Goal: Use online tool/utility: Use online tool/utility

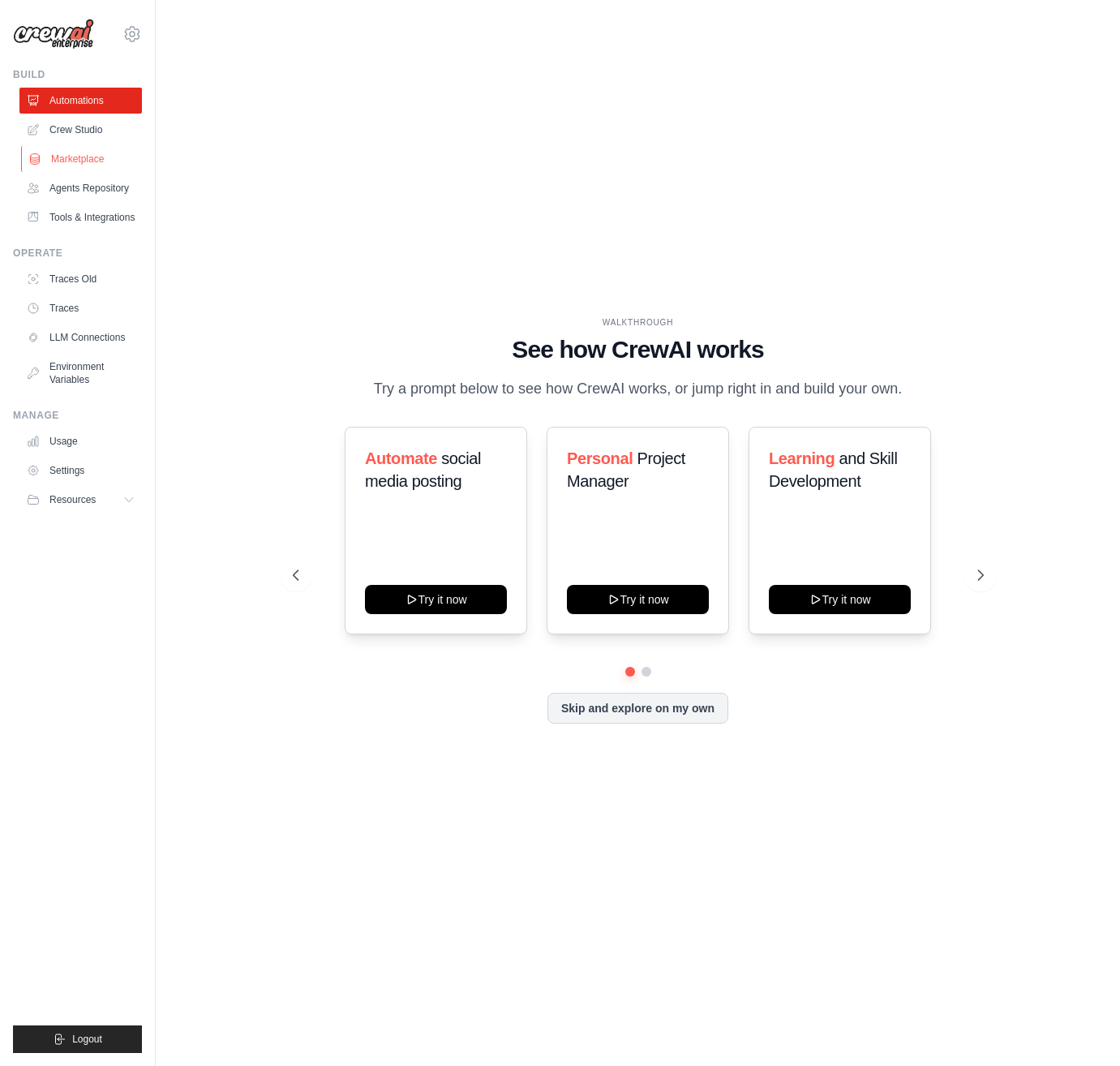
drag, startPoint x: 98, startPoint y: 134, endPoint x: 106, endPoint y: 155, distance: 22.5
click at [97, 134] on link "Crew Studio" at bounding box center [81, 129] width 123 height 26
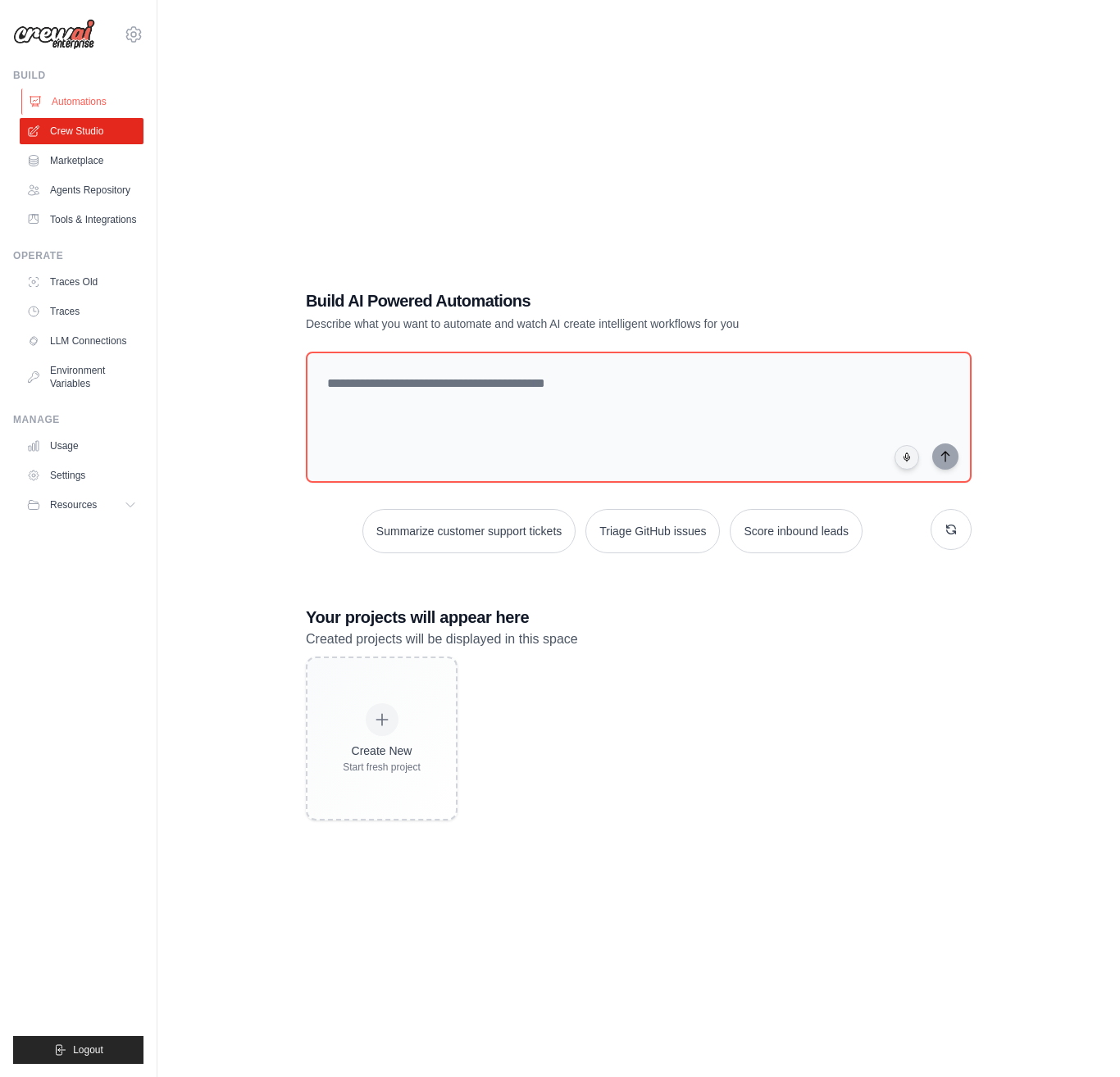
click at [95, 111] on link "Automations" at bounding box center [83, 101] width 124 height 27
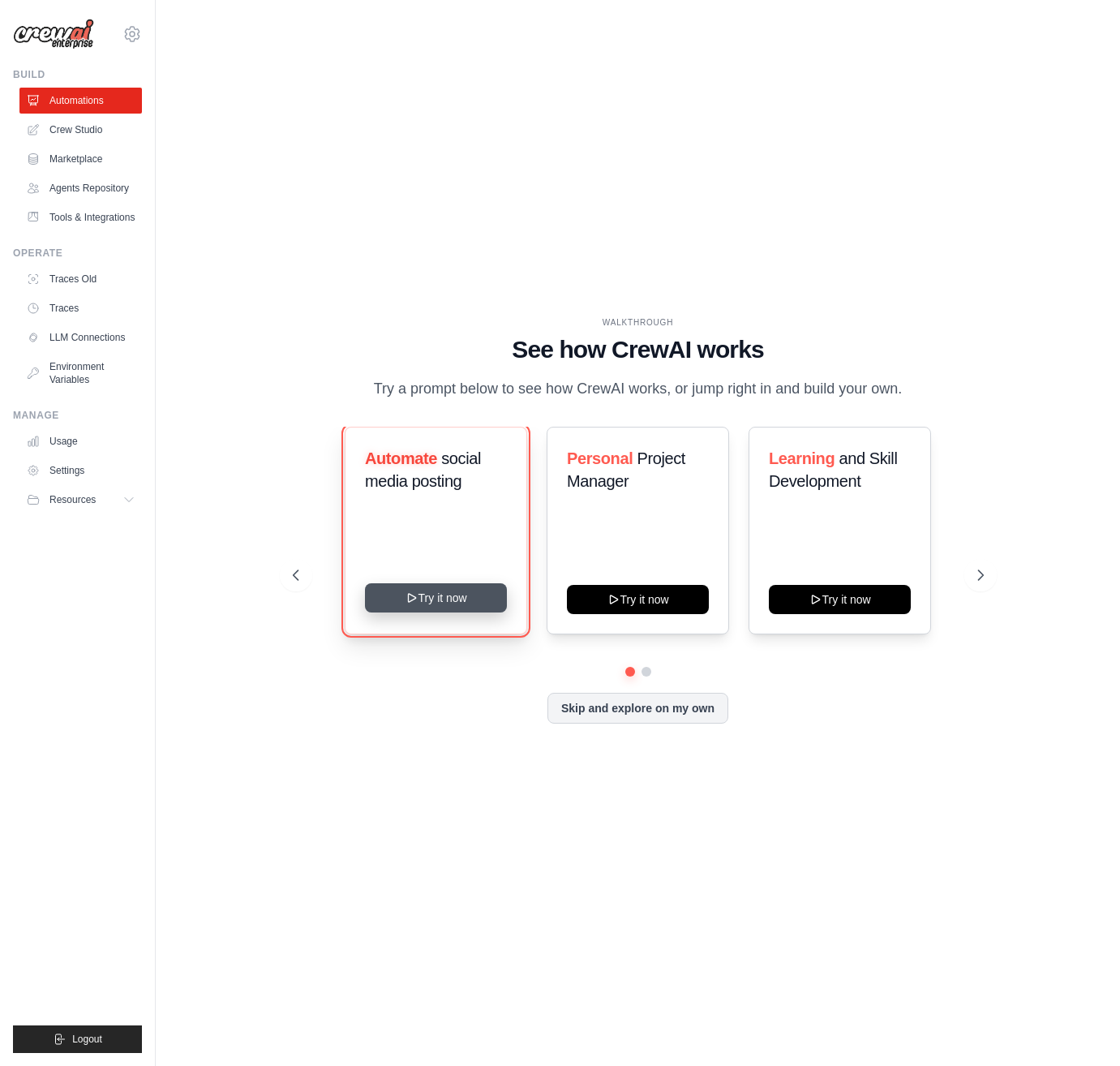
click at [447, 602] on button "Try it now" at bounding box center [435, 598] width 142 height 29
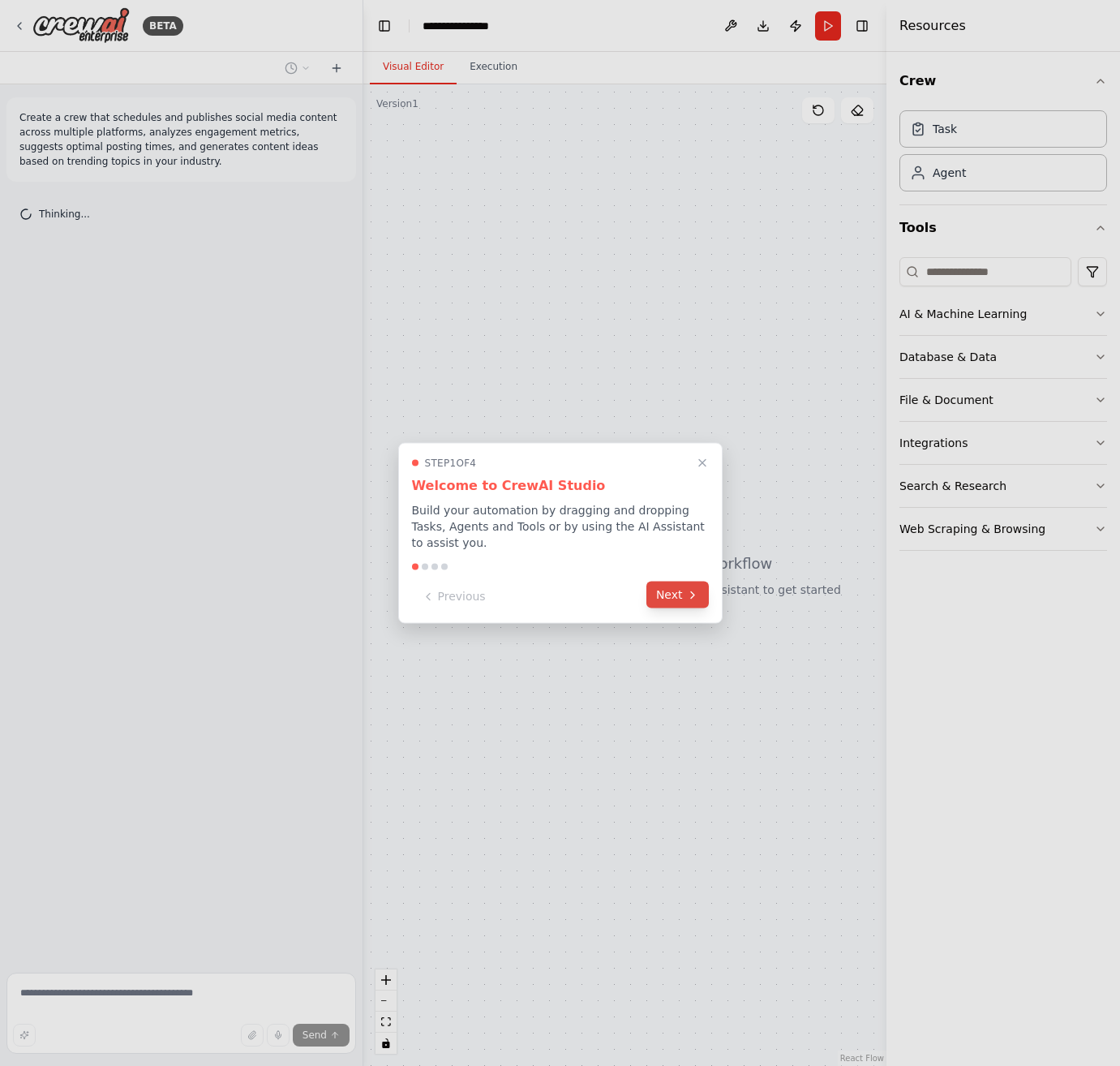
click at [667, 601] on button "Next" at bounding box center [677, 595] width 63 height 27
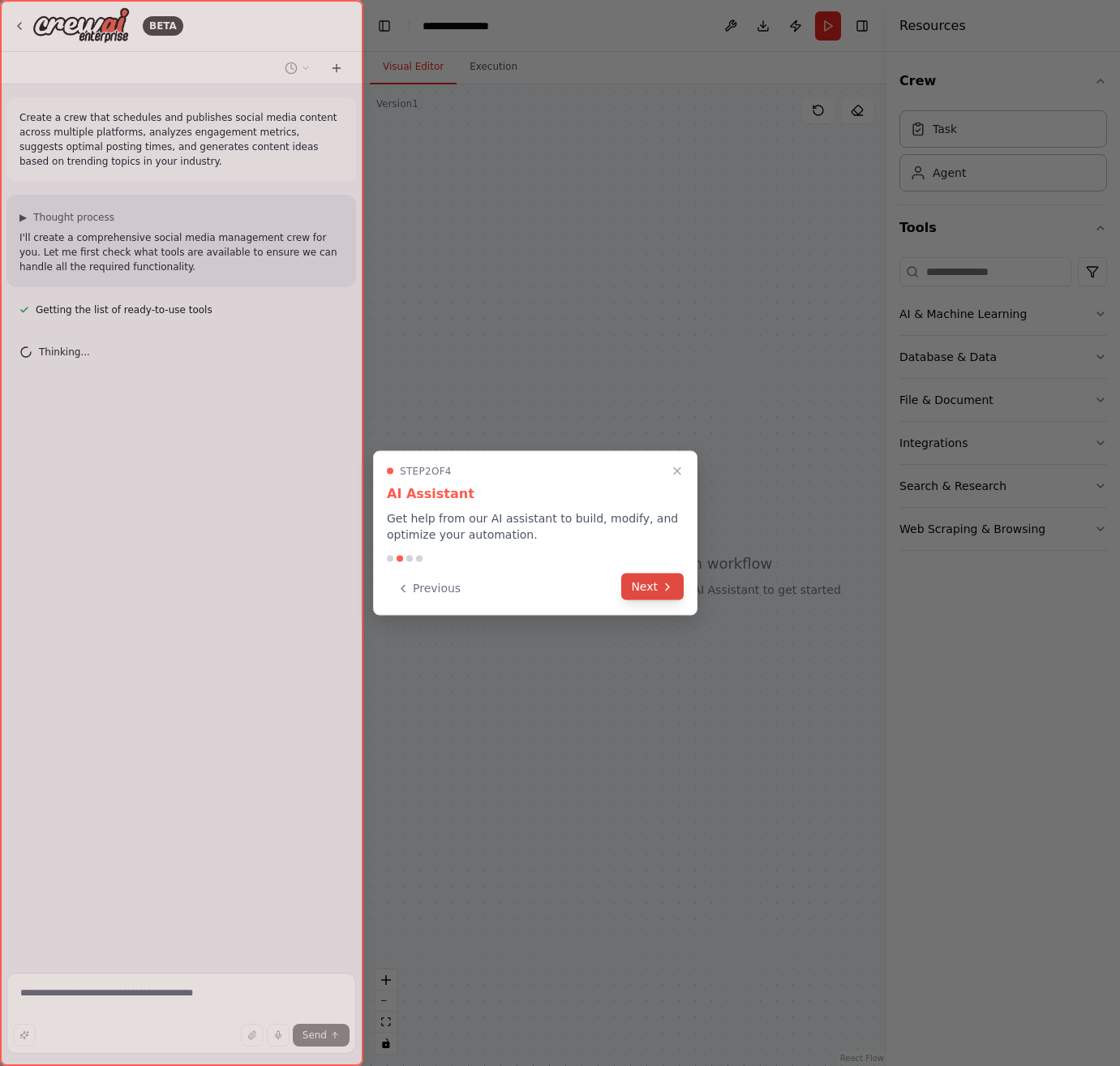
click at [662, 593] on button "Next" at bounding box center [652, 586] width 63 height 27
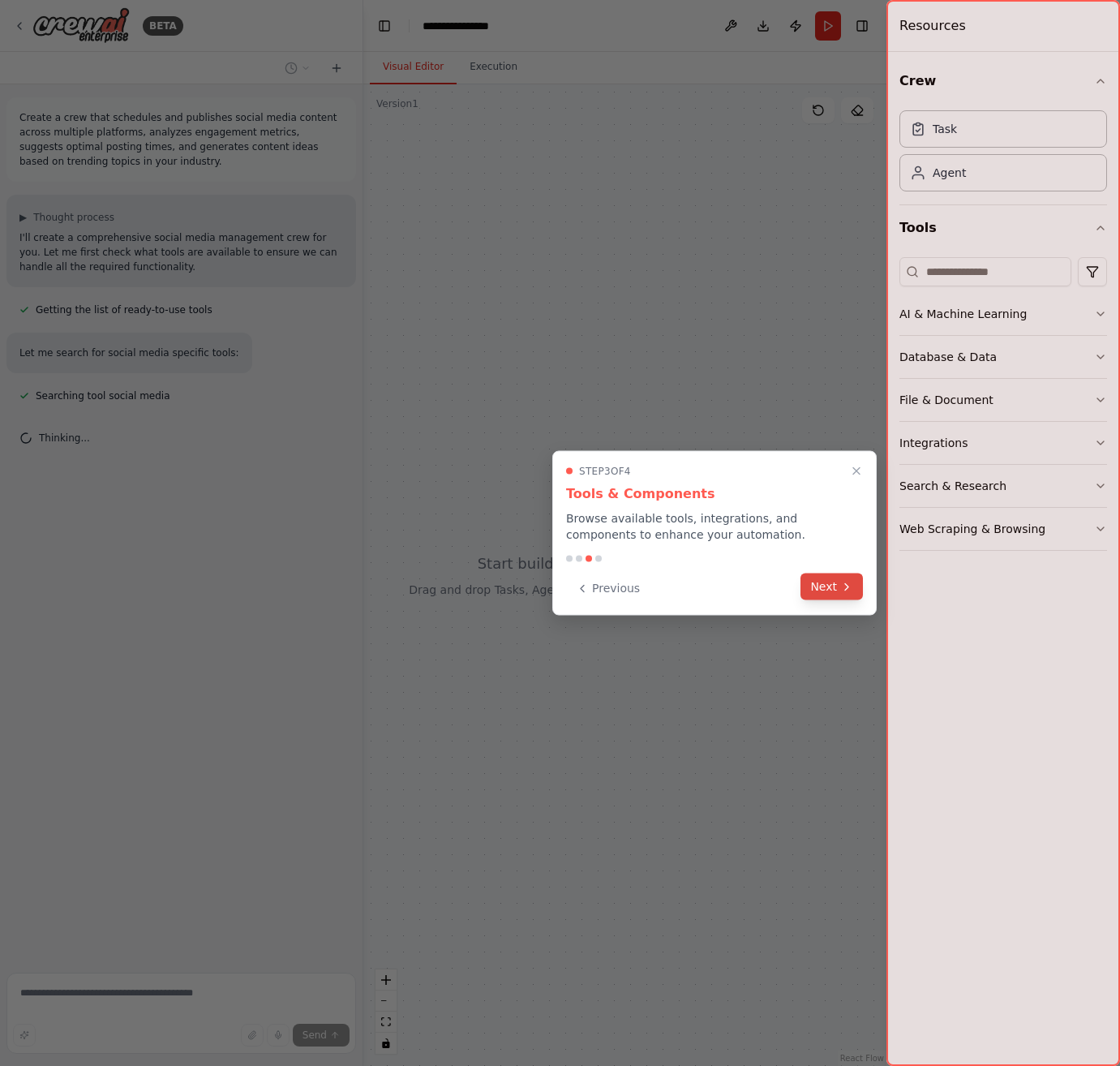
click at [838, 591] on button "Next" at bounding box center [831, 586] width 63 height 27
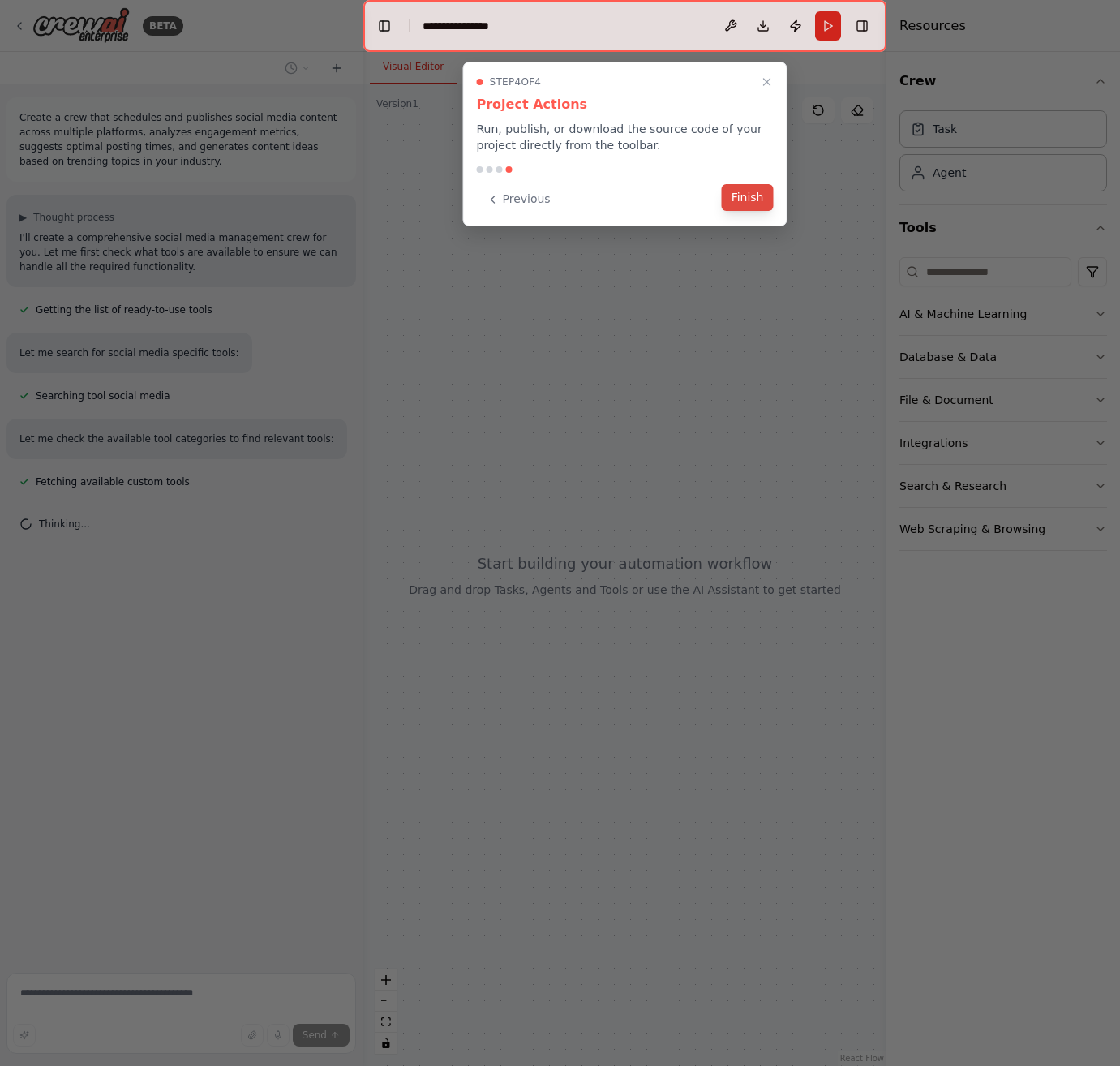
click at [743, 204] on button "Finish" at bounding box center [747, 197] width 52 height 27
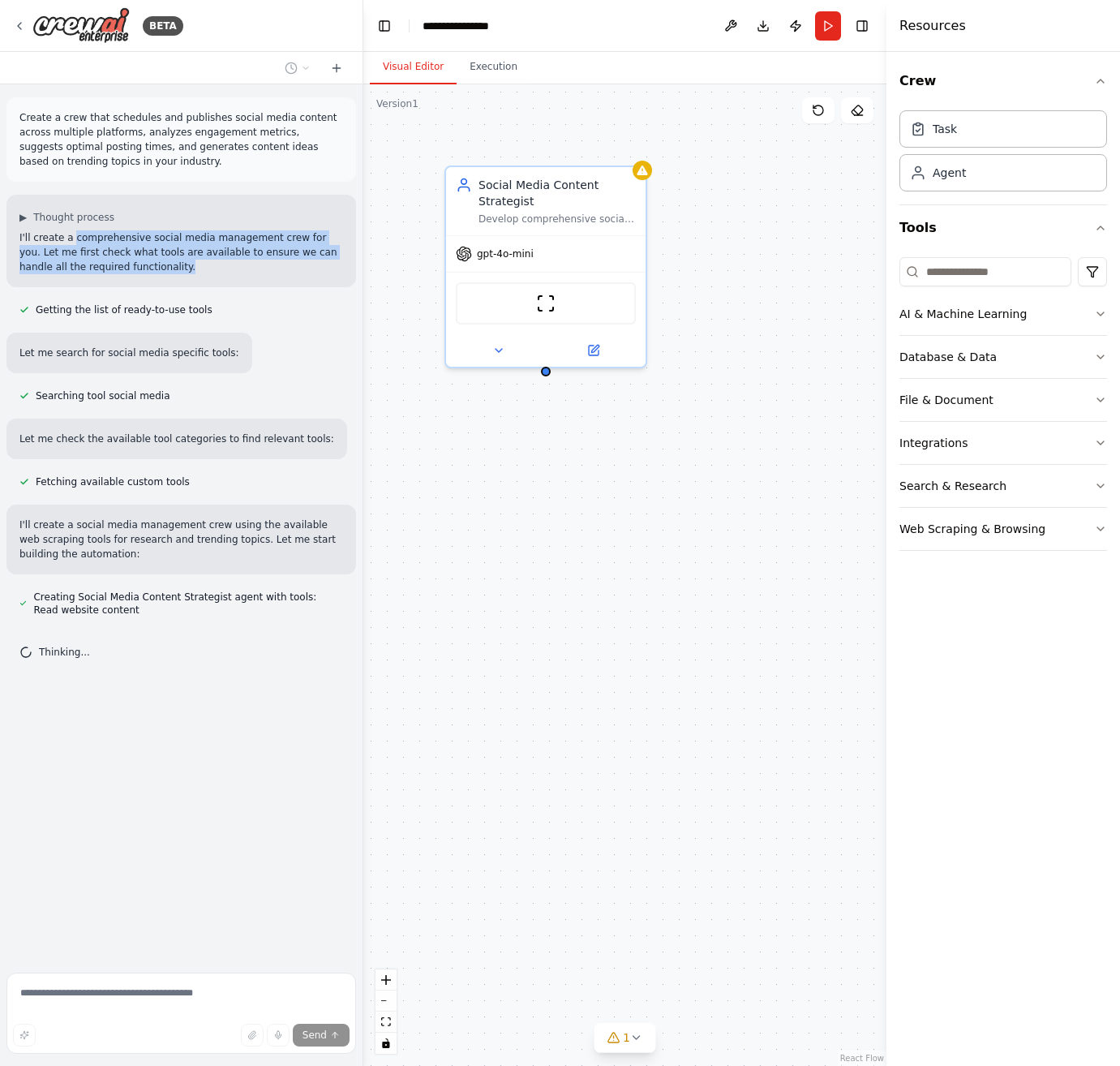
drag, startPoint x: 76, startPoint y: 241, endPoint x: 151, endPoint y: 260, distance: 77.4
click at [151, 260] on p "I'll create a comprehensive social media management crew for you. Let me first …" at bounding box center [181, 251] width 324 height 44
click at [170, 271] on p "I'll create a comprehensive social media management crew for you. Let me first …" at bounding box center [181, 251] width 324 height 44
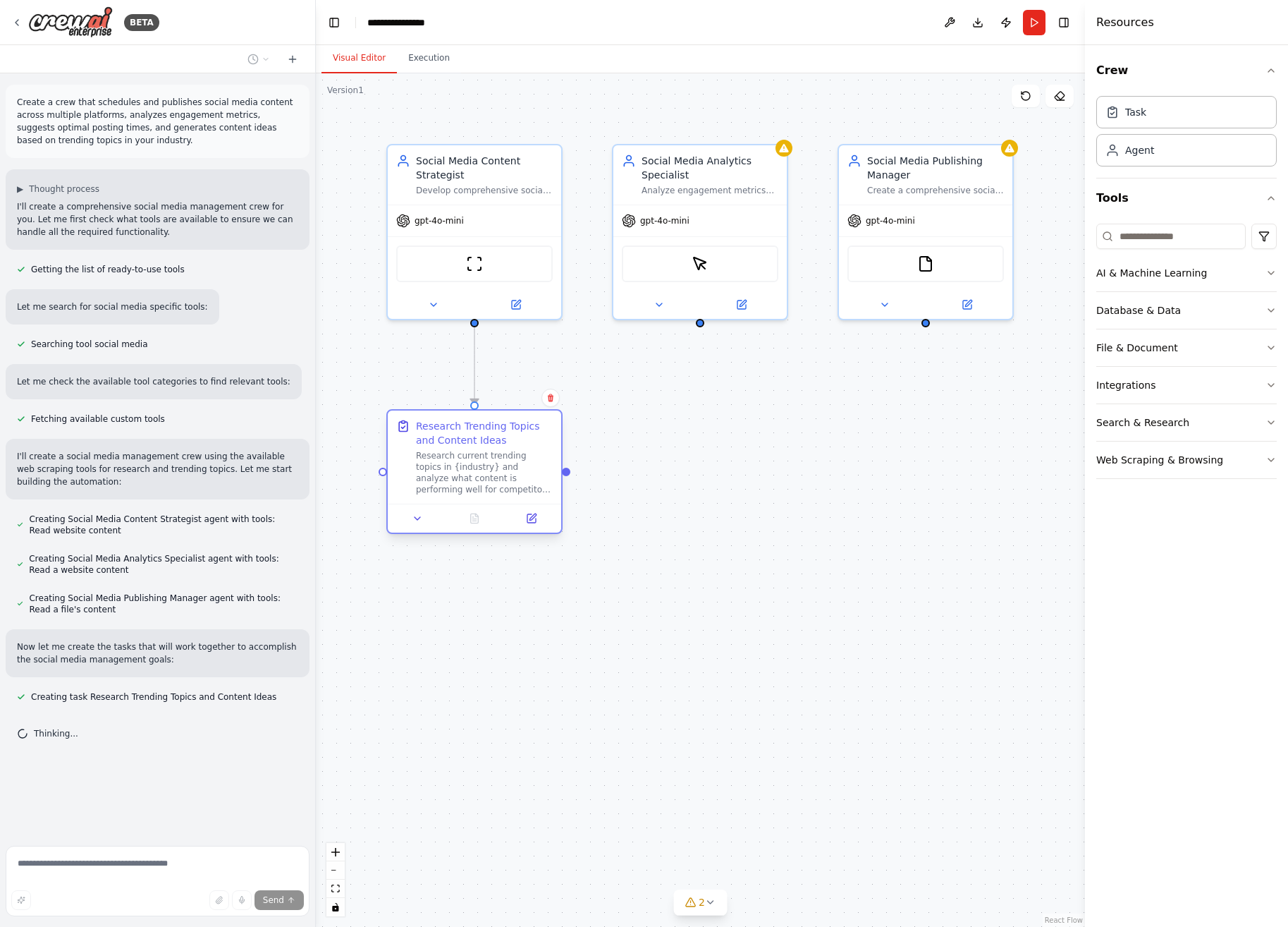
drag, startPoint x: 509, startPoint y: 478, endPoint x: 505, endPoint y: 466, distance: 12.6
click at [505, 466] on div "Research current trending topics in {industry} and analyze what content is perf…" at bounding box center [485, 472] width 137 height 45
click at [711, 539] on div ".deletable-edge-delete-btn { width: 20px; height: 20px; border: 0px solid #ffff…" at bounding box center [700, 500] width 769 height 854
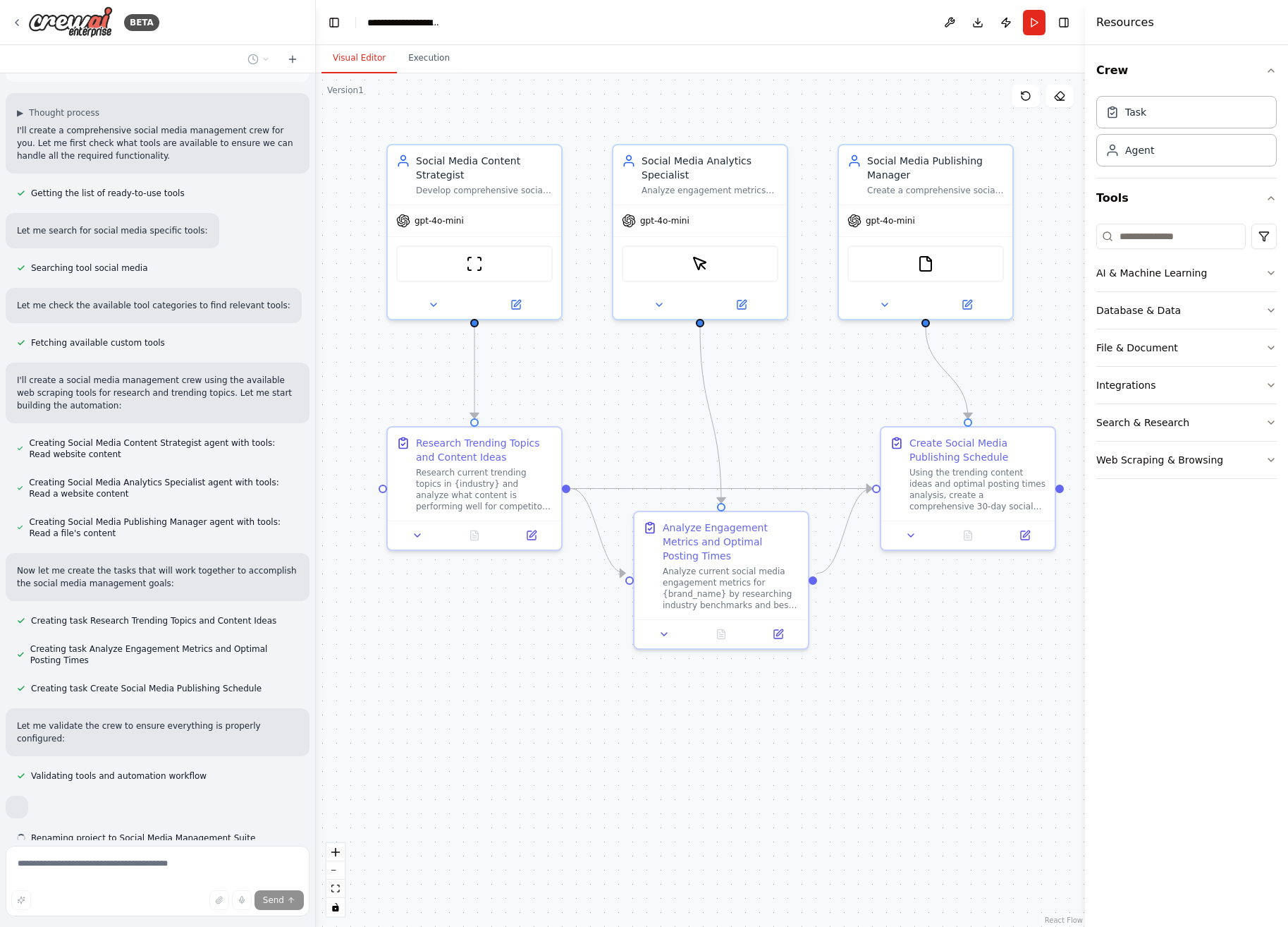
scroll to position [151, 0]
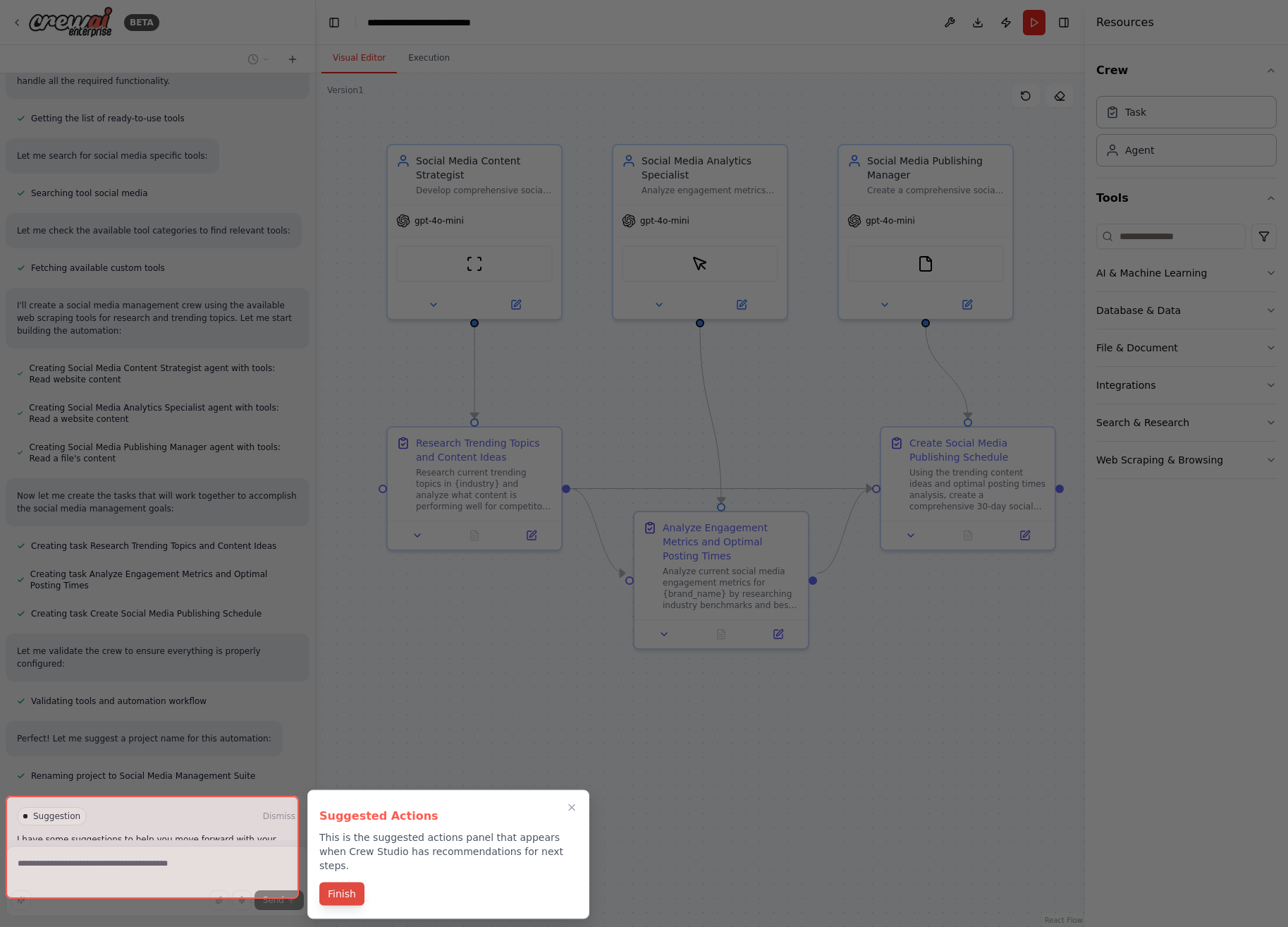
click at [347, 885] on button "Finish" at bounding box center [342, 894] width 45 height 24
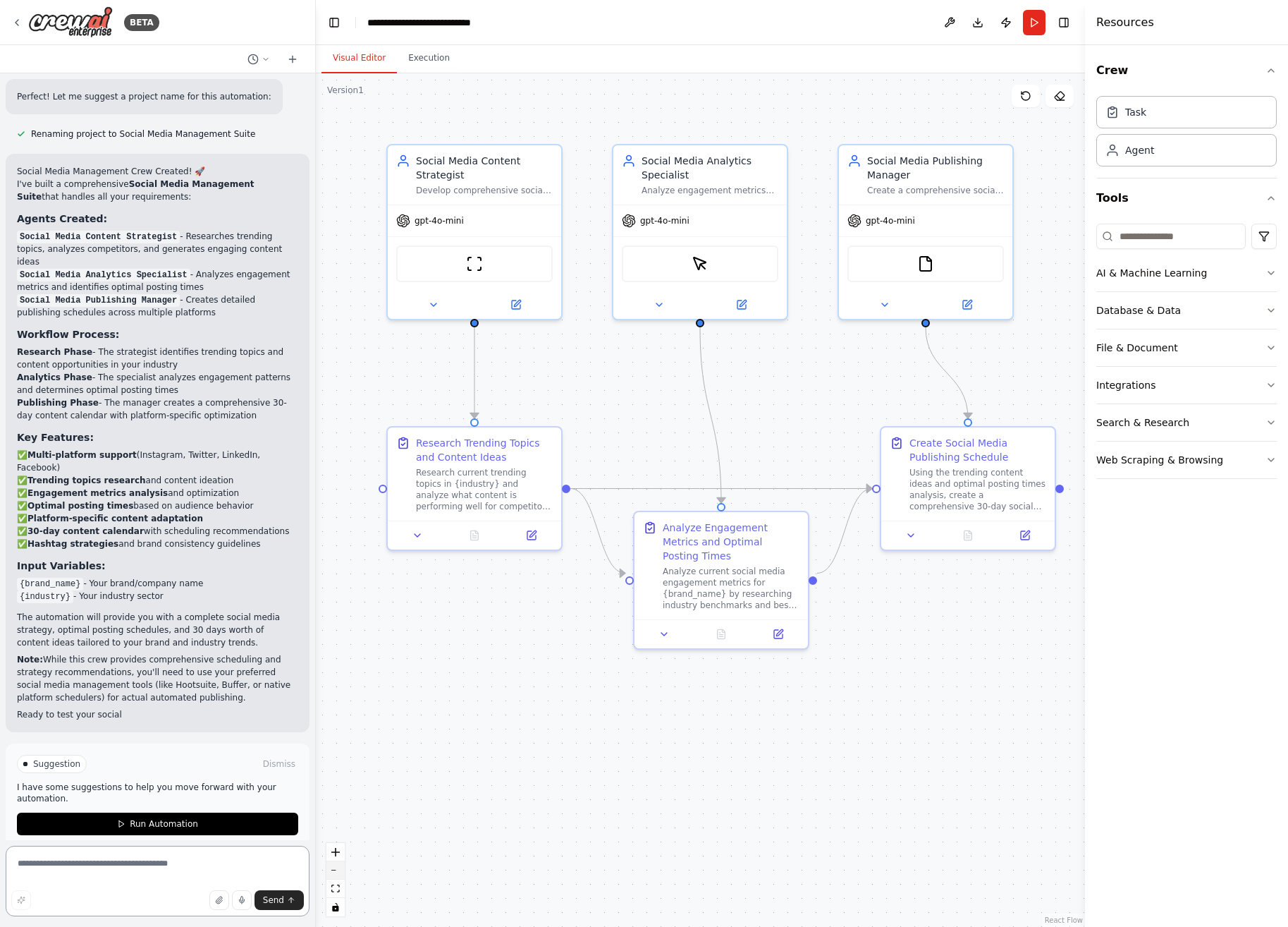
scroll to position [809, 0]
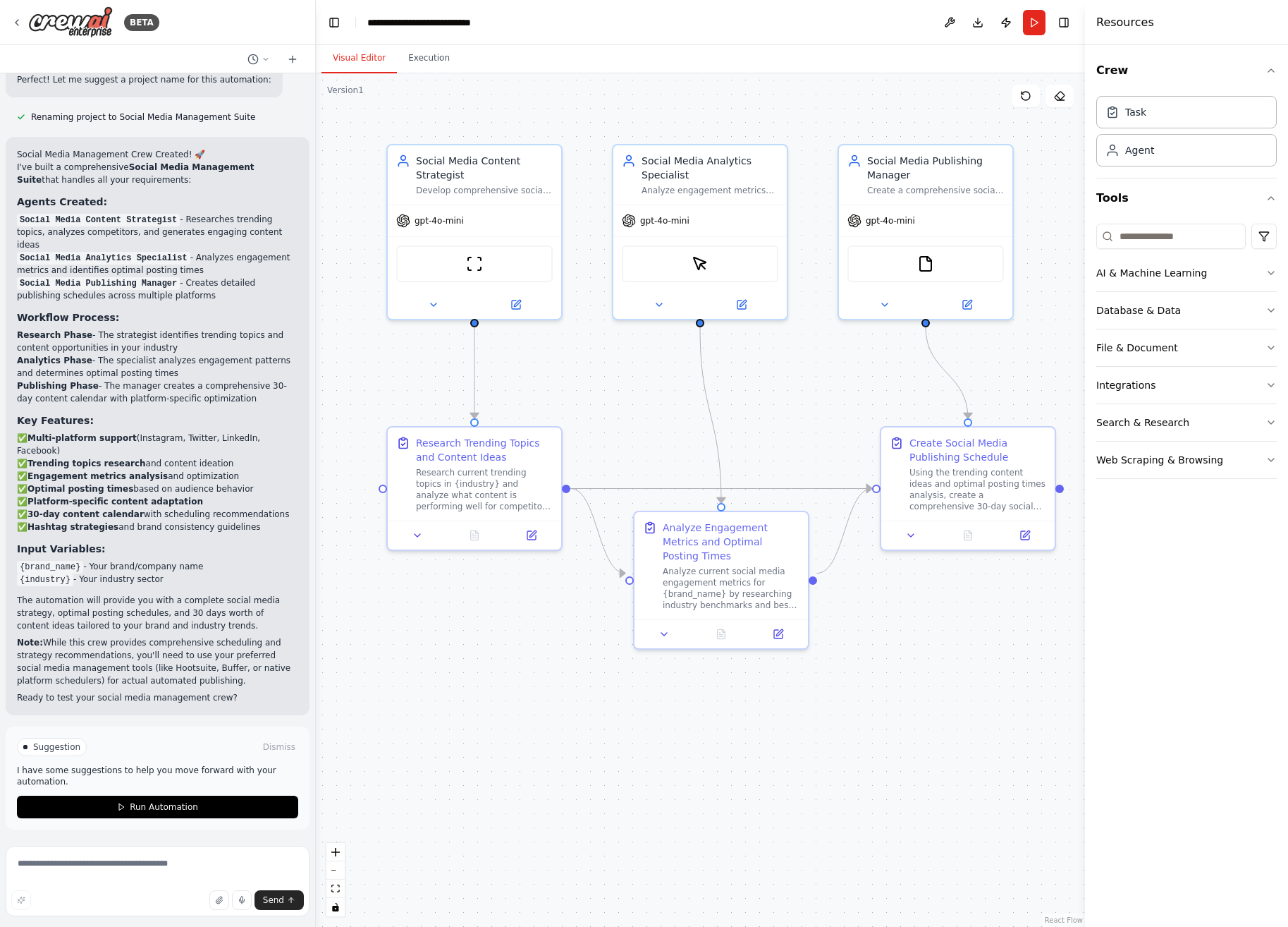
click at [583, 722] on div ".deletable-edge-delete-btn { width: 20px; height: 20px; border: 0px solid #ffff…" at bounding box center [700, 500] width 769 height 854
click at [521, 187] on div "Develop comprehensive social media content strategies for {brand_name} by resea…" at bounding box center [485, 188] width 137 height 11
click at [689, 195] on div "Social Media Analytics Specialist Analyze engagement metrics across social medi…" at bounding box center [700, 172] width 174 height 60
click at [896, 202] on div "gpt-4o-mini FileReadTool" at bounding box center [926, 259] width 174 height 114
click at [757, 190] on div "Analyze engagement metrics across social media platforms for {brand_name}, iden…" at bounding box center [710, 188] width 137 height 11
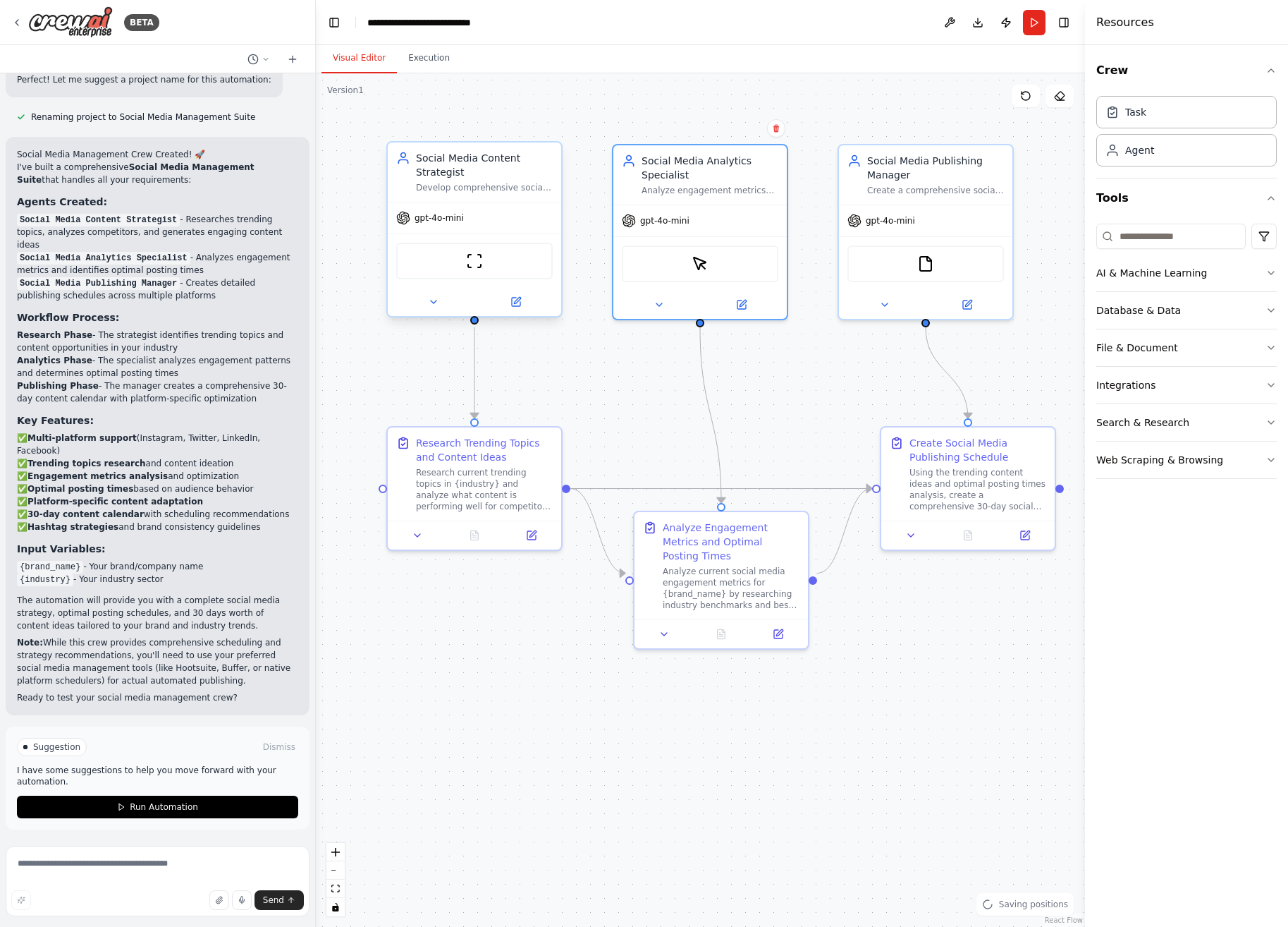
click at [507, 197] on div "Social Media Content Strategist Develop comprehensive social media content stra…" at bounding box center [474, 172] width 174 height 60
click at [570, 357] on div ".deletable-edge-delete-btn { width: 20px; height: 20px; border: 0px solid #ffff…" at bounding box center [700, 500] width 769 height 854
click at [593, 369] on div ".deletable-edge-delete-btn { width: 20px; height: 20px; border: 0px solid #ffff…" at bounding box center [700, 500] width 769 height 854
drag, startPoint x: 520, startPoint y: 169, endPoint x: 516, endPoint y: 176, distance: 8.1
click at [516, 176] on div "Social Media Content Strategist" at bounding box center [485, 165] width 137 height 29
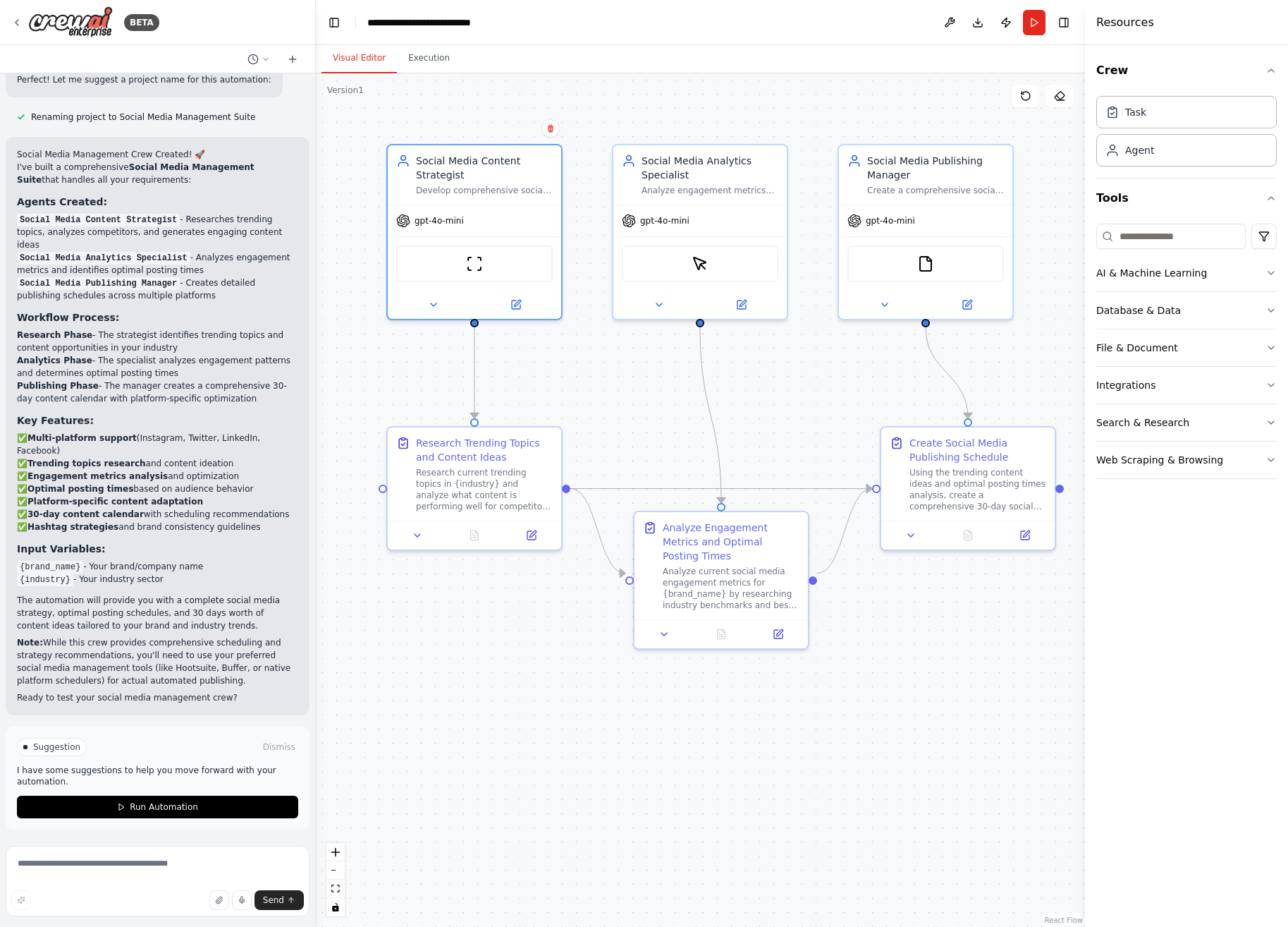
click at [462, 757] on div ".deletable-edge-delete-btn { width: 20px; height: 20px; border: 0px solid #ffff…" at bounding box center [700, 500] width 769 height 854
click at [488, 499] on div "Research current trending topics in {industry} and analyze what content is perf…" at bounding box center [485, 486] width 137 height 45
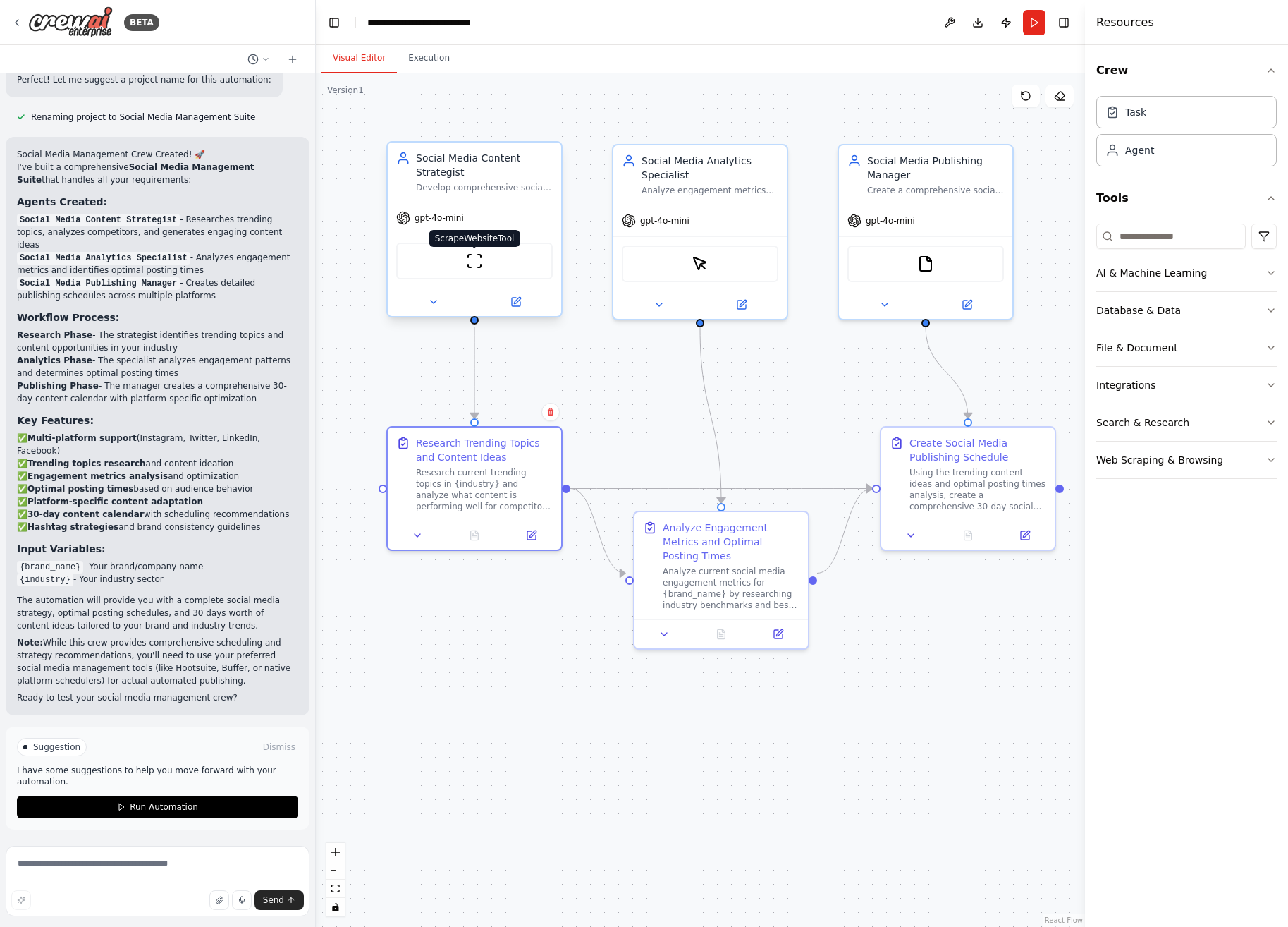
click at [480, 262] on img at bounding box center [474, 260] width 17 height 17
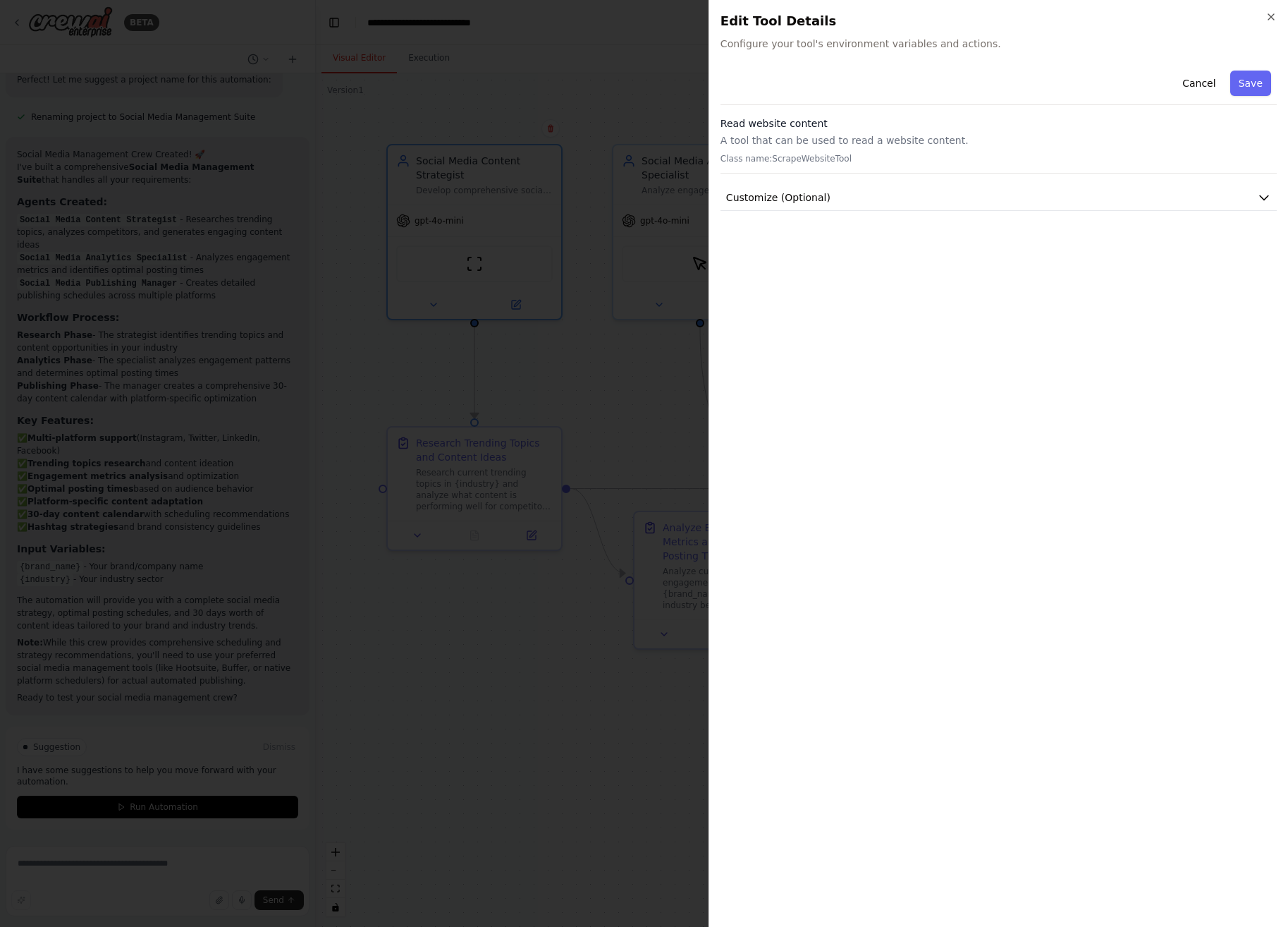
click at [973, 19] on icon "button" at bounding box center [1272, 17] width 11 height 11
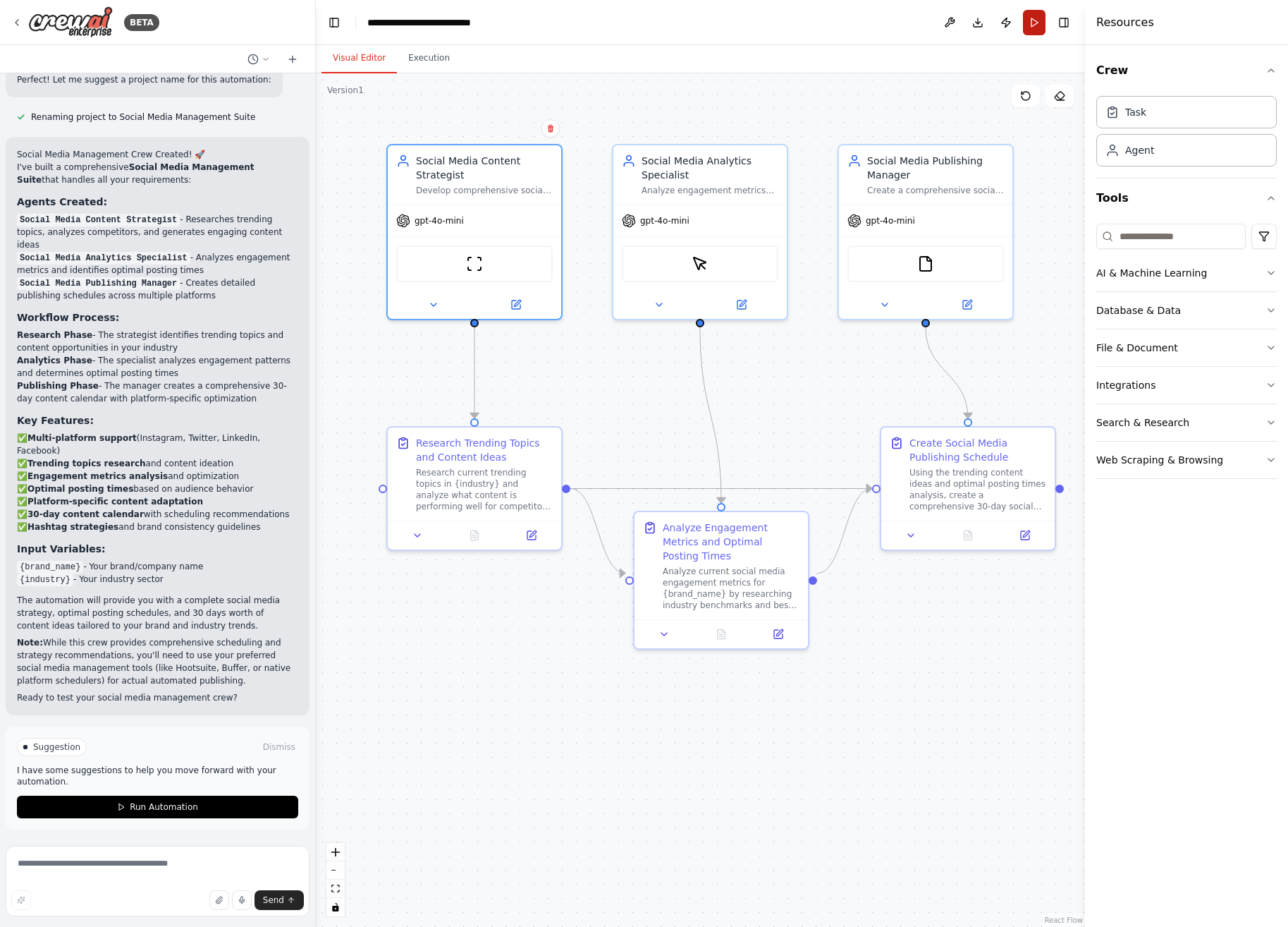
click at [973, 29] on button "Run" at bounding box center [1034, 22] width 23 height 25
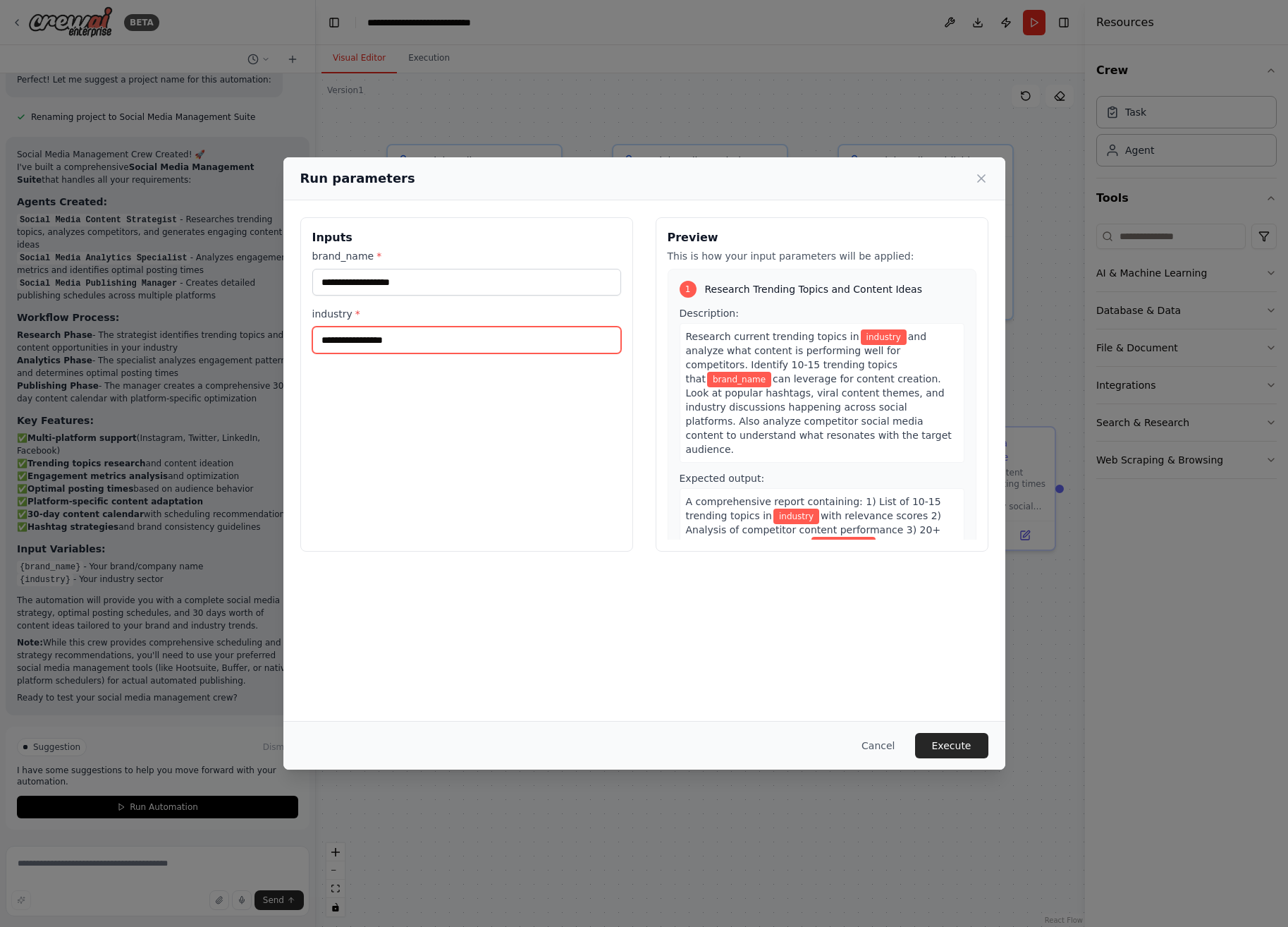
click at [403, 340] on input "industry *" at bounding box center [467, 339] width 309 height 27
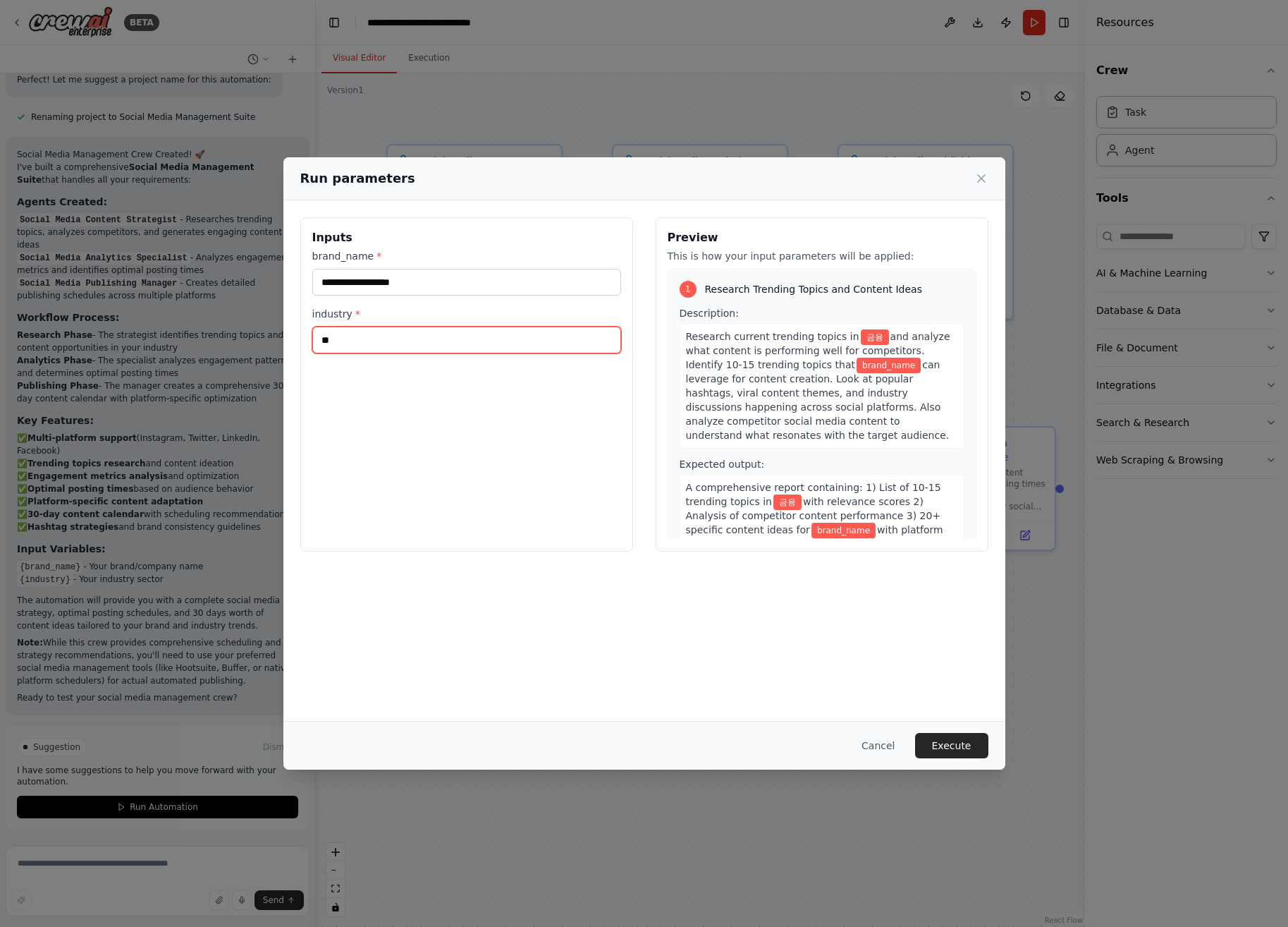
type input "**"
type input "****"
click at [729, 637] on div "Inputs brand_name * **** industry * ** Preview This is how your input parameter…" at bounding box center [644, 459] width 722 height 520
click at [944, 745] on button "Execute" at bounding box center [952, 745] width 73 height 25
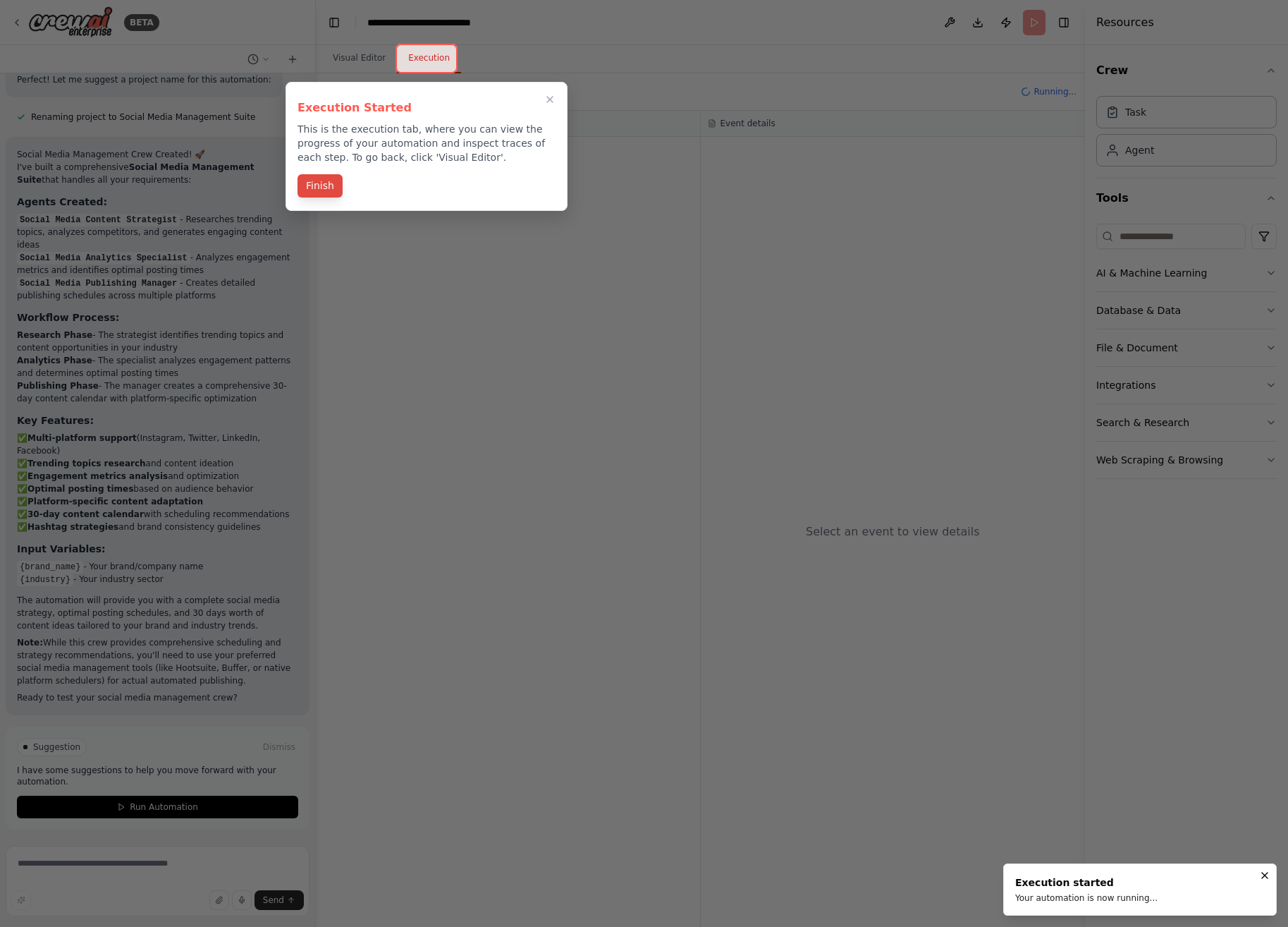
click at [319, 191] on button "Finish" at bounding box center [320, 186] width 45 height 24
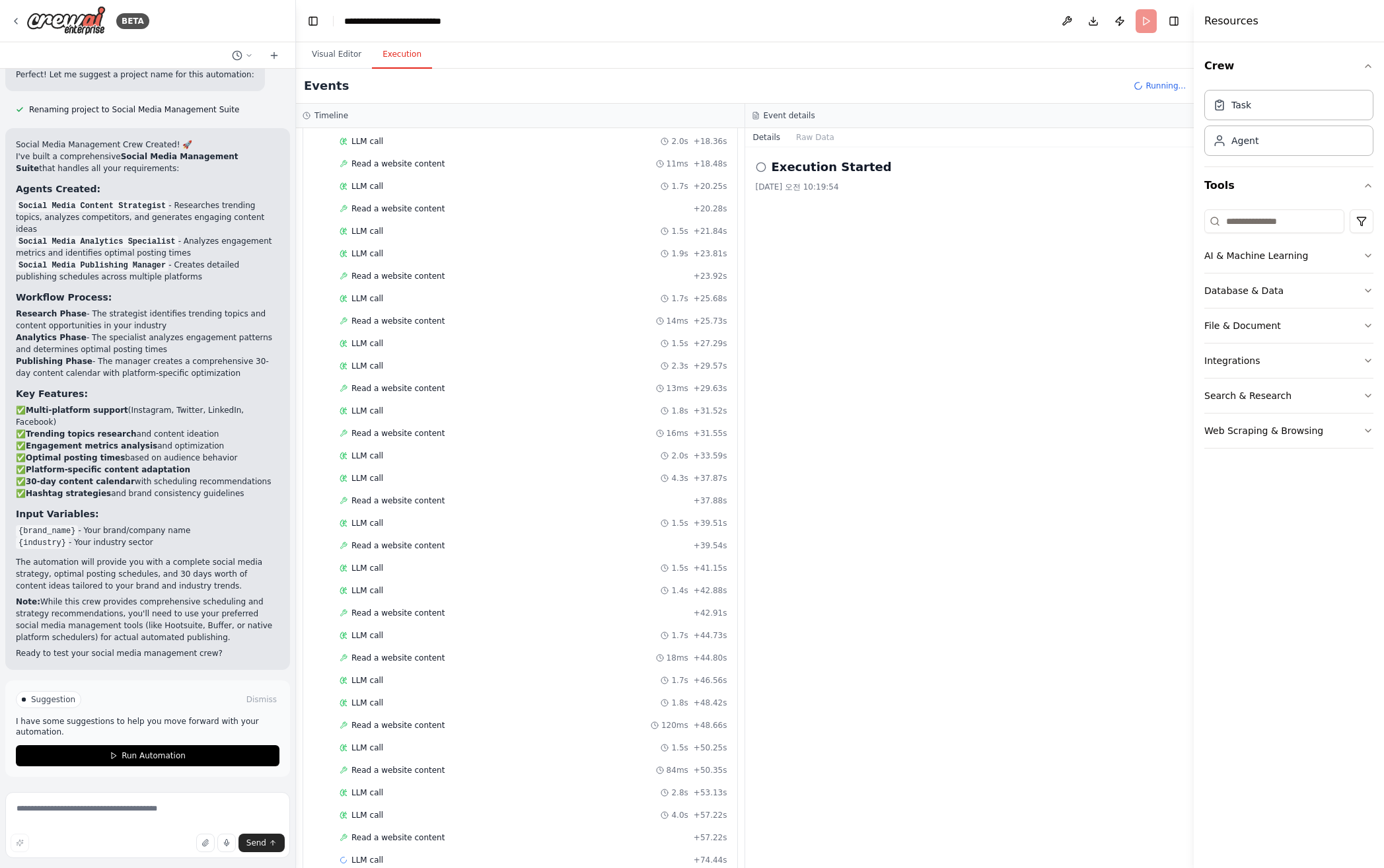
scroll to position [682, 0]
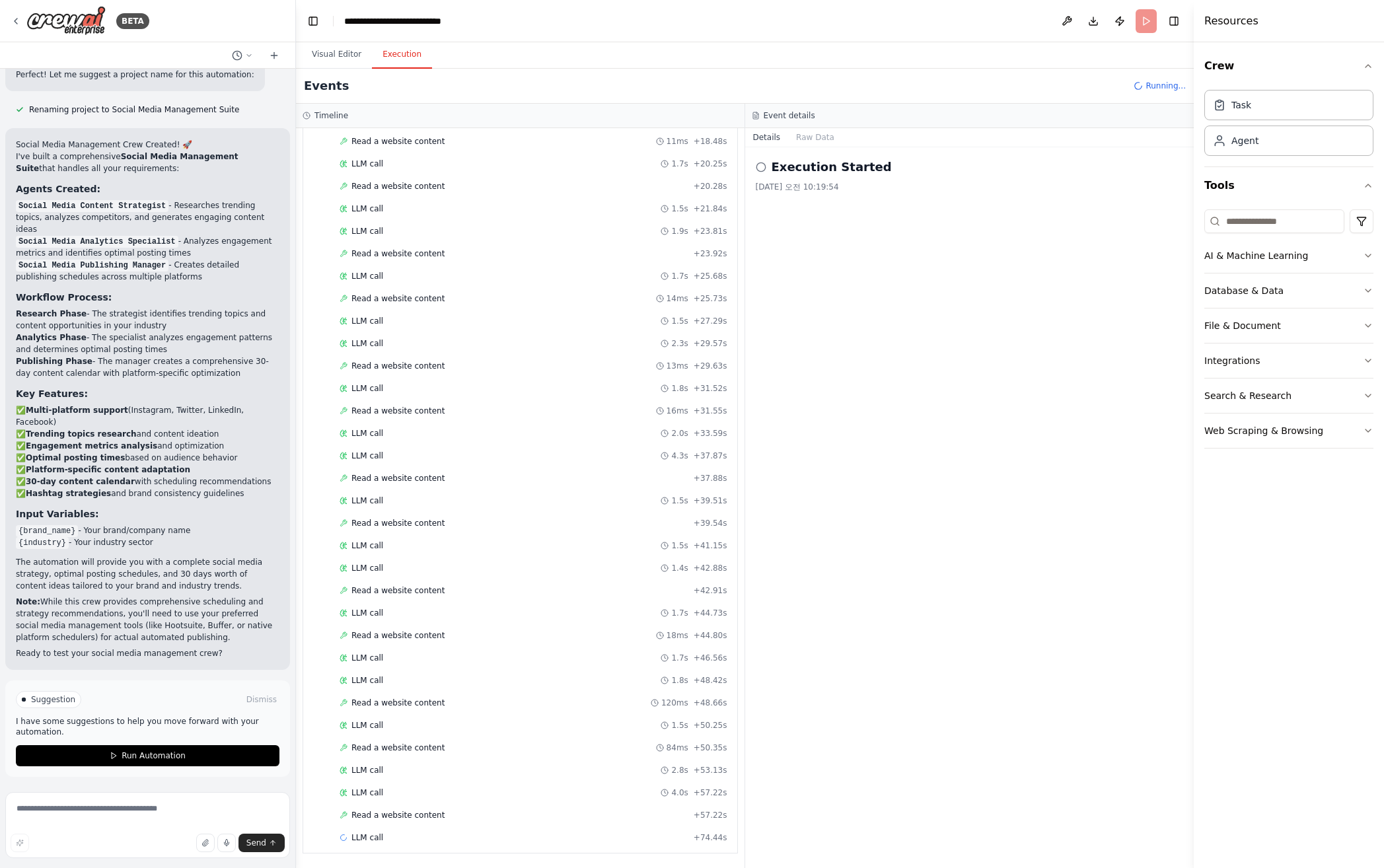
click at [881, 633] on div "Execution Started 2025. 9. 29. 오전 10:19:54" at bounding box center [970, 507] width 449 height 721
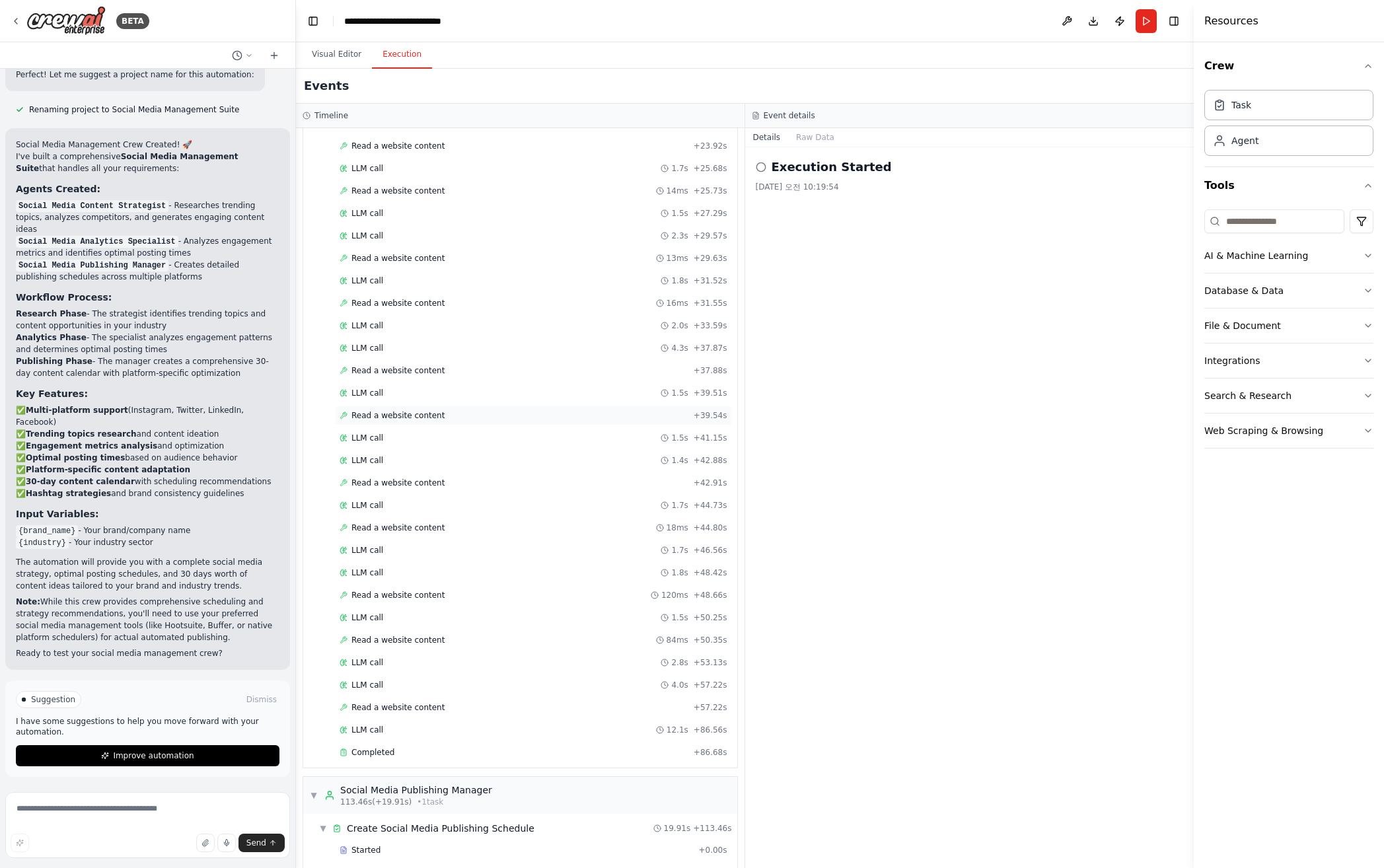
scroll to position [937, 0]
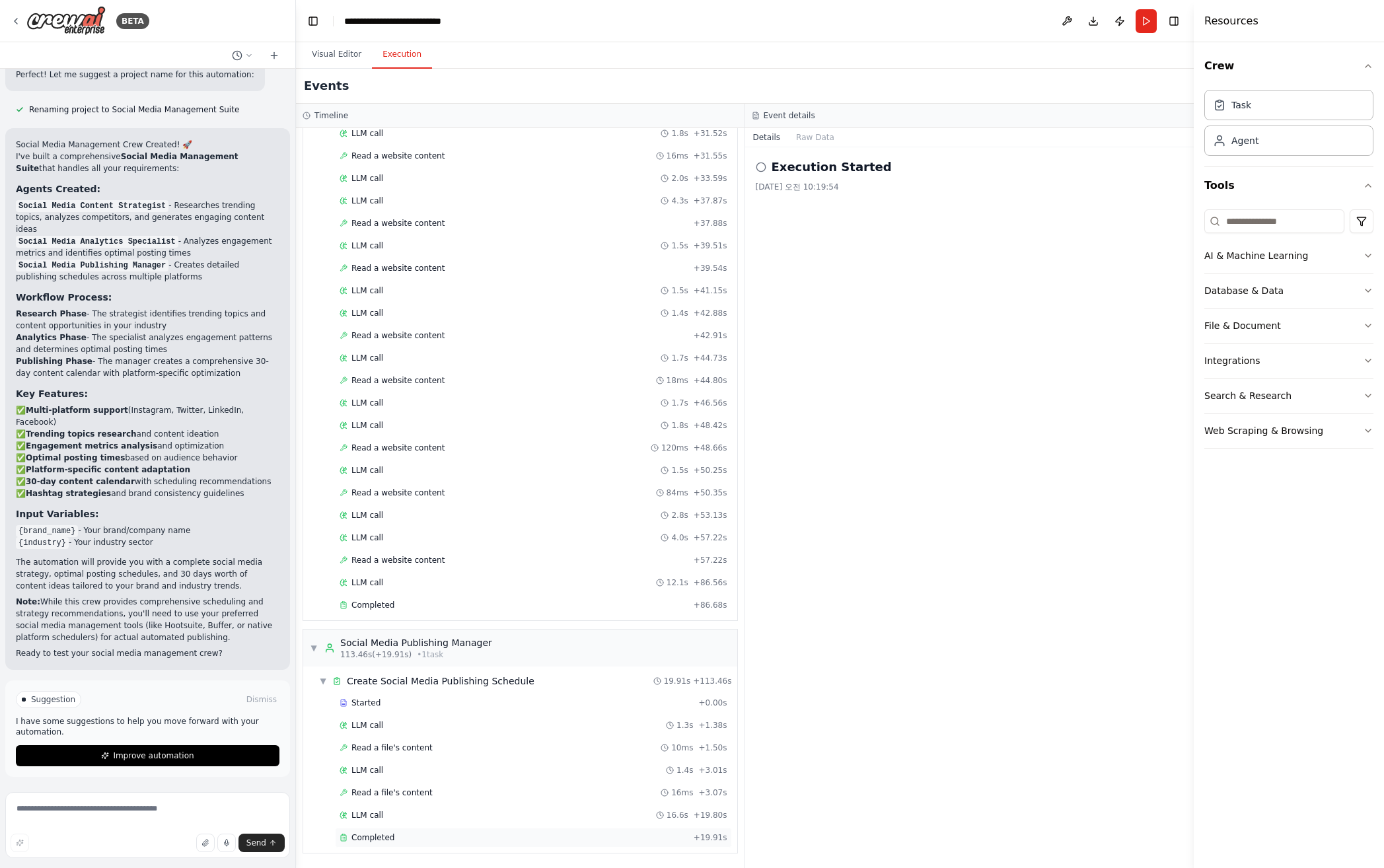
click at [382, 834] on span "Completed" at bounding box center [373, 837] width 43 height 11
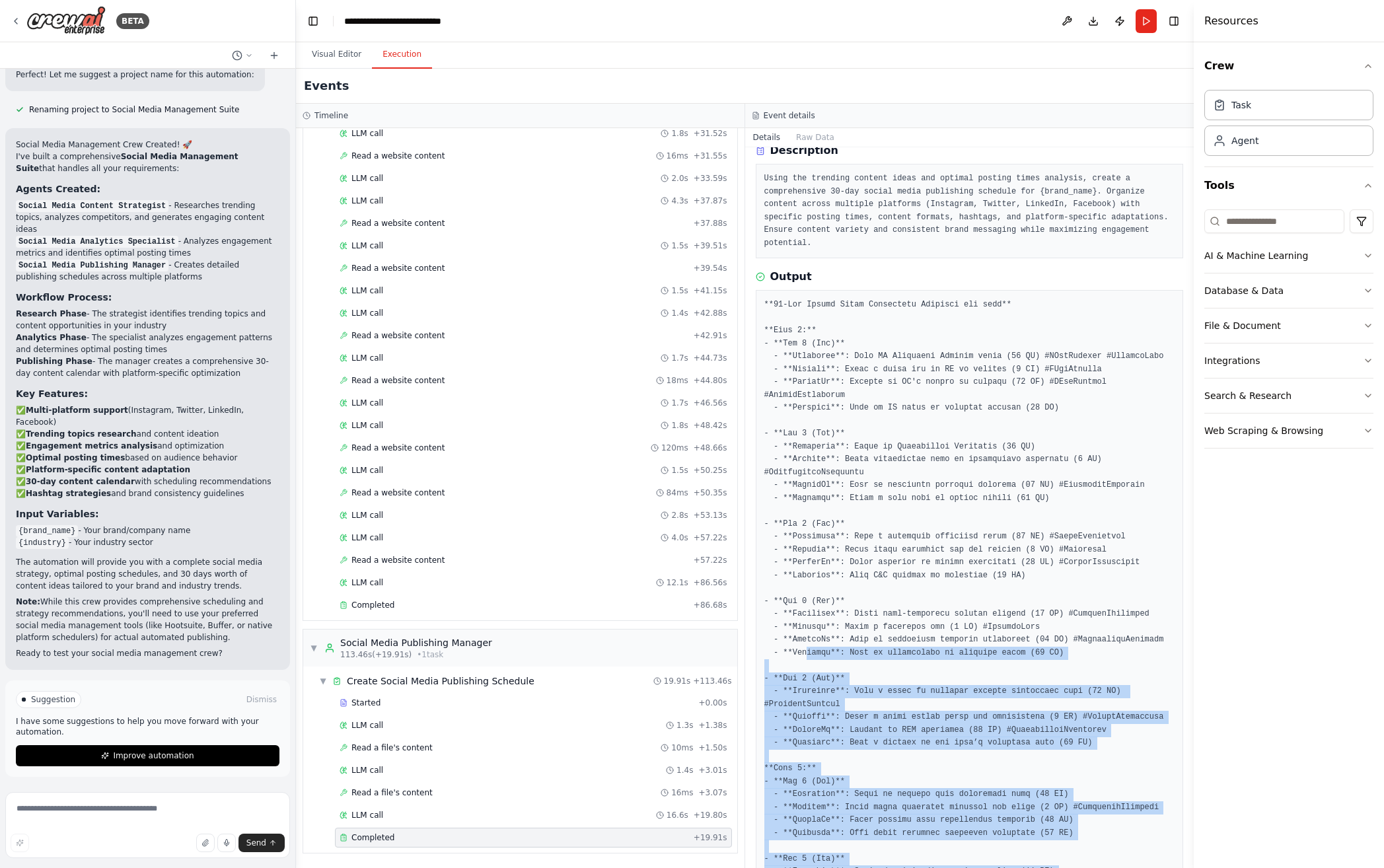
scroll to position [56, 0]
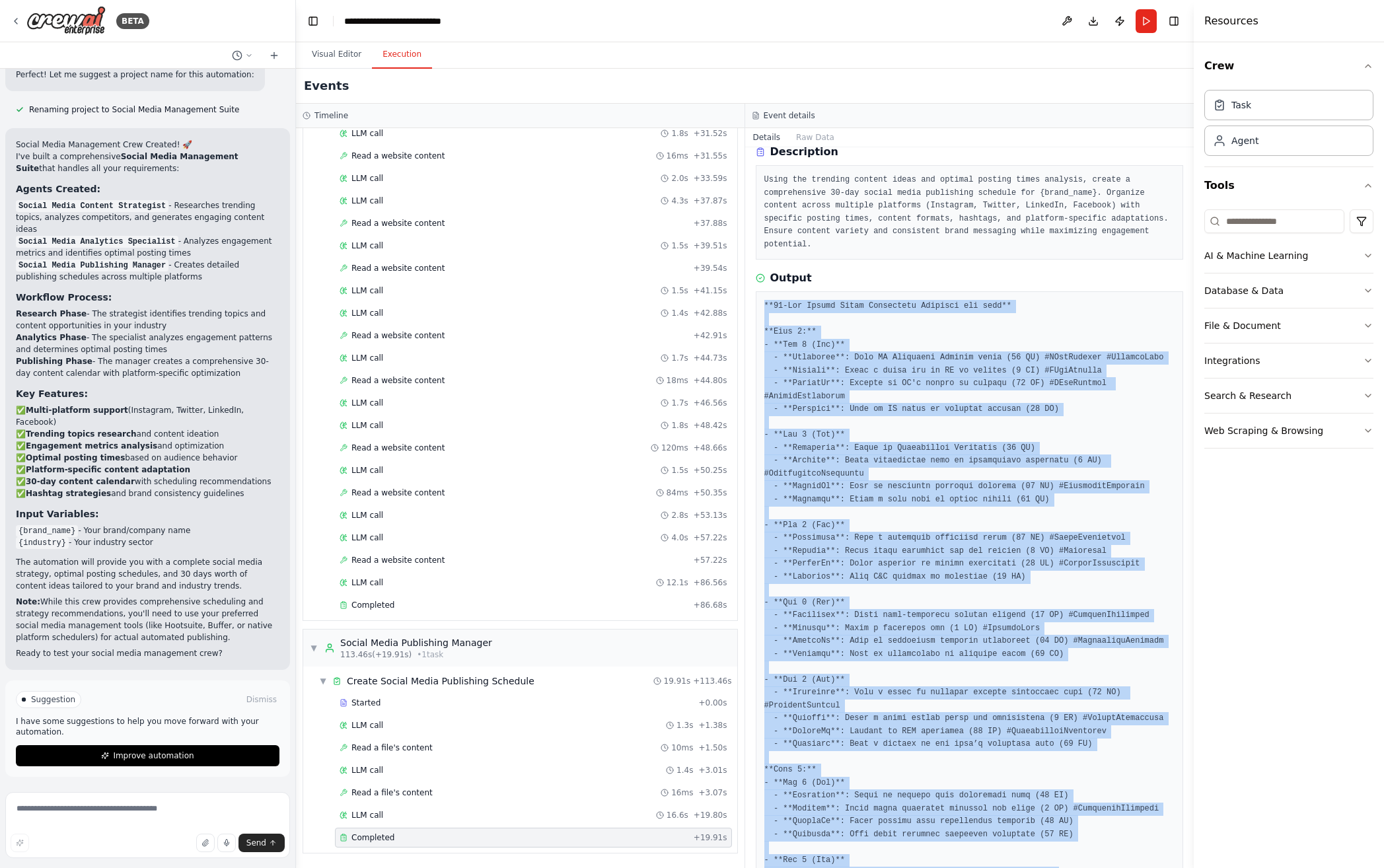
drag, startPoint x: 818, startPoint y: 831, endPoint x: 763, endPoint y: 309, distance: 524.9
click at [763, 309] on div at bounding box center [970, 853] width 428 height 1125
click at [912, 324] on pre at bounding box center [970, 853] width 411 height 1108
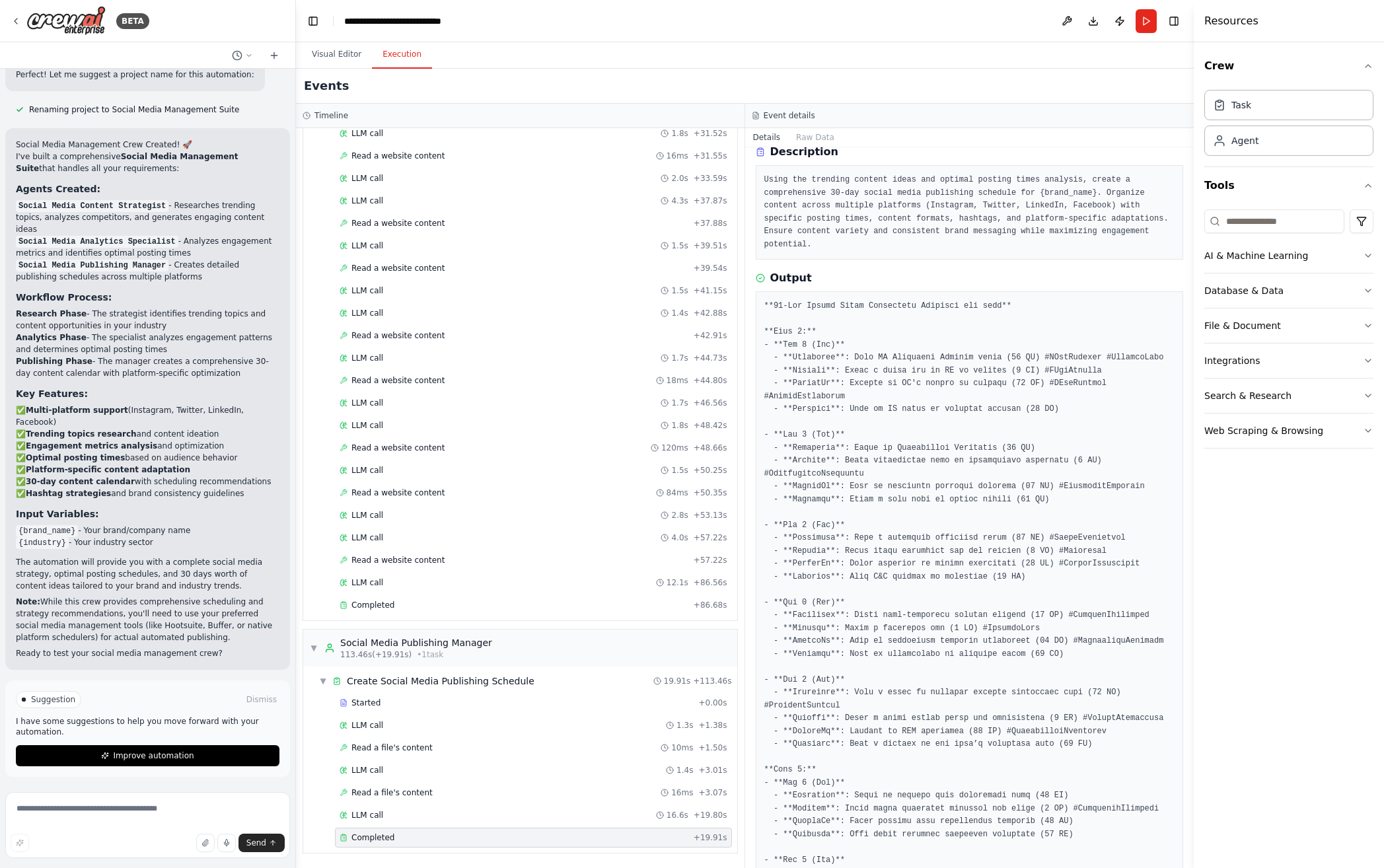
click at [912, 358] on pre at bounding box center [970, 853] width 411 height 1108
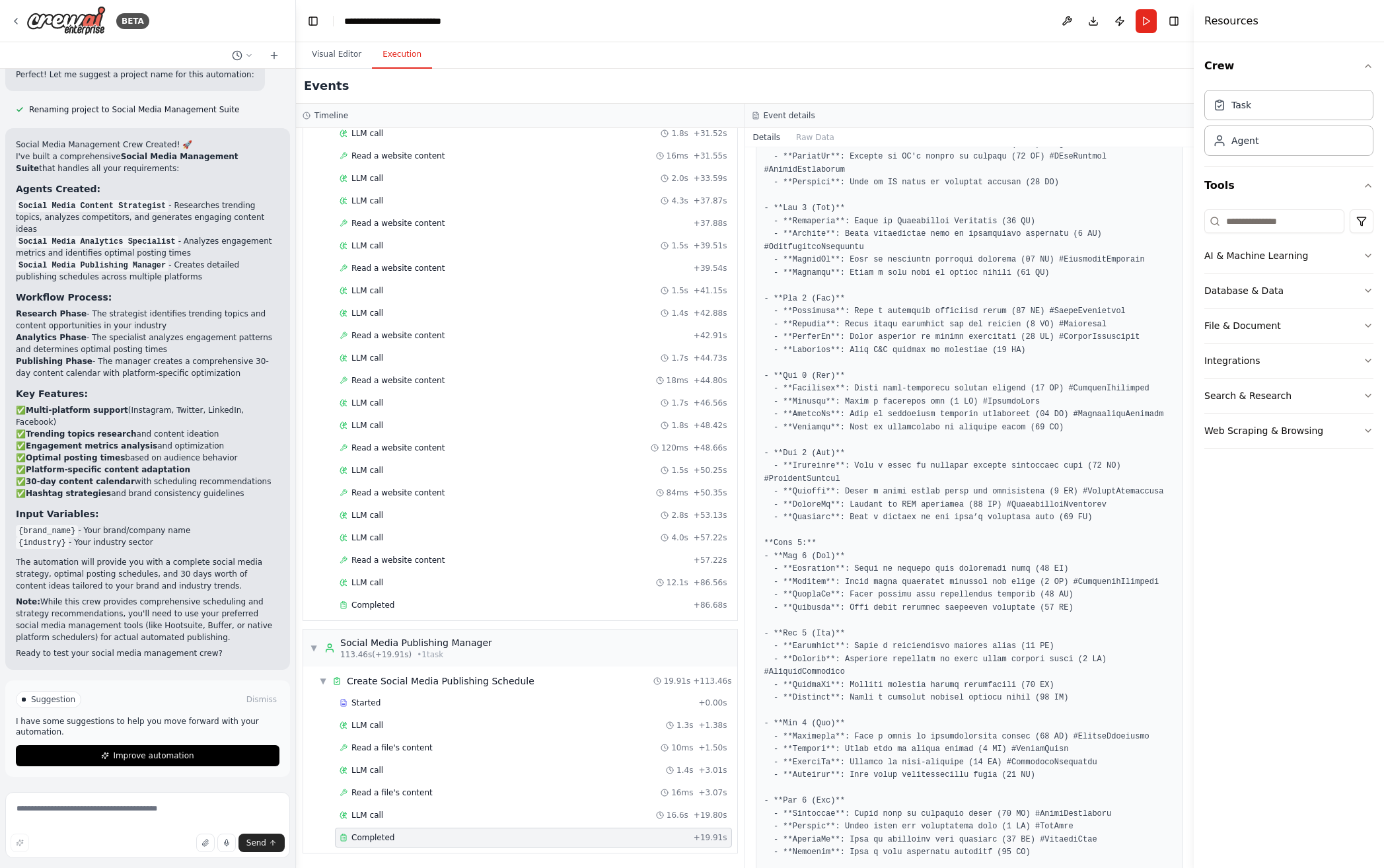
scroll to position [679, 0]
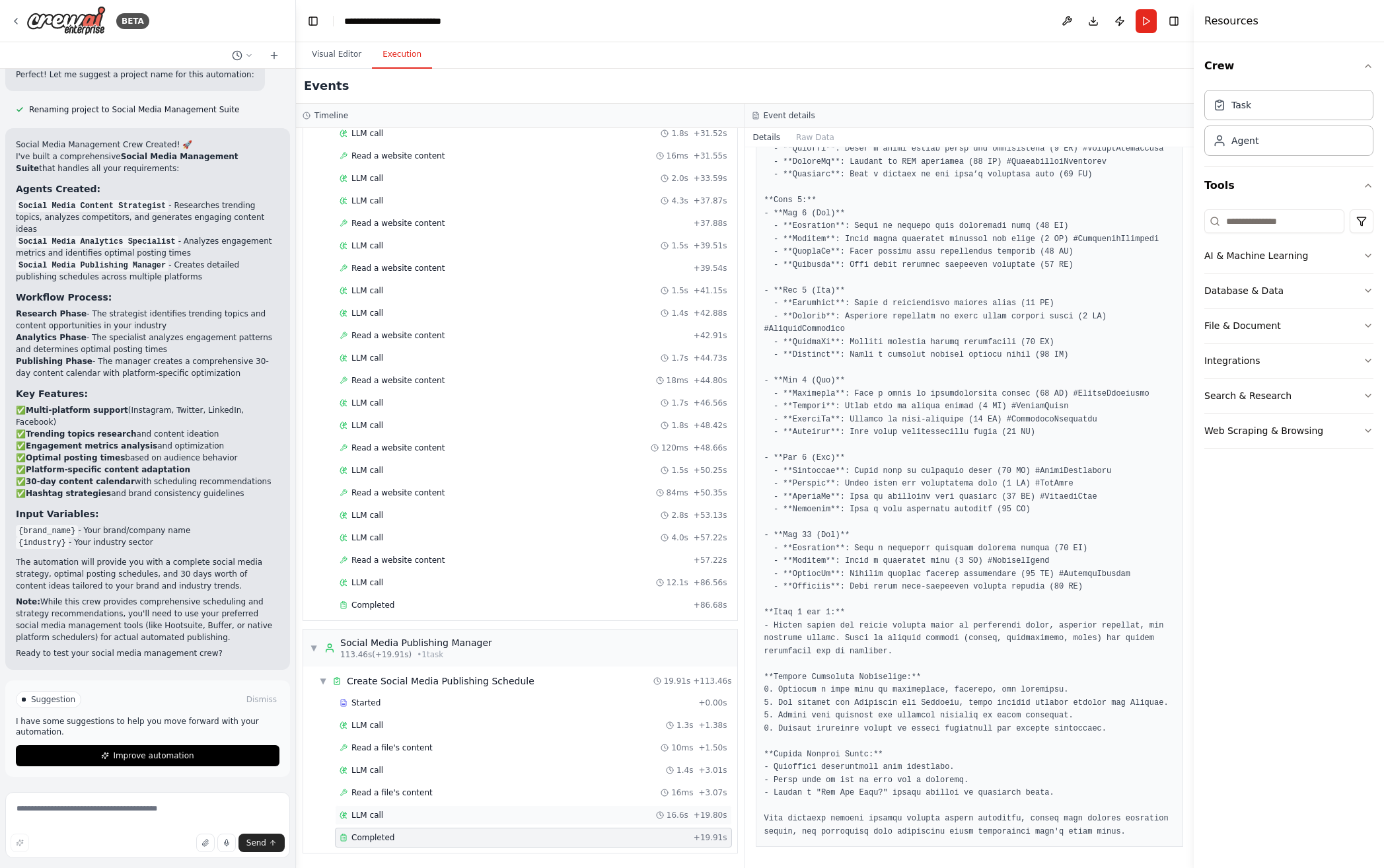
click at [394, 818] on div "LLM call 16.6s + 19.80s" at bounding box center [533, 815] width 387 height 11
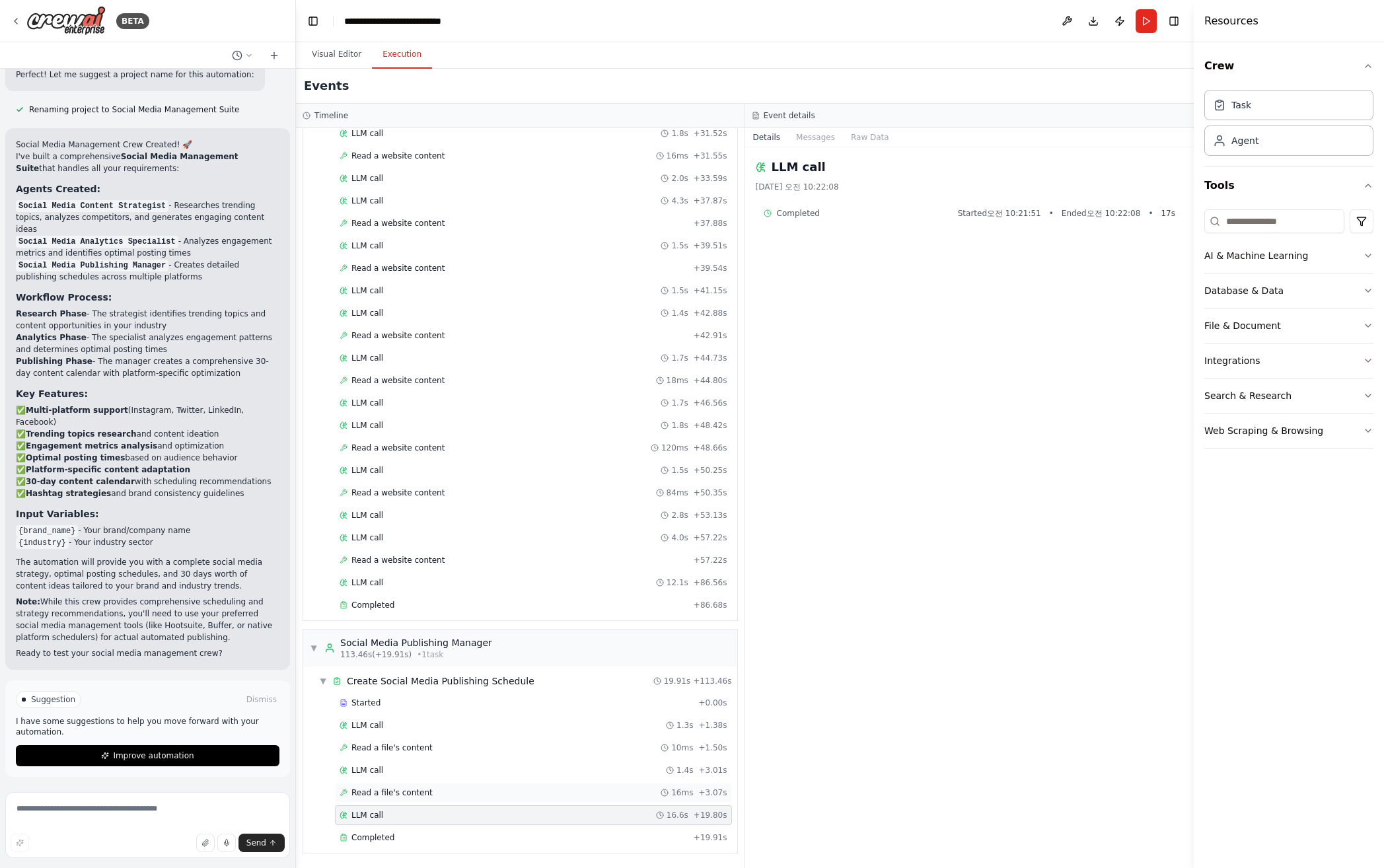
click at [420, 800] on div "Read a file's content 16ms + 3.07s" at bounding box center [533, 792] width 397 height 20
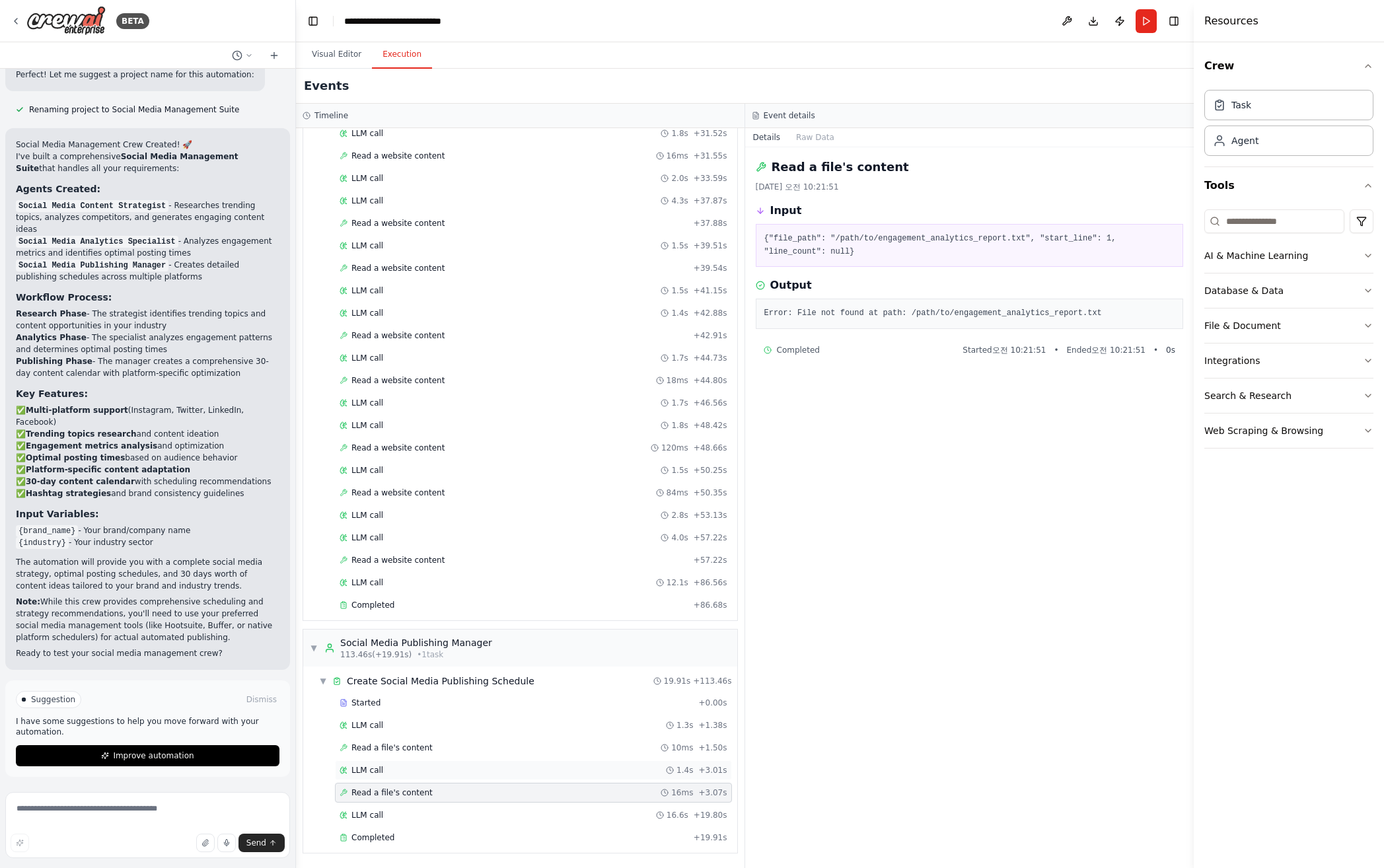
click at [419, 773] on div "LLM call 1.4s + 3.01s" at bounding box center [533, 770] width 387 height 11
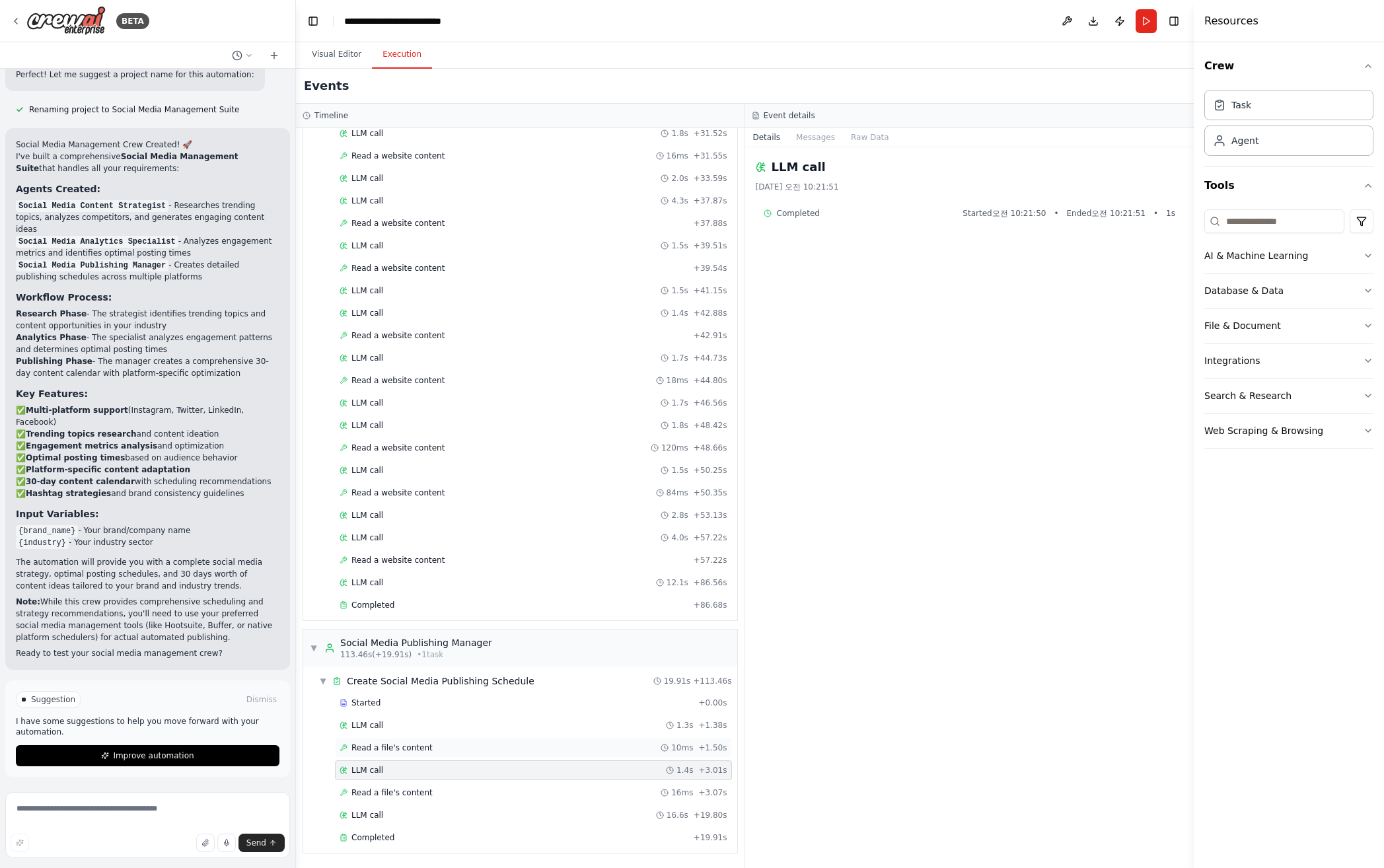
click at [424, 754] on div "Read a file's content 10ms + 1.50s" at bounding box center [533, 748] width 397 height 20
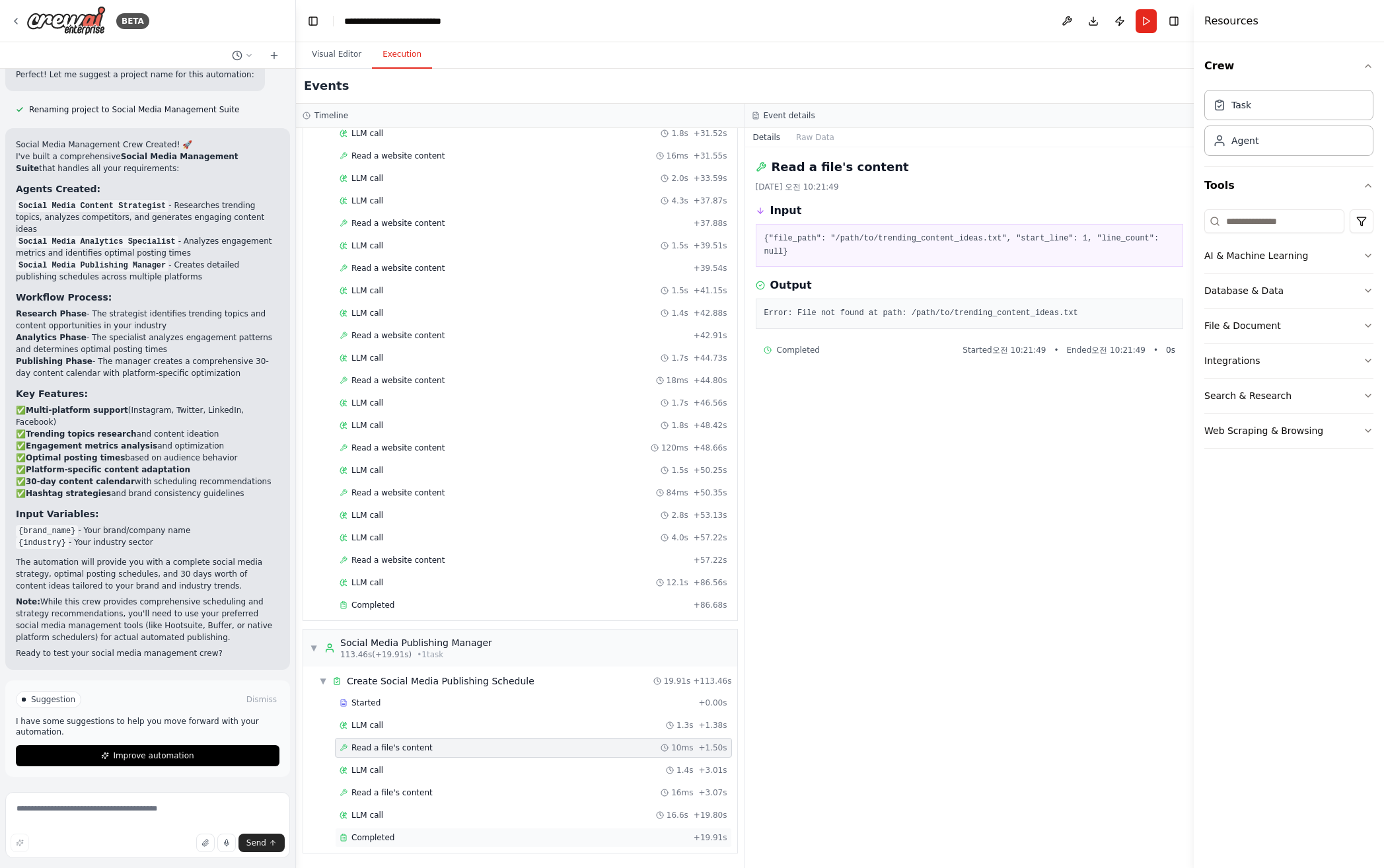
click at [420, 840] on div "Completed" at bounding box center [514, 837] width 348 height 11
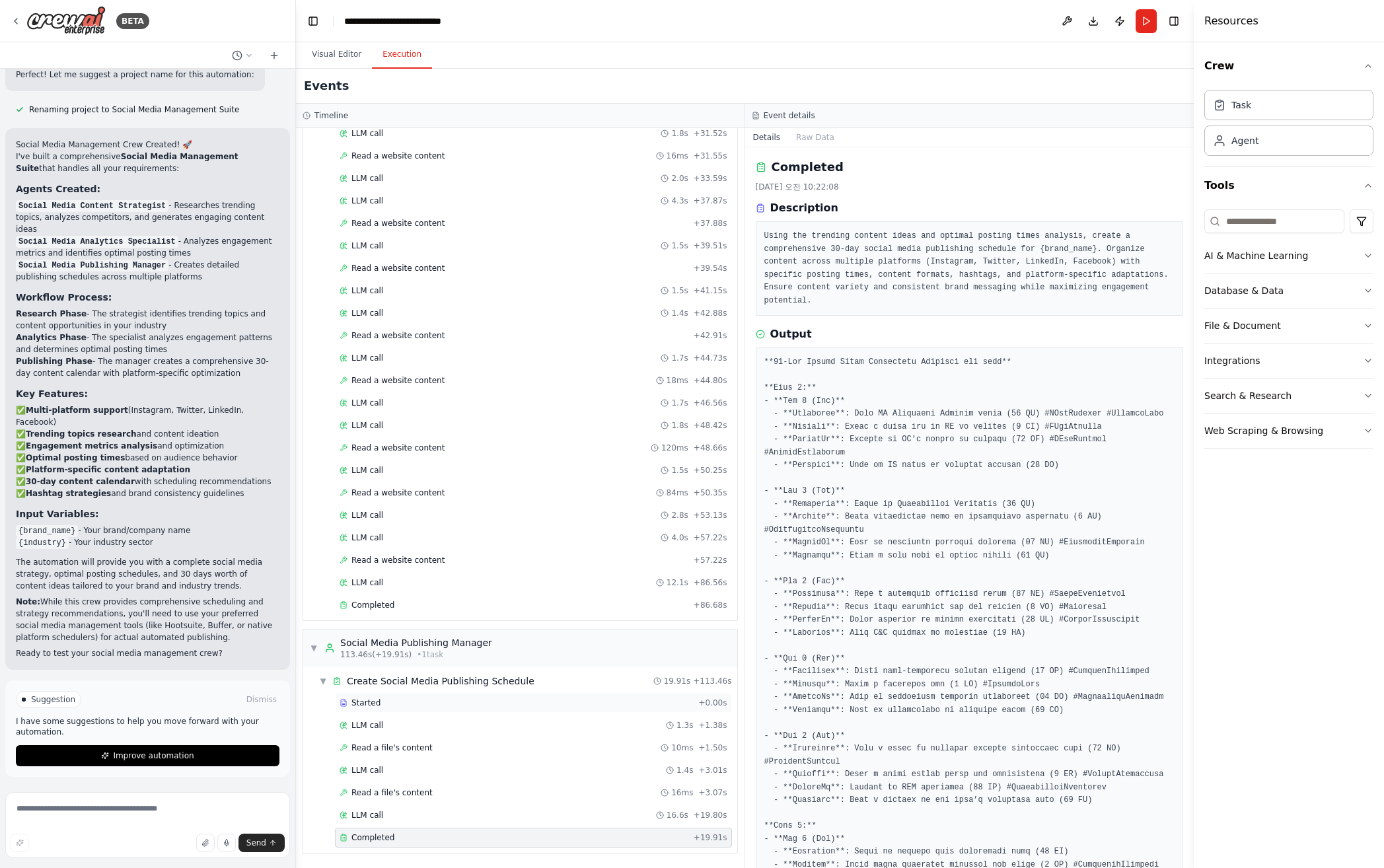
click at [393, 708] on div "Started + 0.00s" at bounding box center [533, 703] width 397 height 20
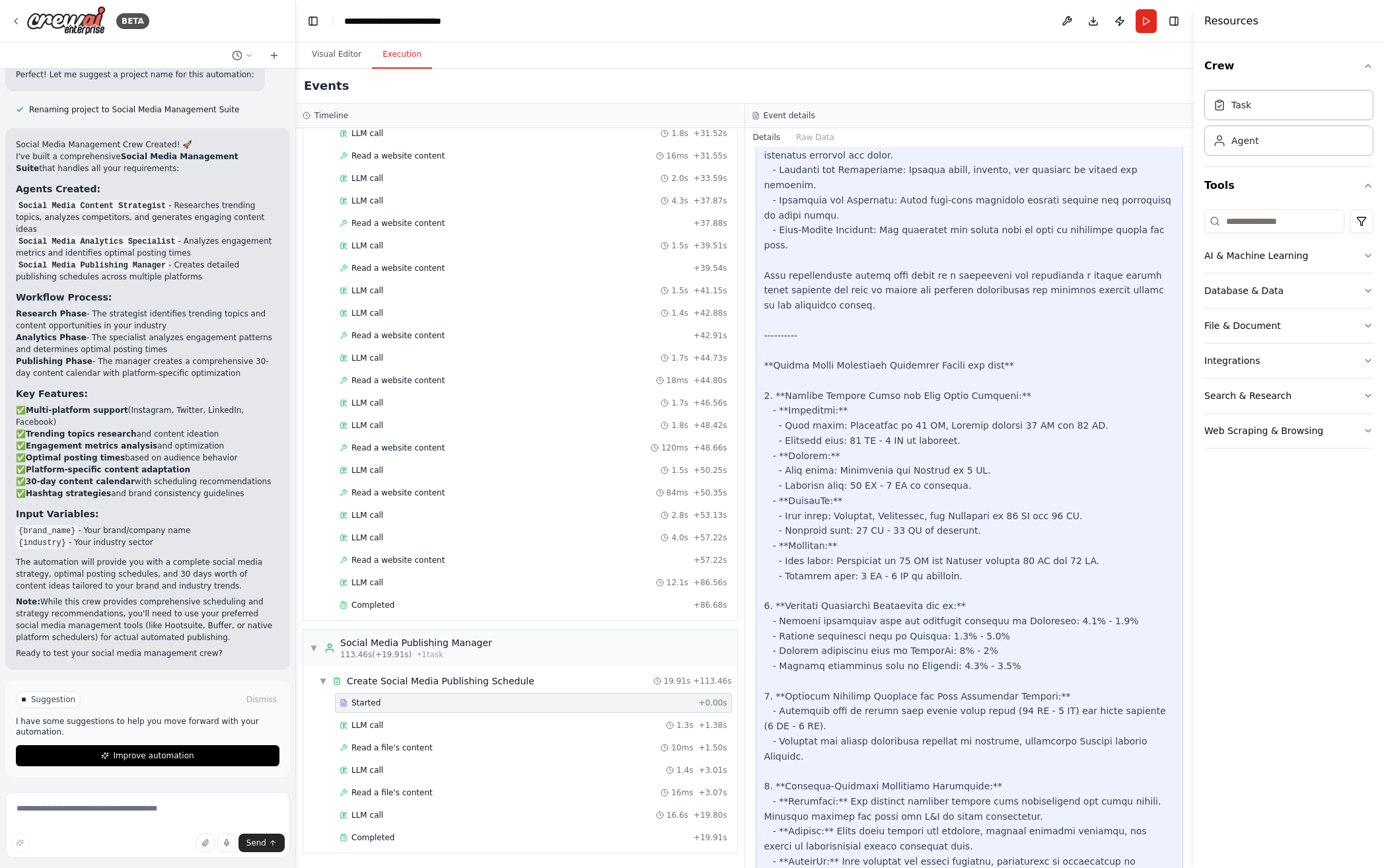
scroll to position [1926, 0]
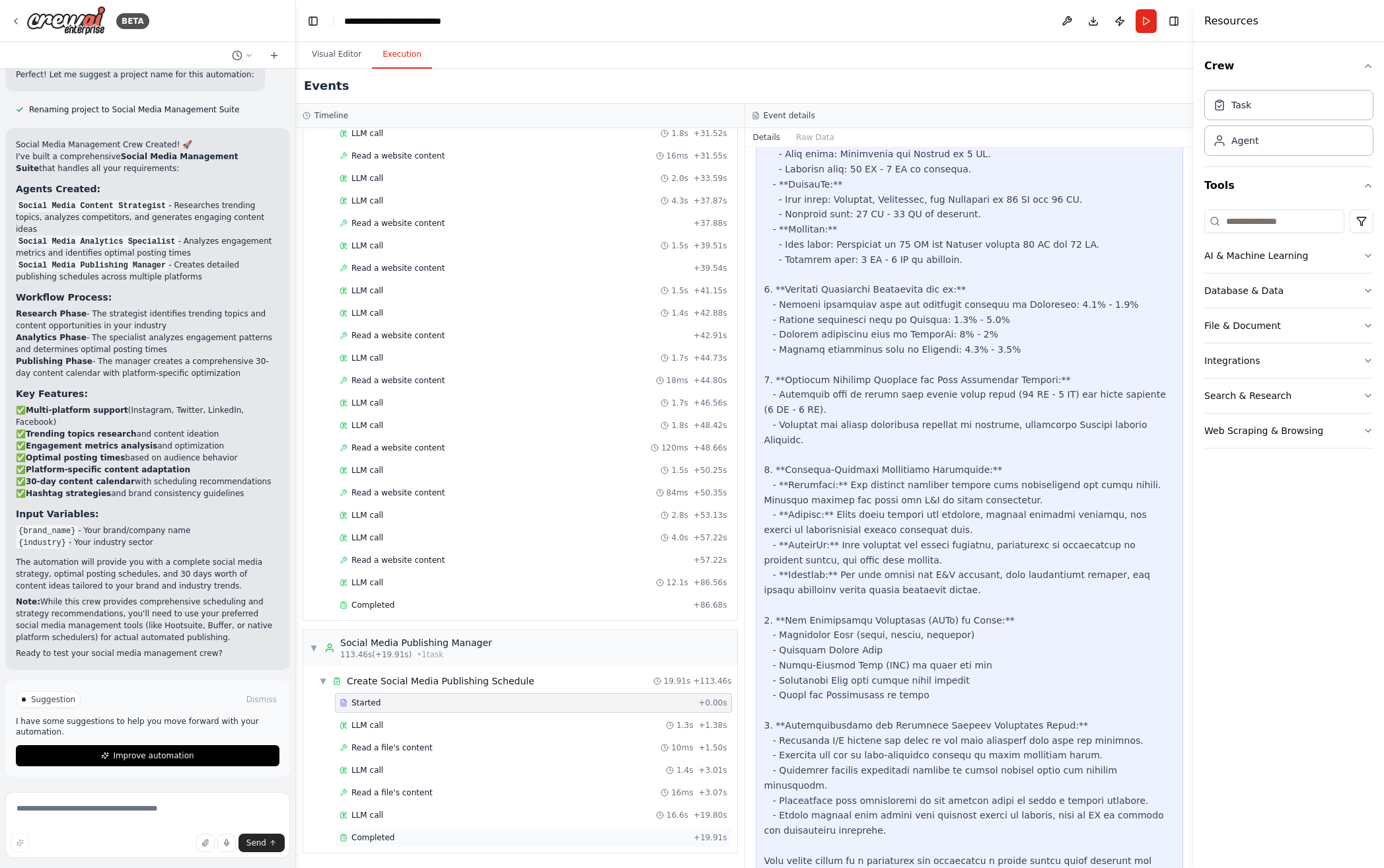
click at [604, 839] on div "Completed" at bounding box center [514, 837] width 348 height 11
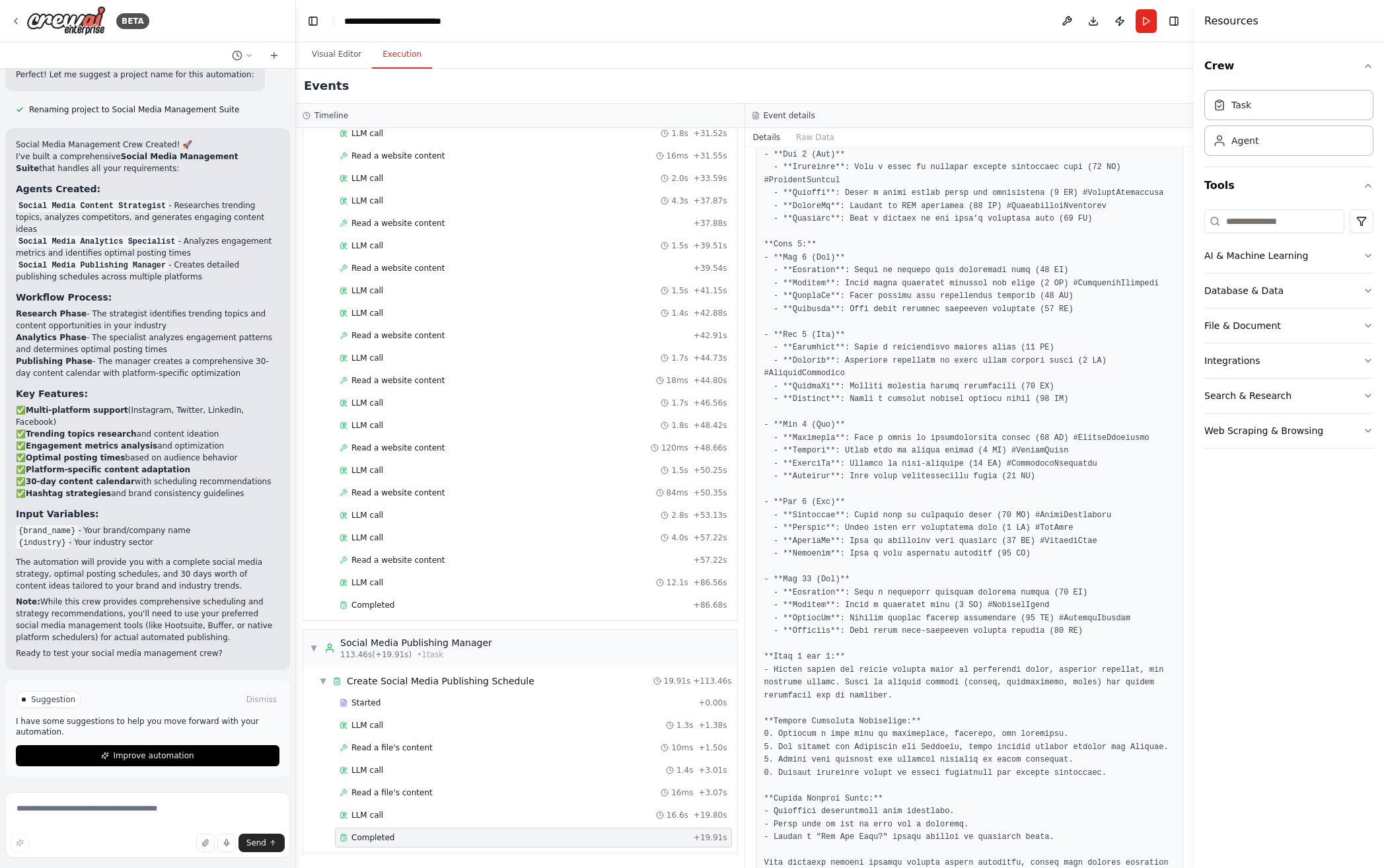
scroll to position [689, 0]
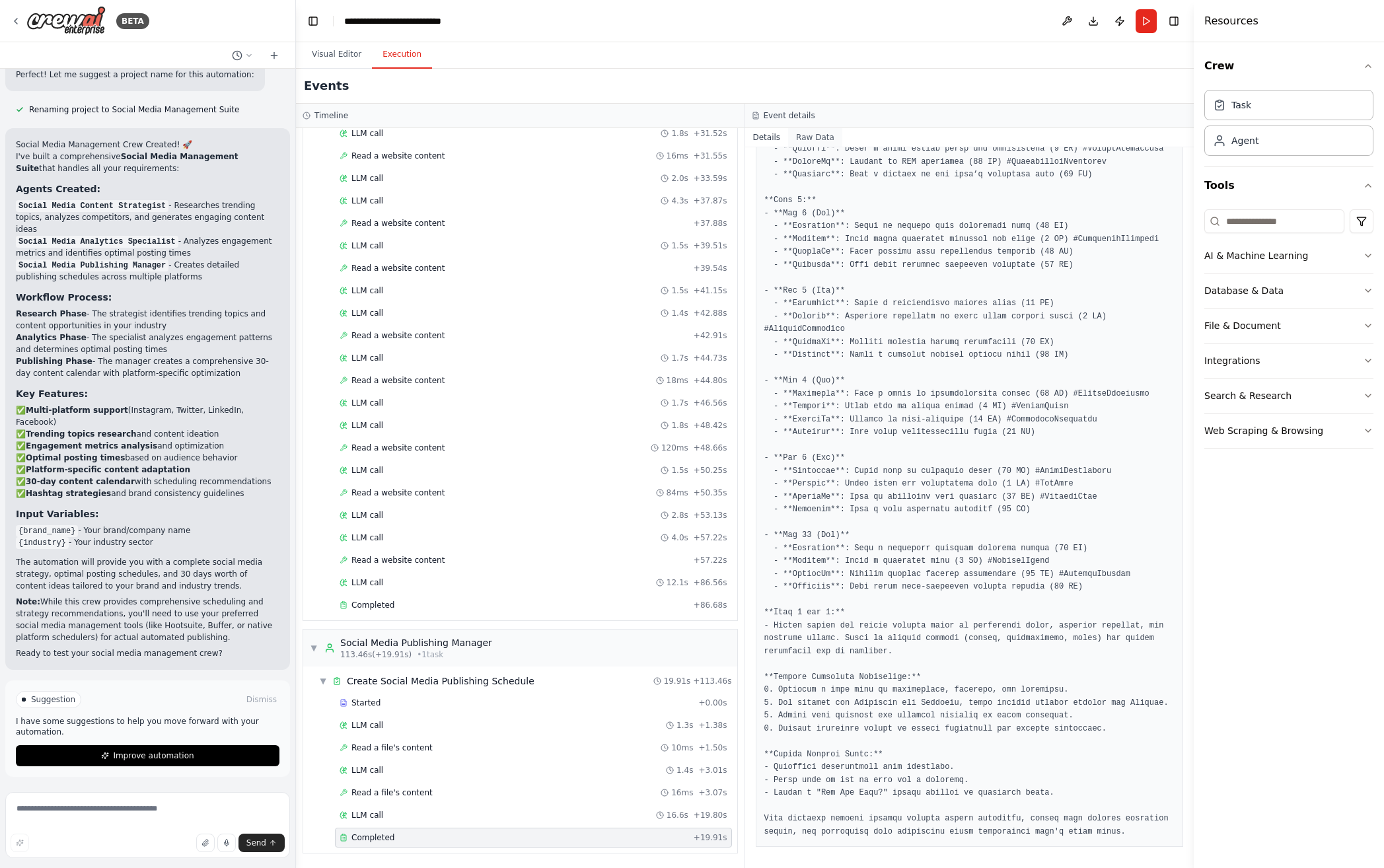
click at [818, 138] on button "Raw Data" at bounding box center [815, 138] width 54 height 18
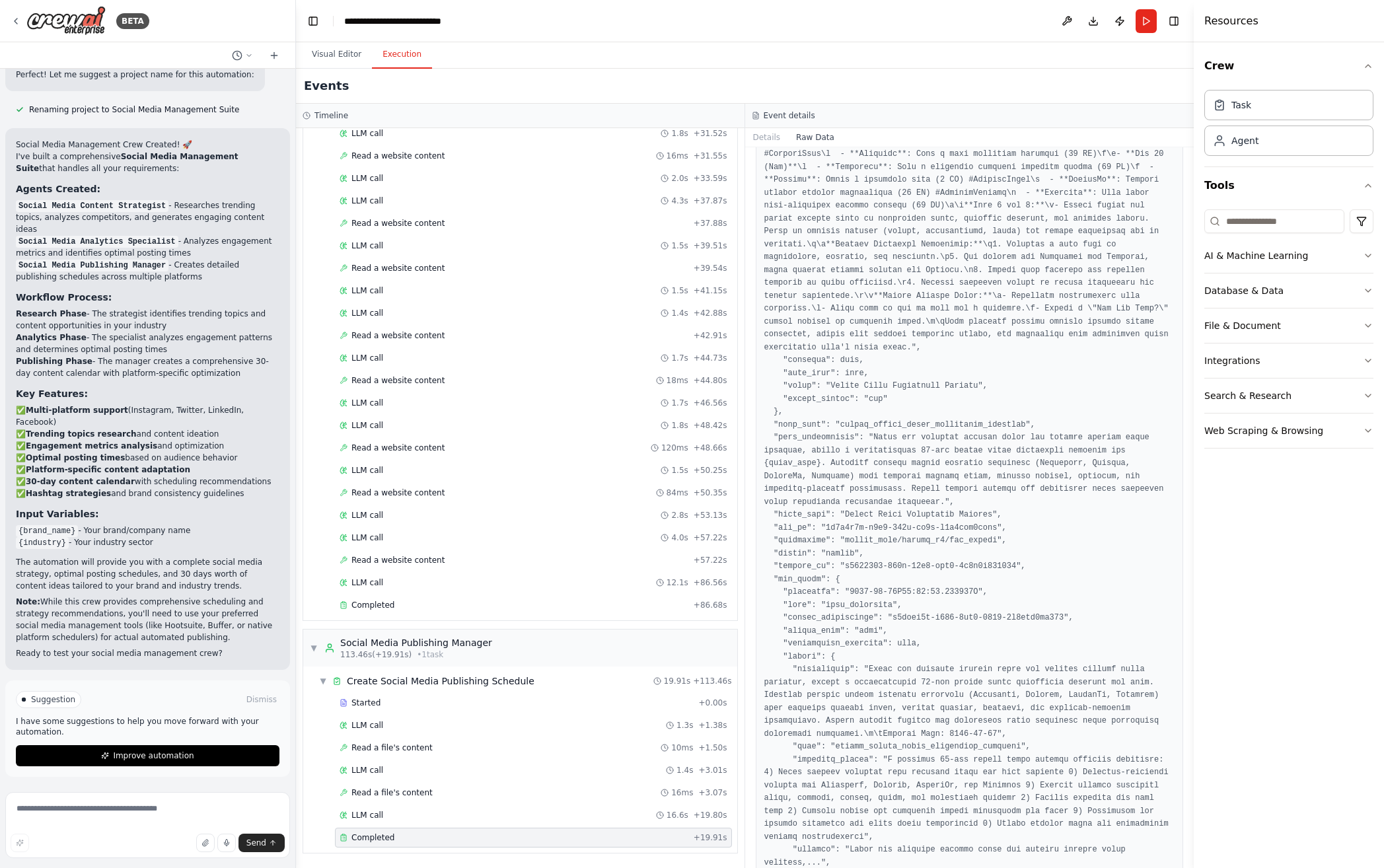
scroll to position [1701, 0]
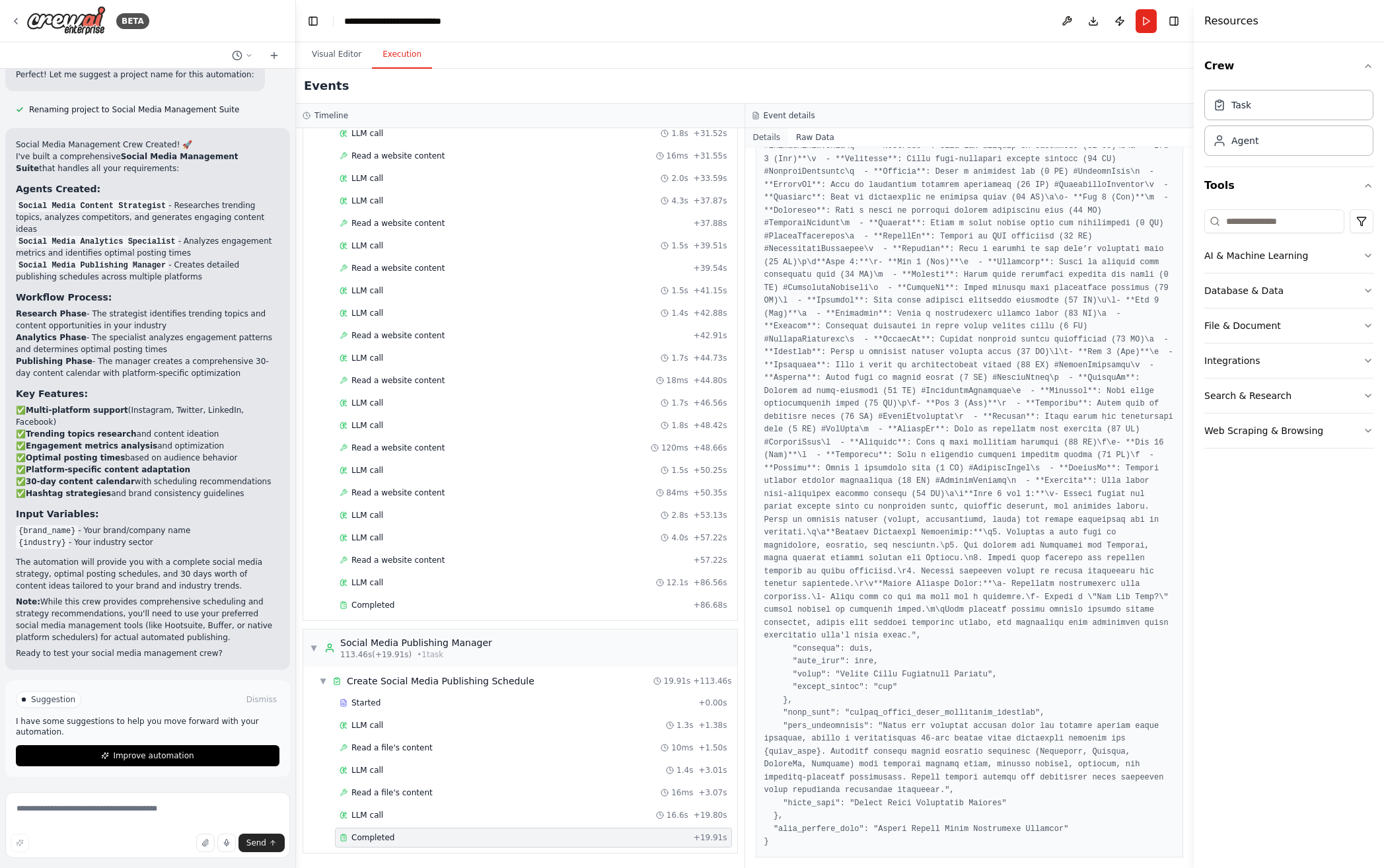
click at [772, 138] on button "Details" at bounding box center [767, 138] width 44 height 18
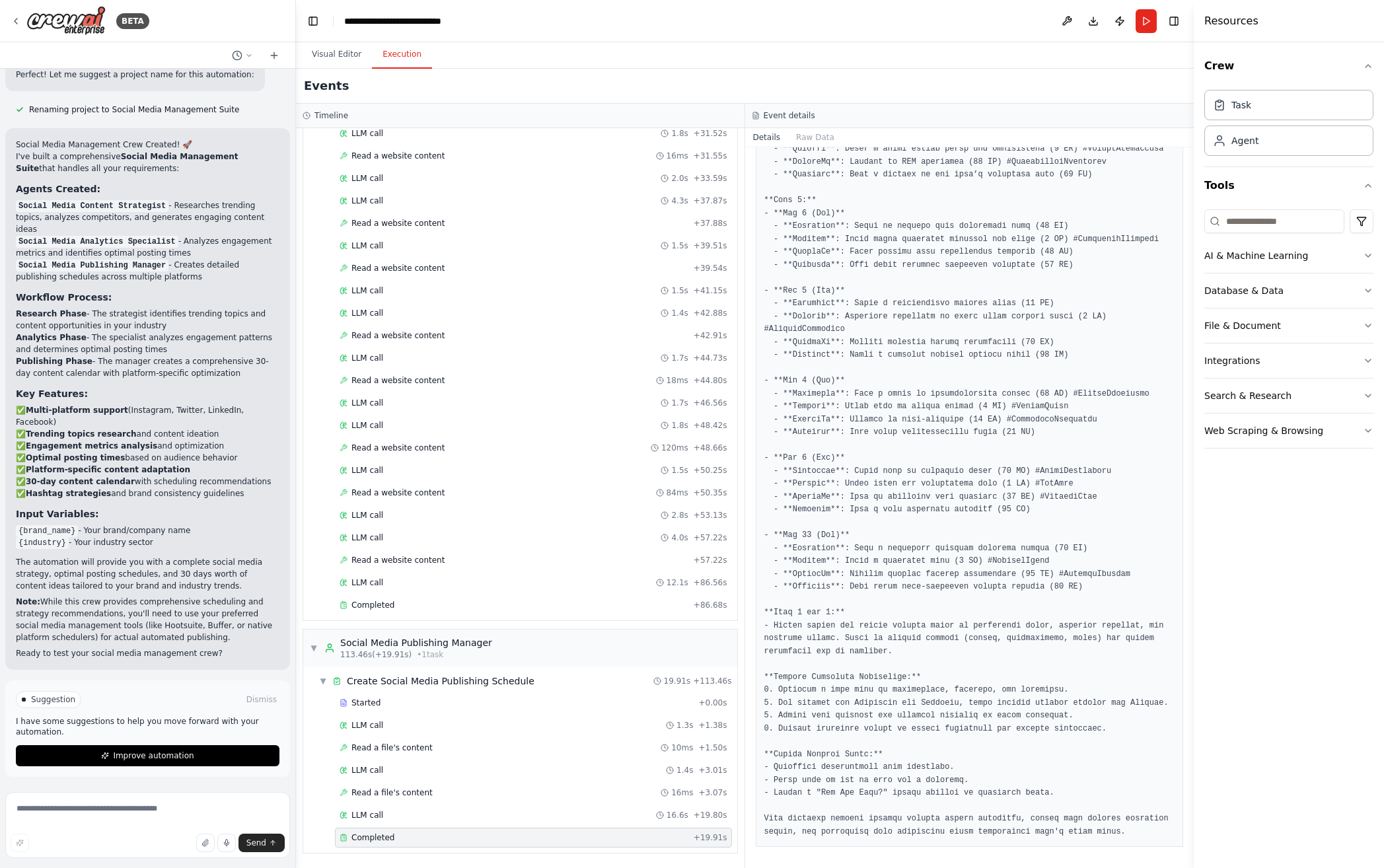
scroll to position [689, 0]
click at [494, 610] on div "Completed" at bounding box center [514, 605] width 348 height 11
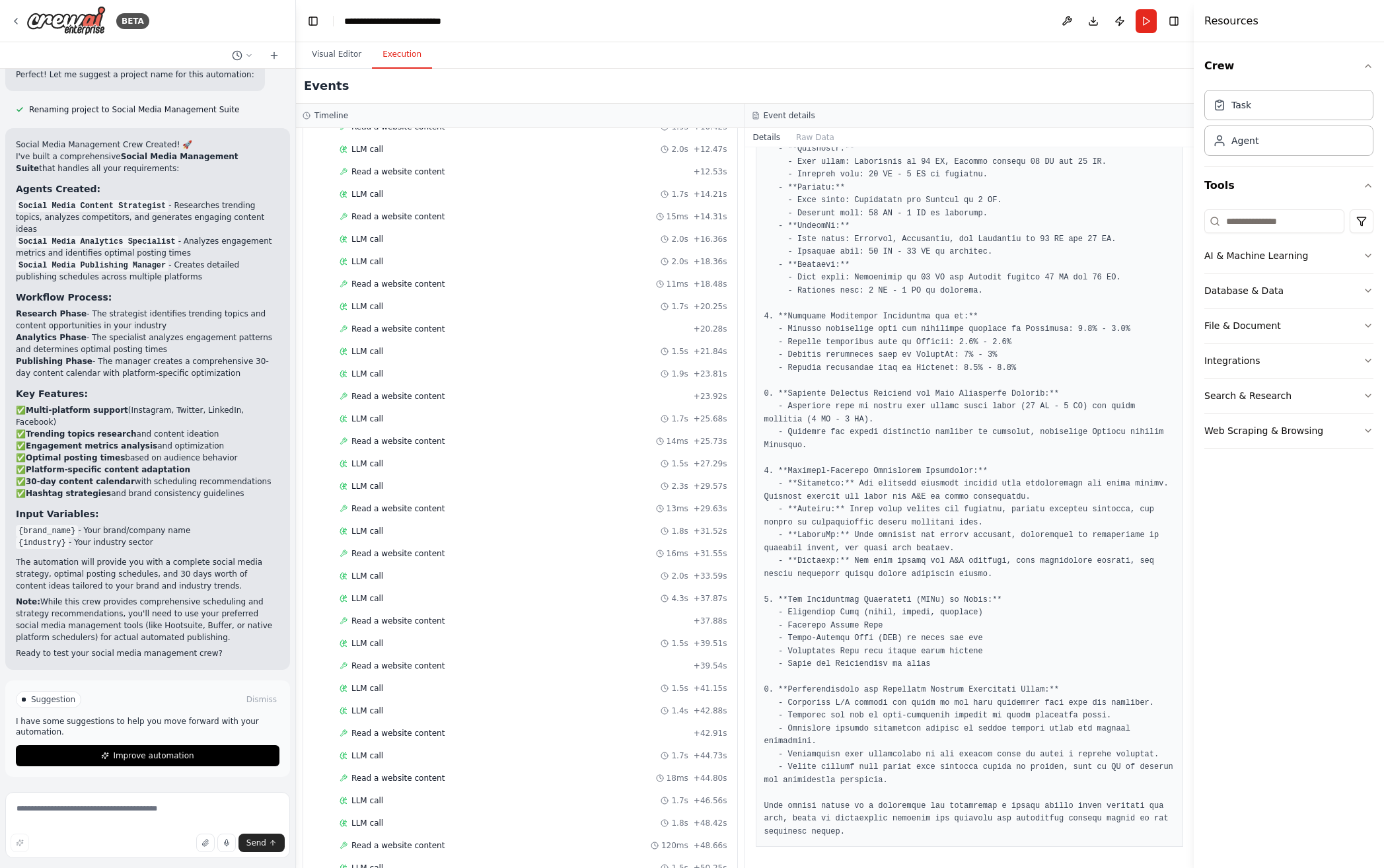
scroll to position [937, 0]
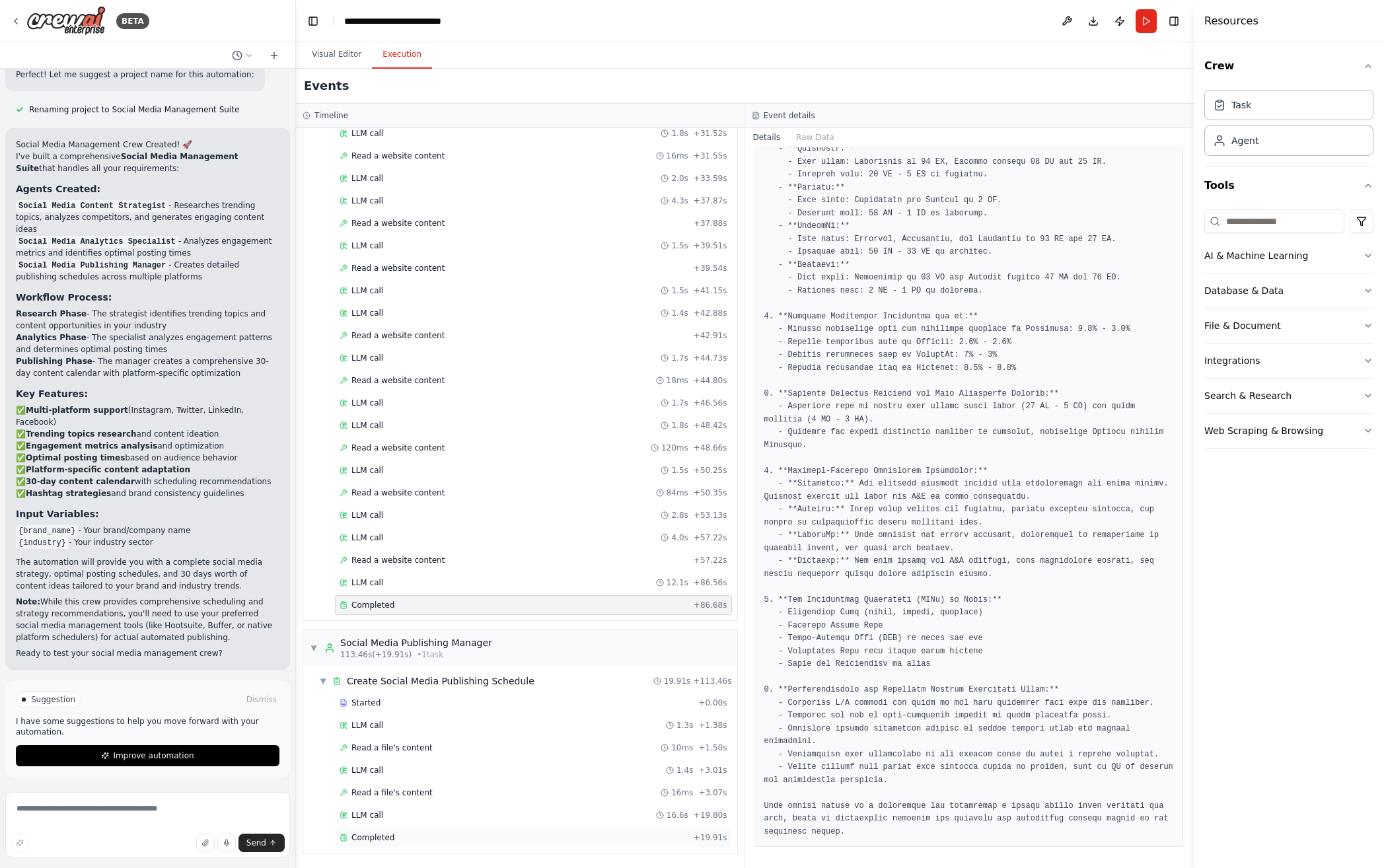
click at [393, 841] on div "Completed" at bounding box center [514, 837] width 348 height 11
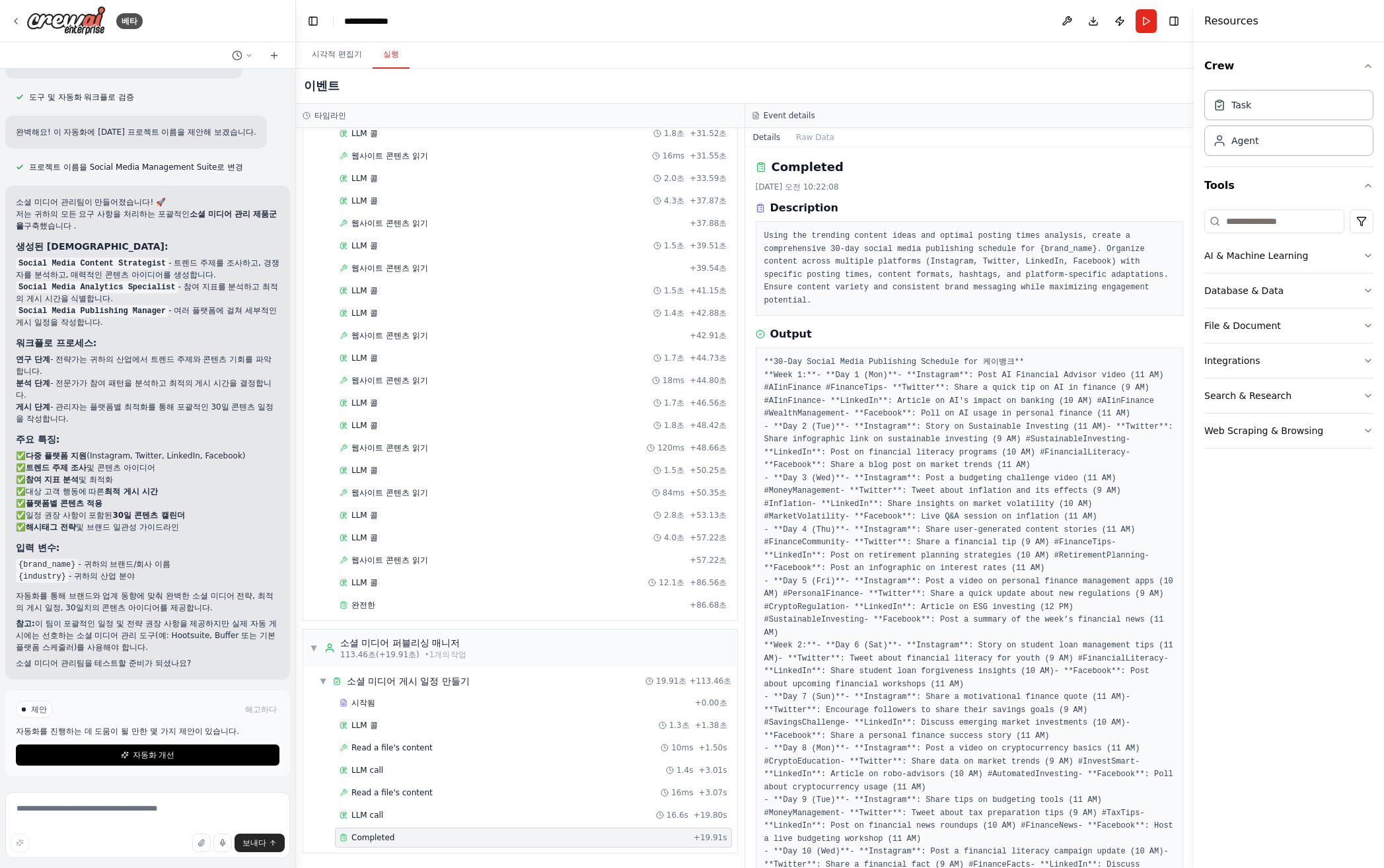
scroll to position [597, 0]
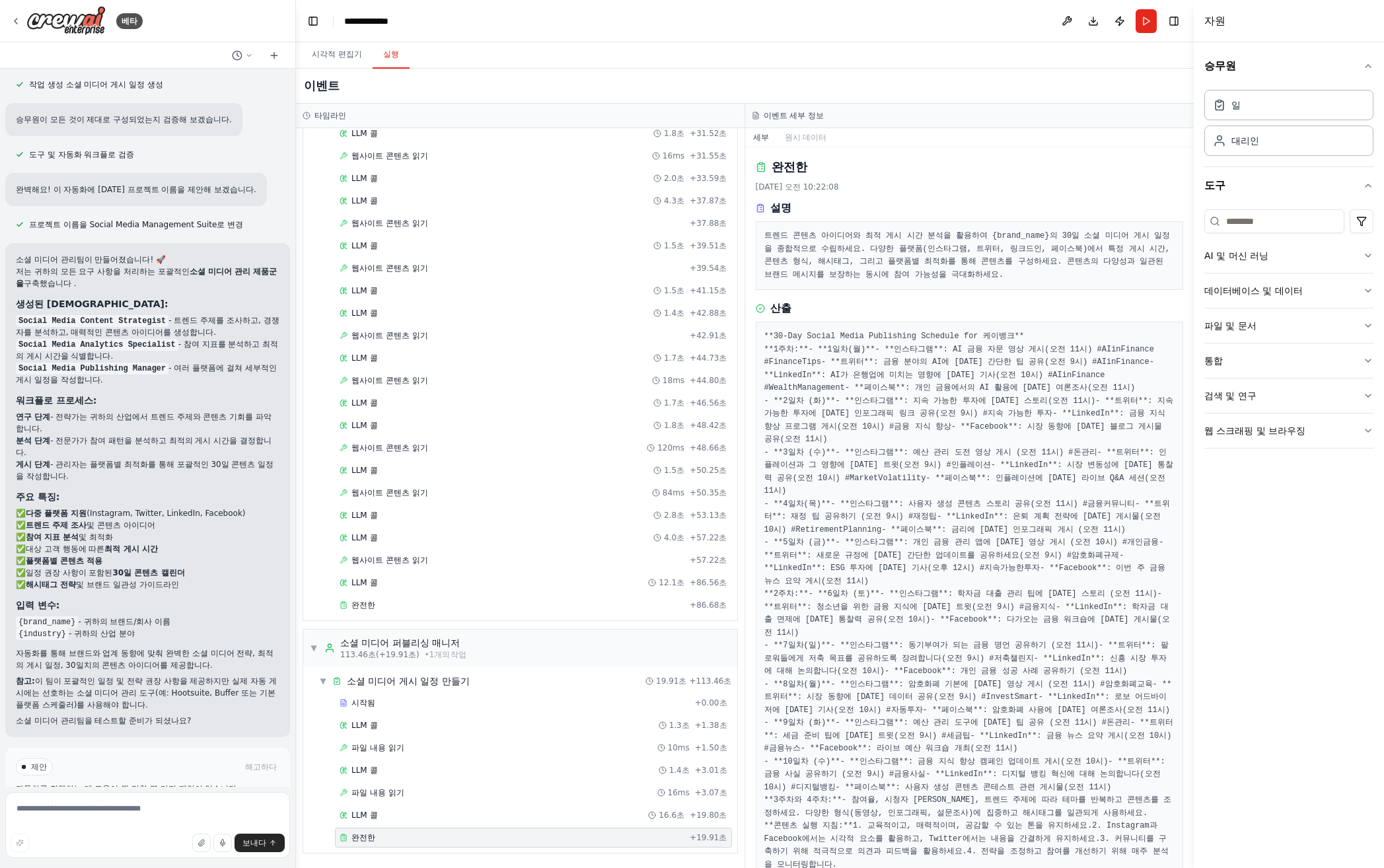
click at [893, 330] on pre "**30-Day Social Media Publishing Schedule for 케이뱅크** **1주차:** - **1일차(월)** - **…" at bounding box center [970, 626] width 411 height 592
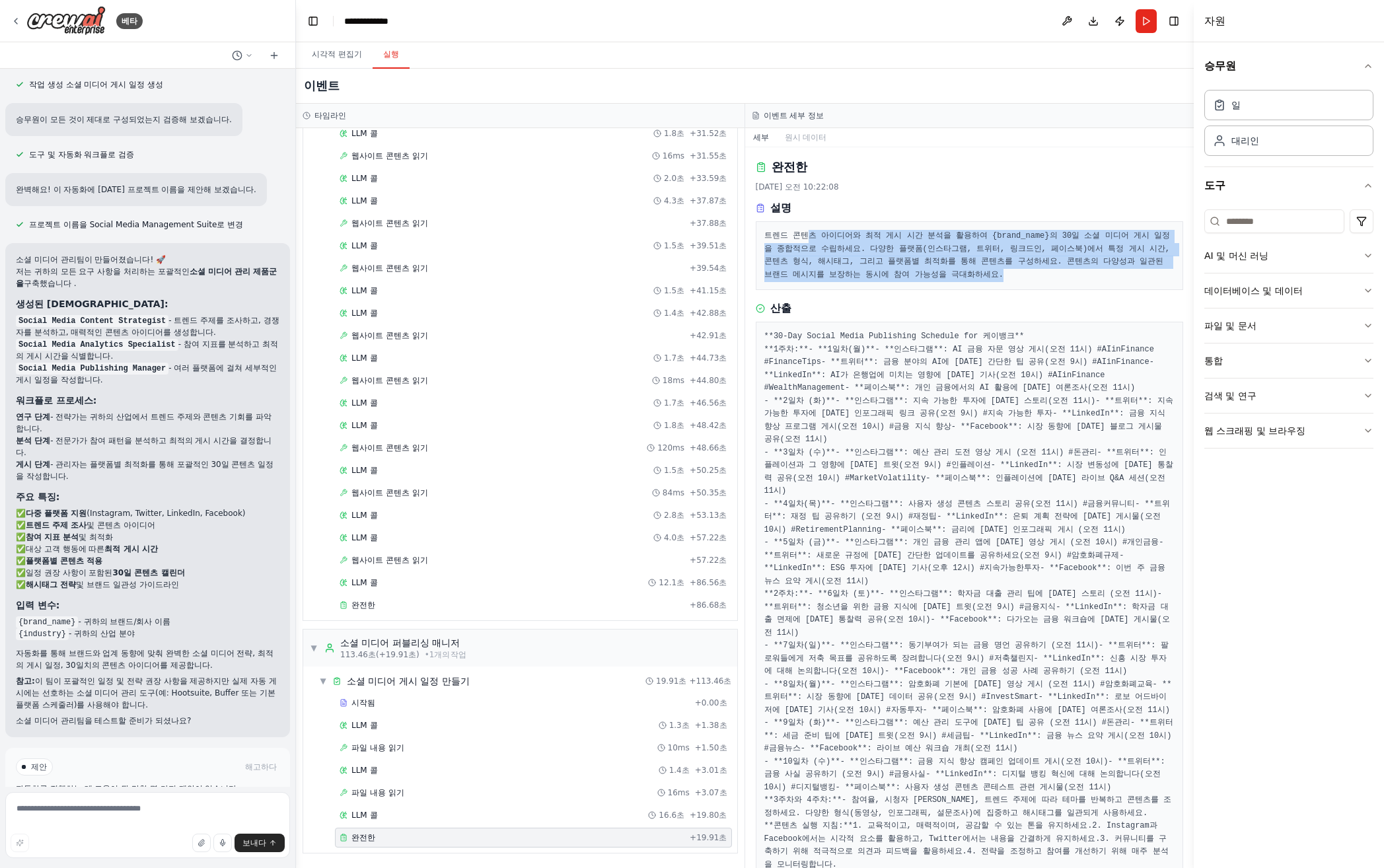
drag, startPoint x: 806, startPoint y: 234, endPoint x: 906, endPoint y: 277, distance: 108.9
click at [906, 277] on pre "트렌드 콘텐츠 아이디어와 최적 게시 시간 분석을 활용하여 {brand_name}의 30일 소셜 미디어 게시 일정을 종합적으로 수립하세요. 다양…" at bounding box center [970, 255] width 411 height 51
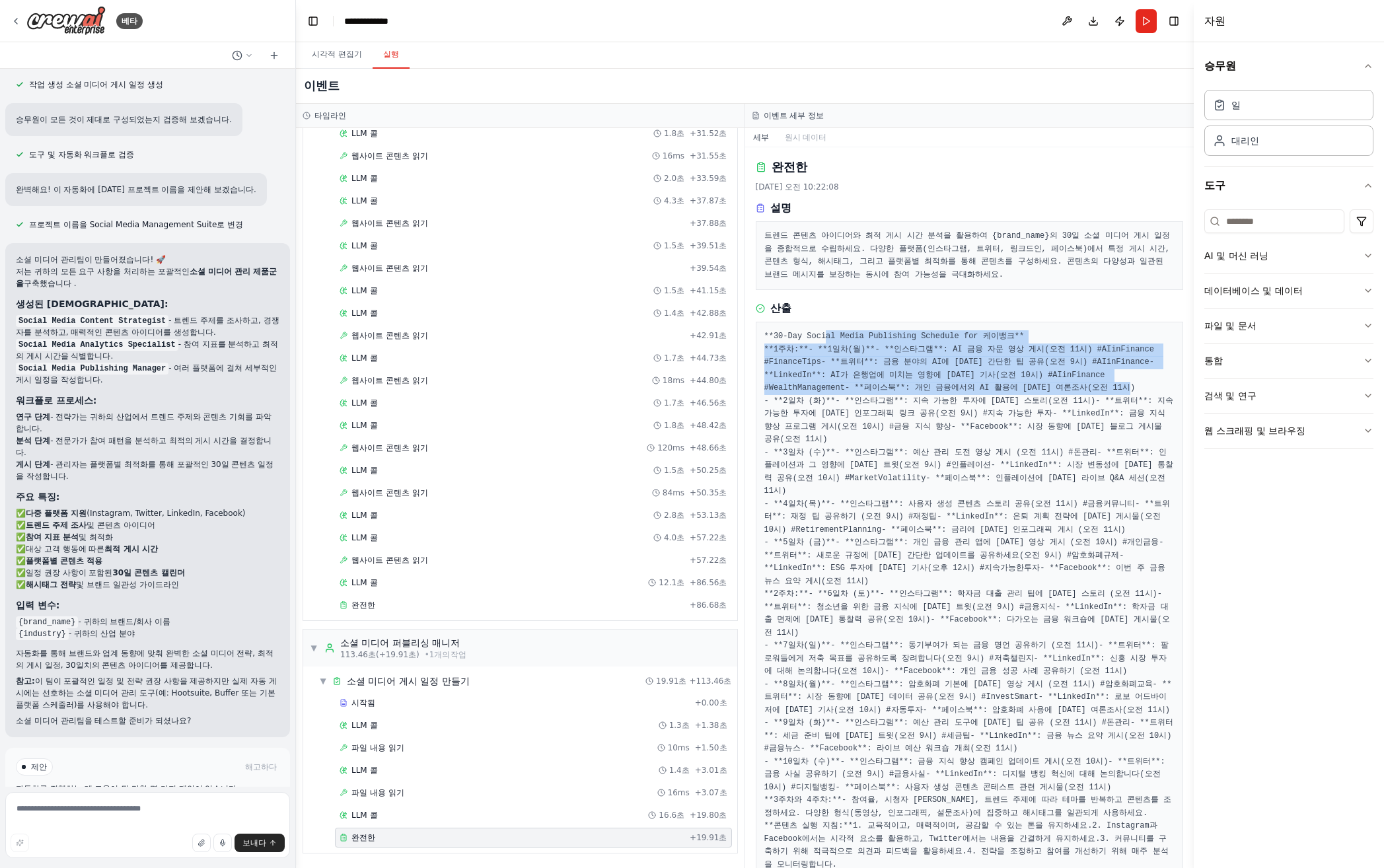
drag, startPoint x: 827, startPoint y: 339, endPoint x: 1047, endPoint y: 440, distance: 242.1
click at [912, 440] on pre "**30-Day Social Media Publishing Schedule for 케이뱅크** **1주차:** - **1일차(월)** - **…" at bounding box center [970, 626] width 411 height 592
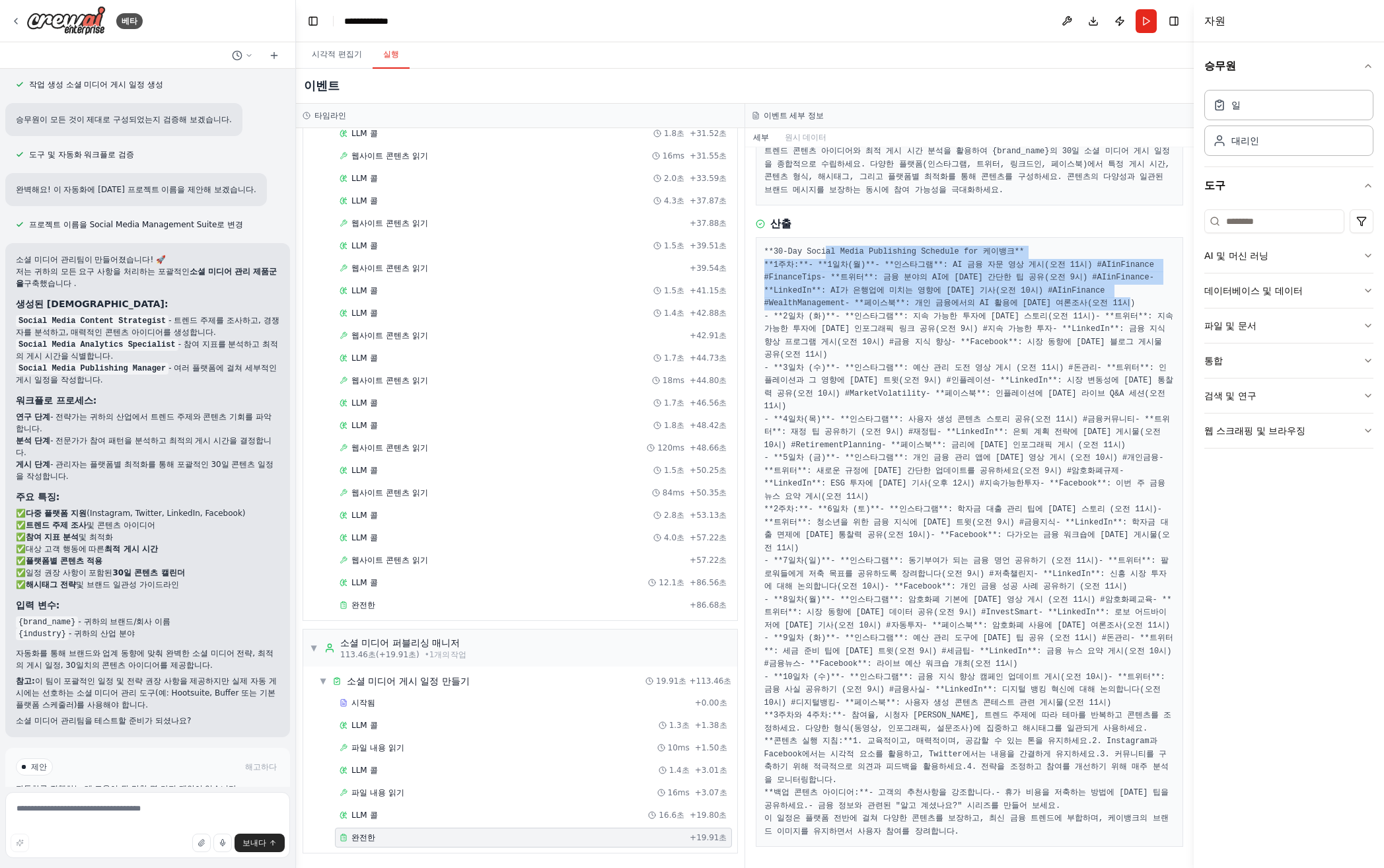
scroll to position [0, 0]
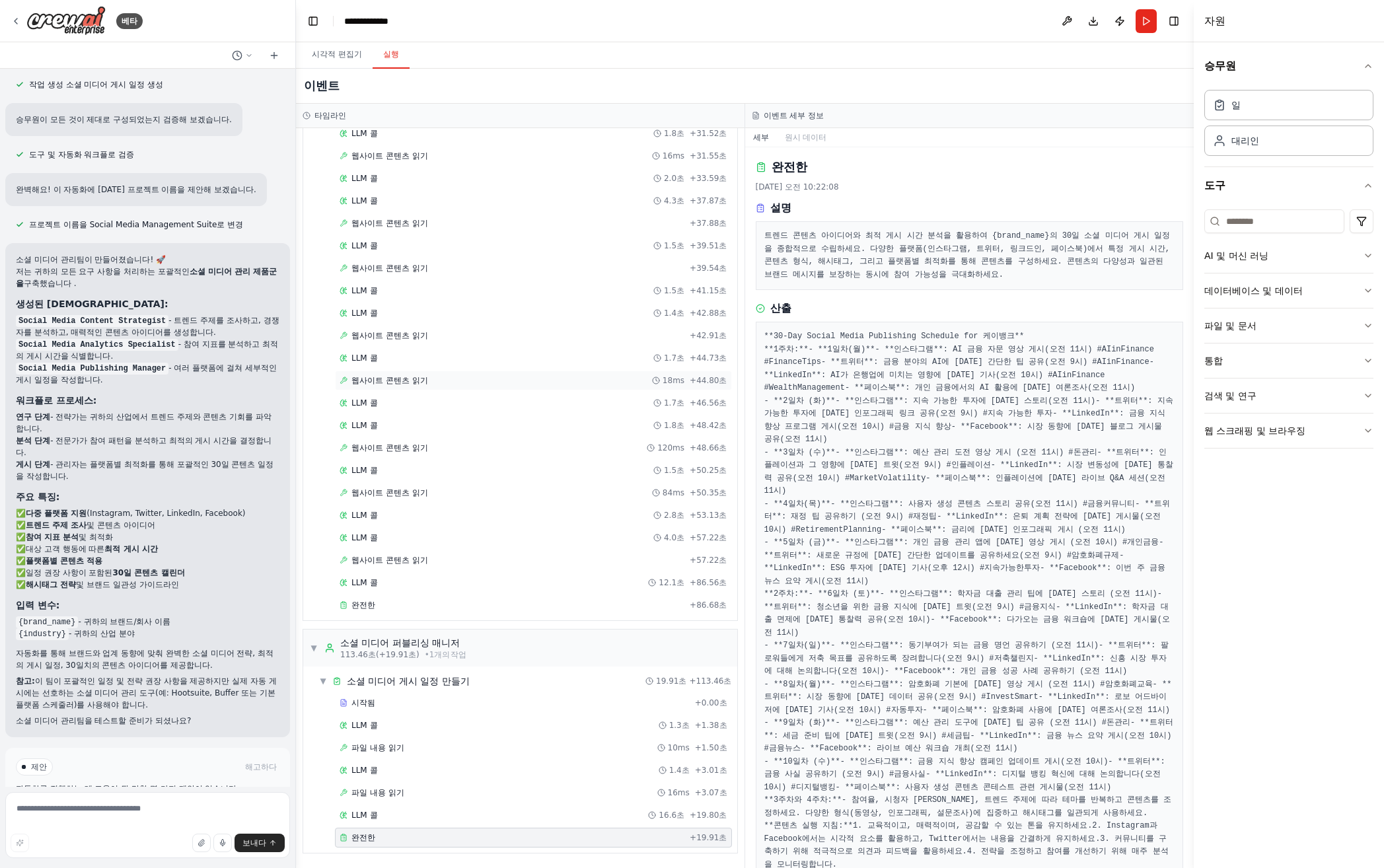
click at [374, 380] on font "웹사이트 콘텐츠 읽기" at bounding box center [390, 381] width 76 height 9
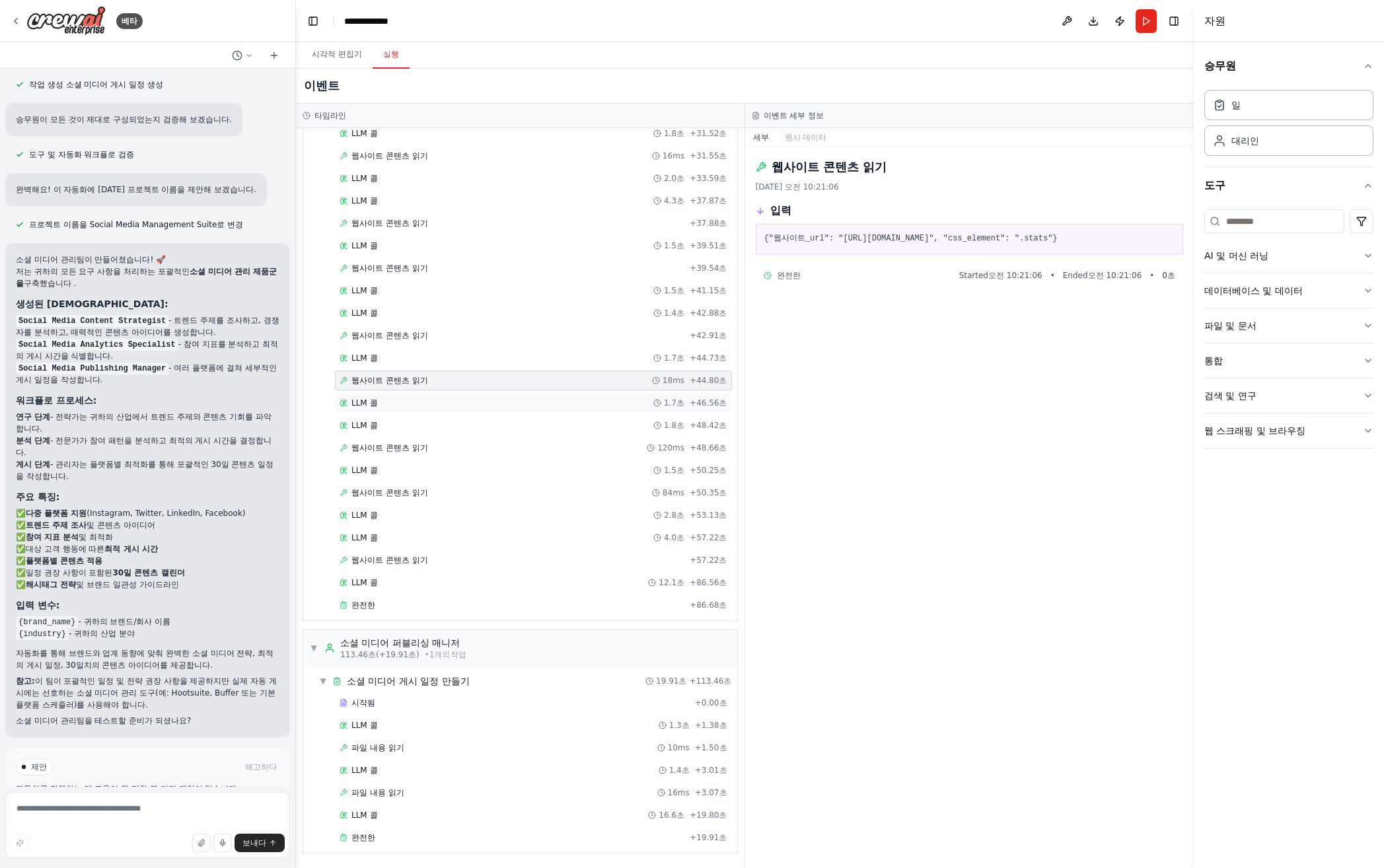
click at [373, 397] on span "LLM 콜" at bounding box center [365, 403] width 27 height 11
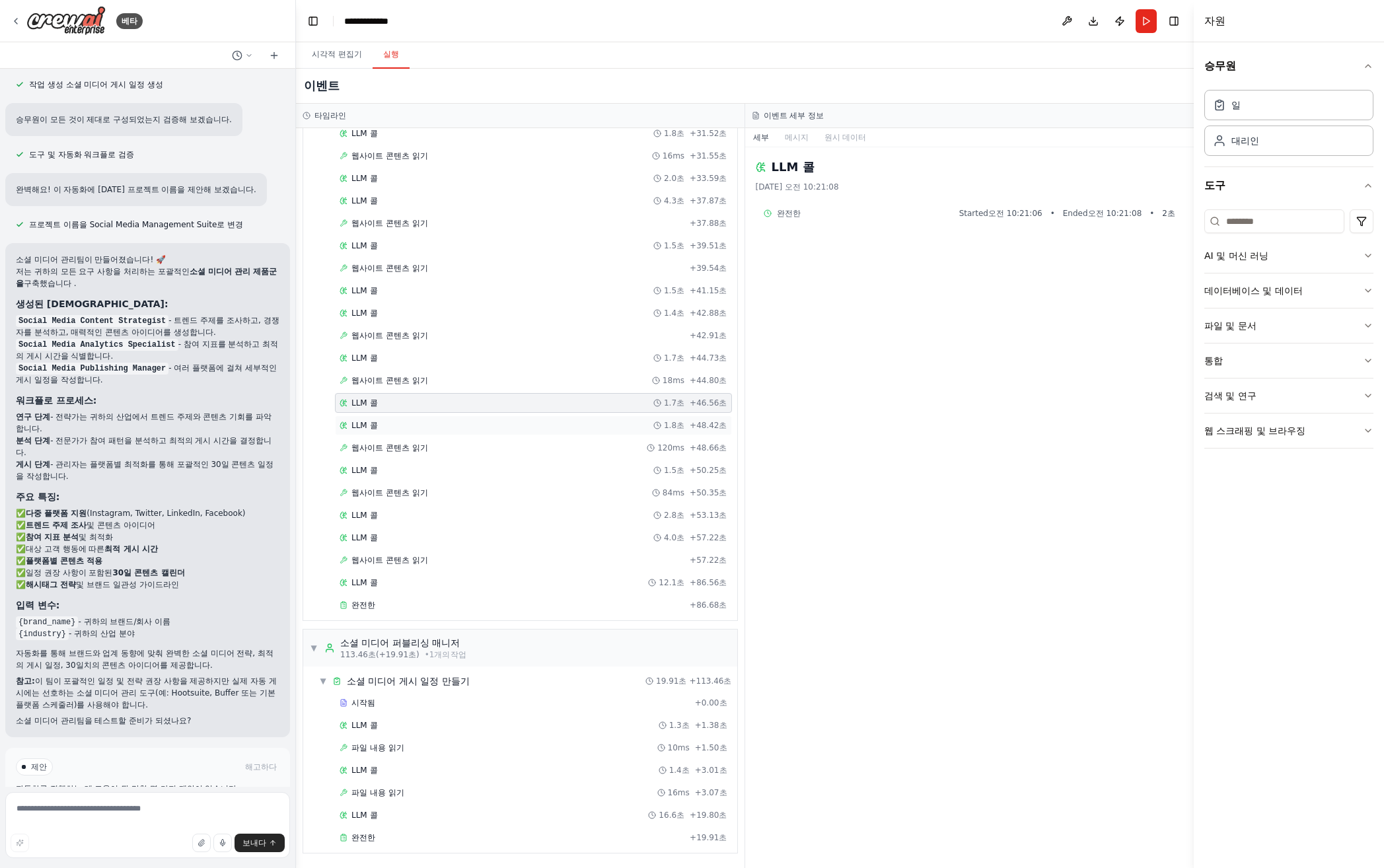
click at [368, 420] on span "LLM 콜" at bounding box center [365, 426] width 27 height 11
click at [367, 443] on font "웹사이트 콘텐츠 읽기" at bounding box center [390, 448] width 76 height 9
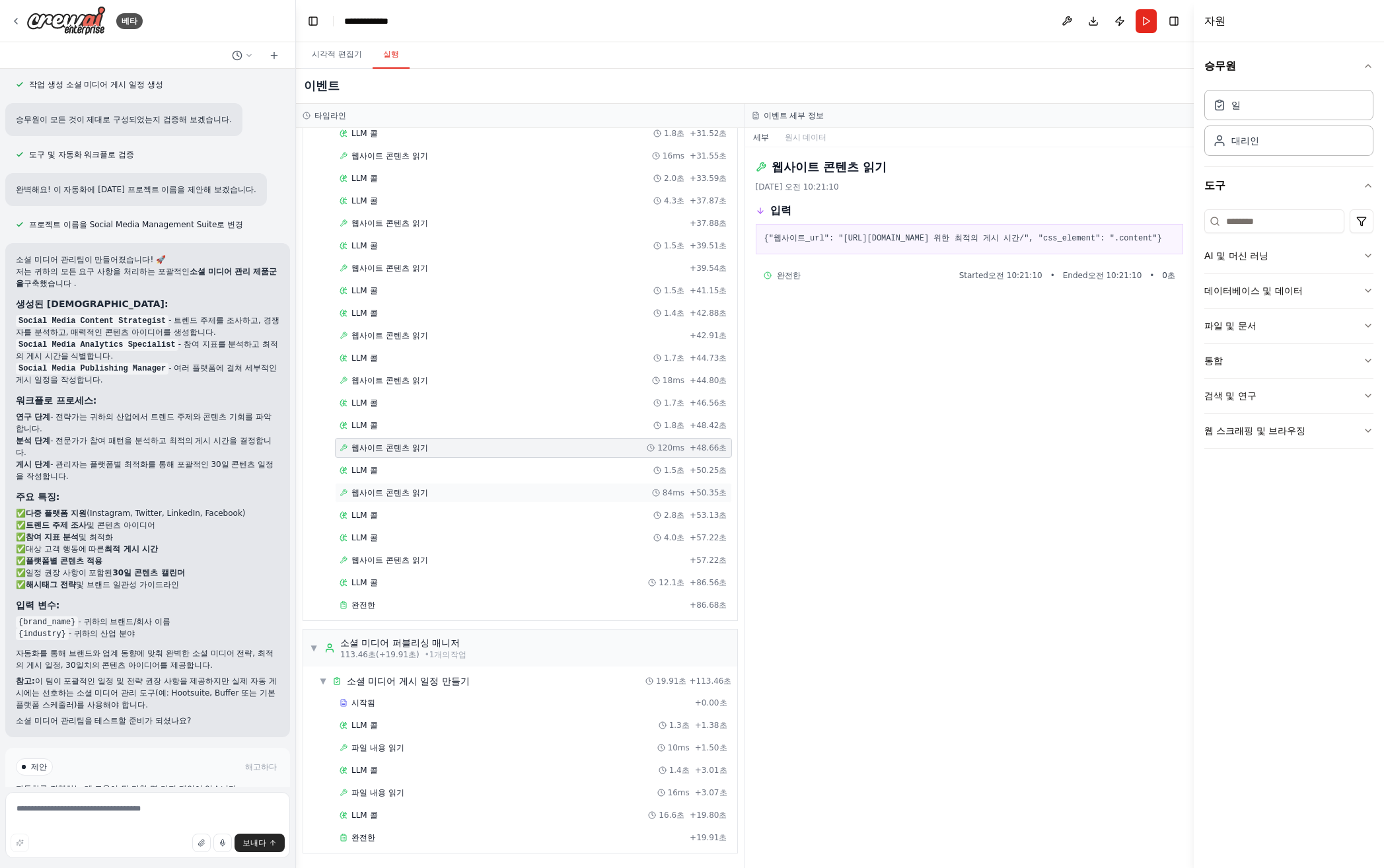
click at [380, 501] on div "웹사이트 콘텐츠 읽기 84ms + 50.35초" at bounding box center [533, 493] width 397 height 20
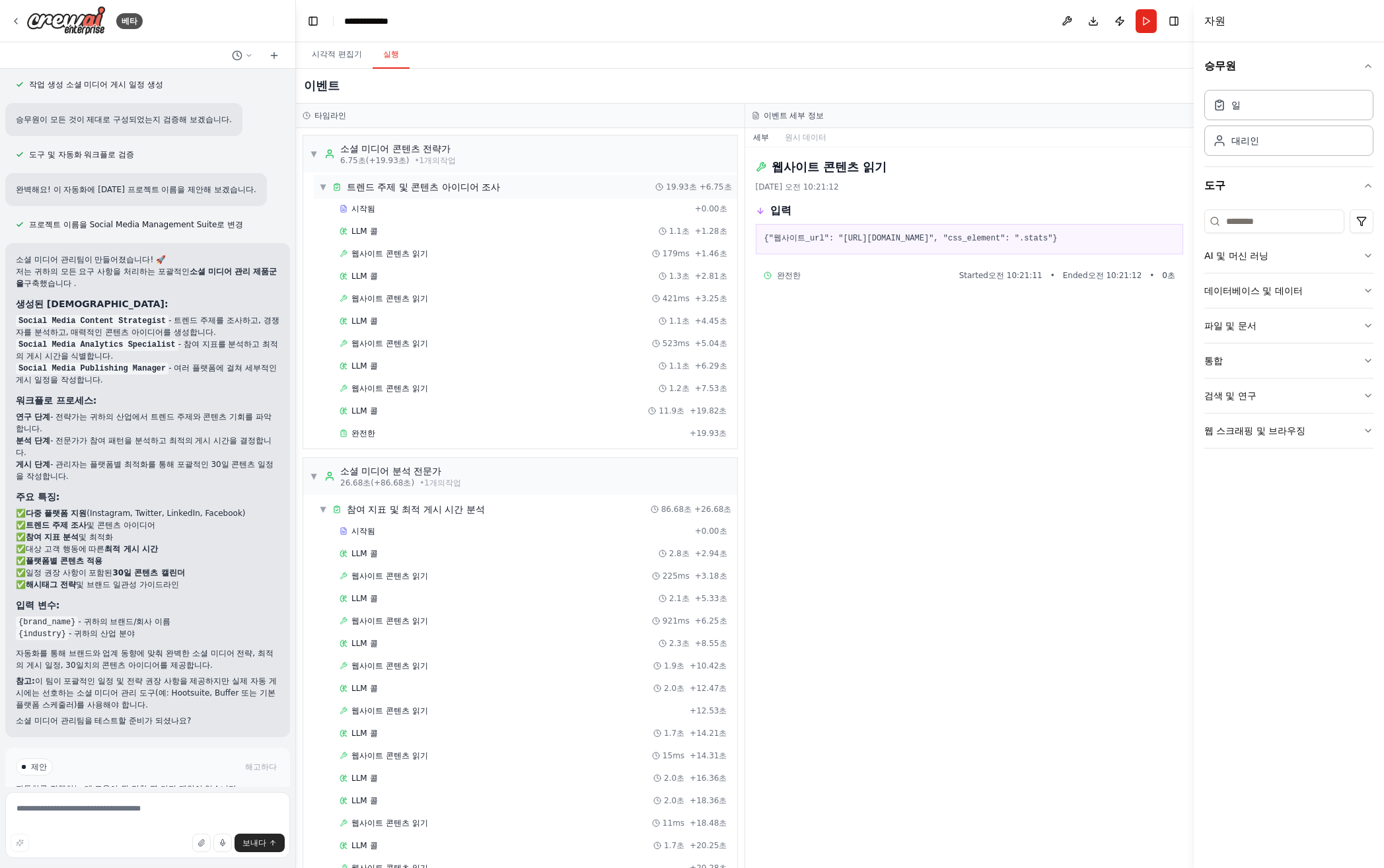
click at [406, 182] on font "트렌드 주제 및 콘텐츠 아이디어 조사" at bounding box center [423, 187] width 154 height 11
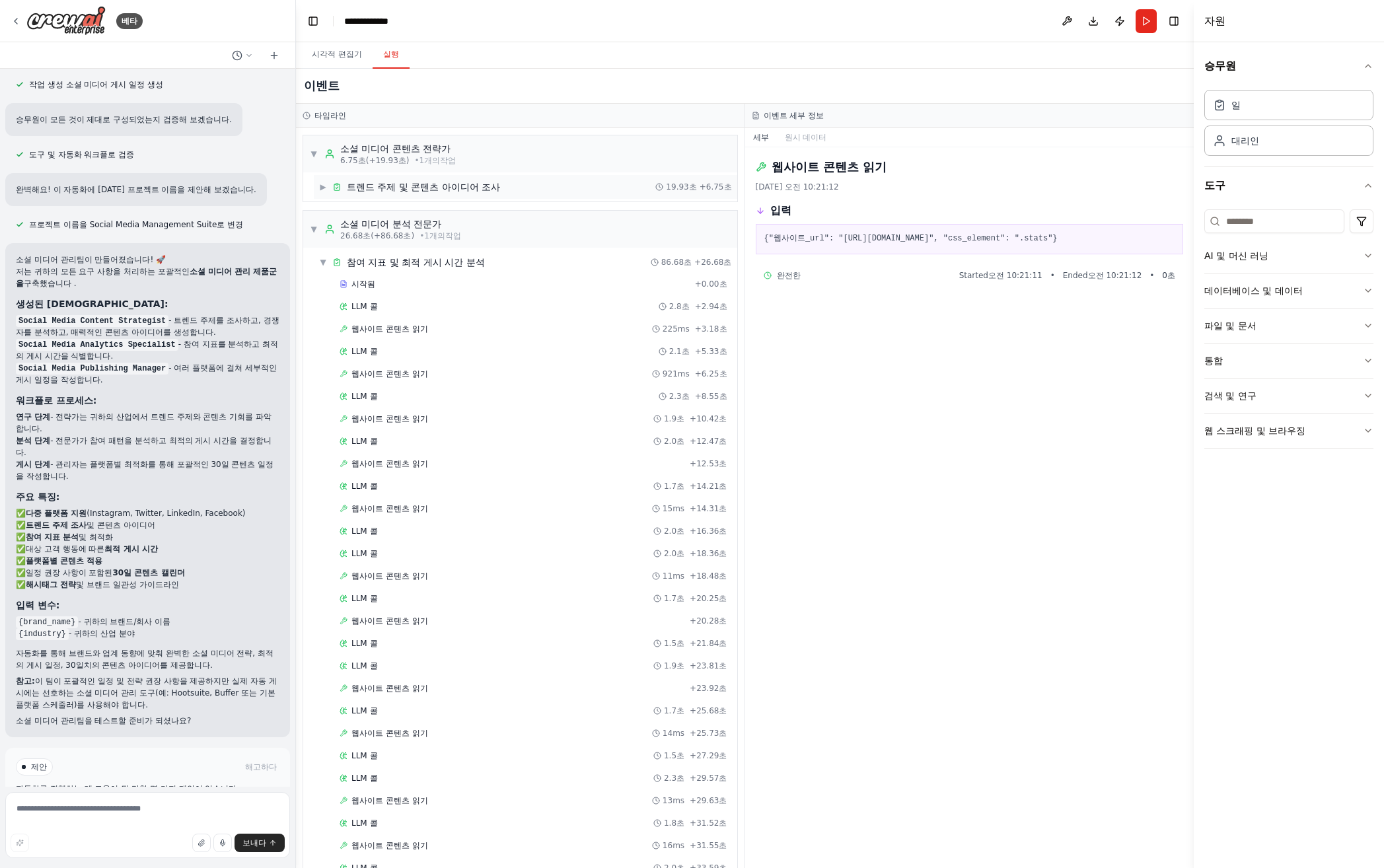
click at [402, 185] on font "트렌드 주제 및 콘텐츠 아이디어 조사" at bounding box center [423, 187] width 154 height 11
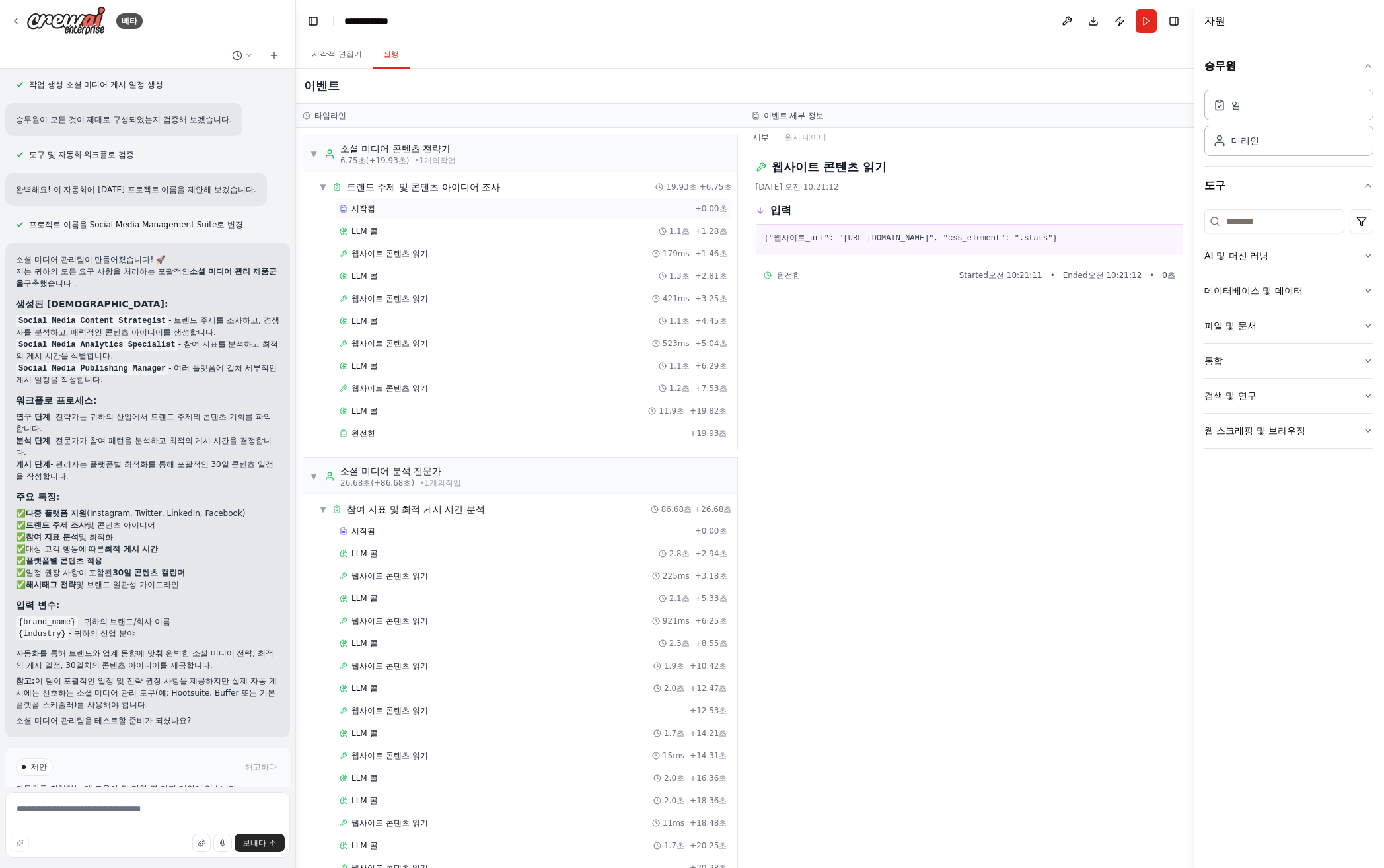
click at [387, 209] on div "시작됨" at bounding box center [514, 209] width 350 height 11
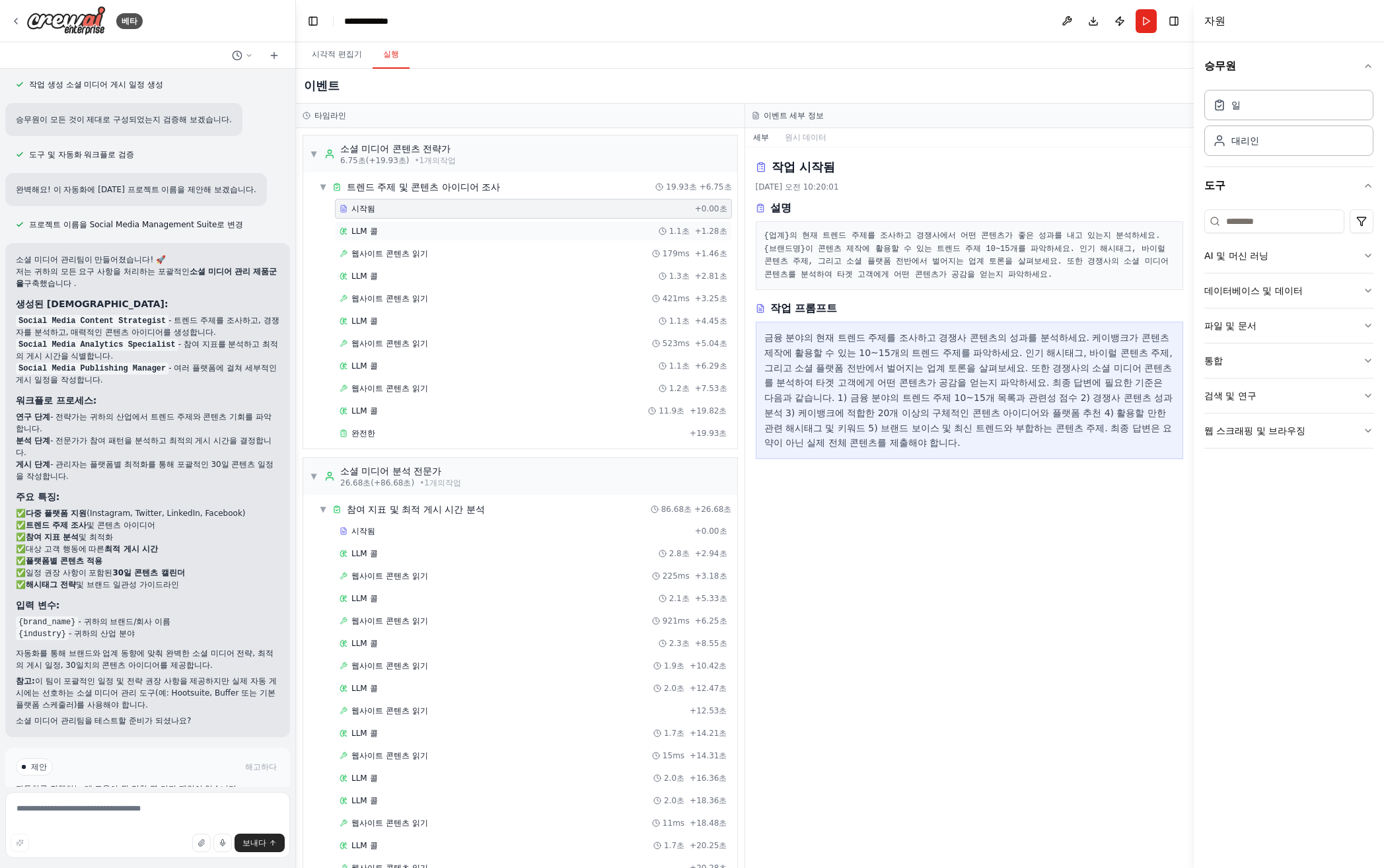
click at [379, 233] on div "LLM 콜 1.1초 + 1.28초" at bounding box center [533, 232] width 387 height 11
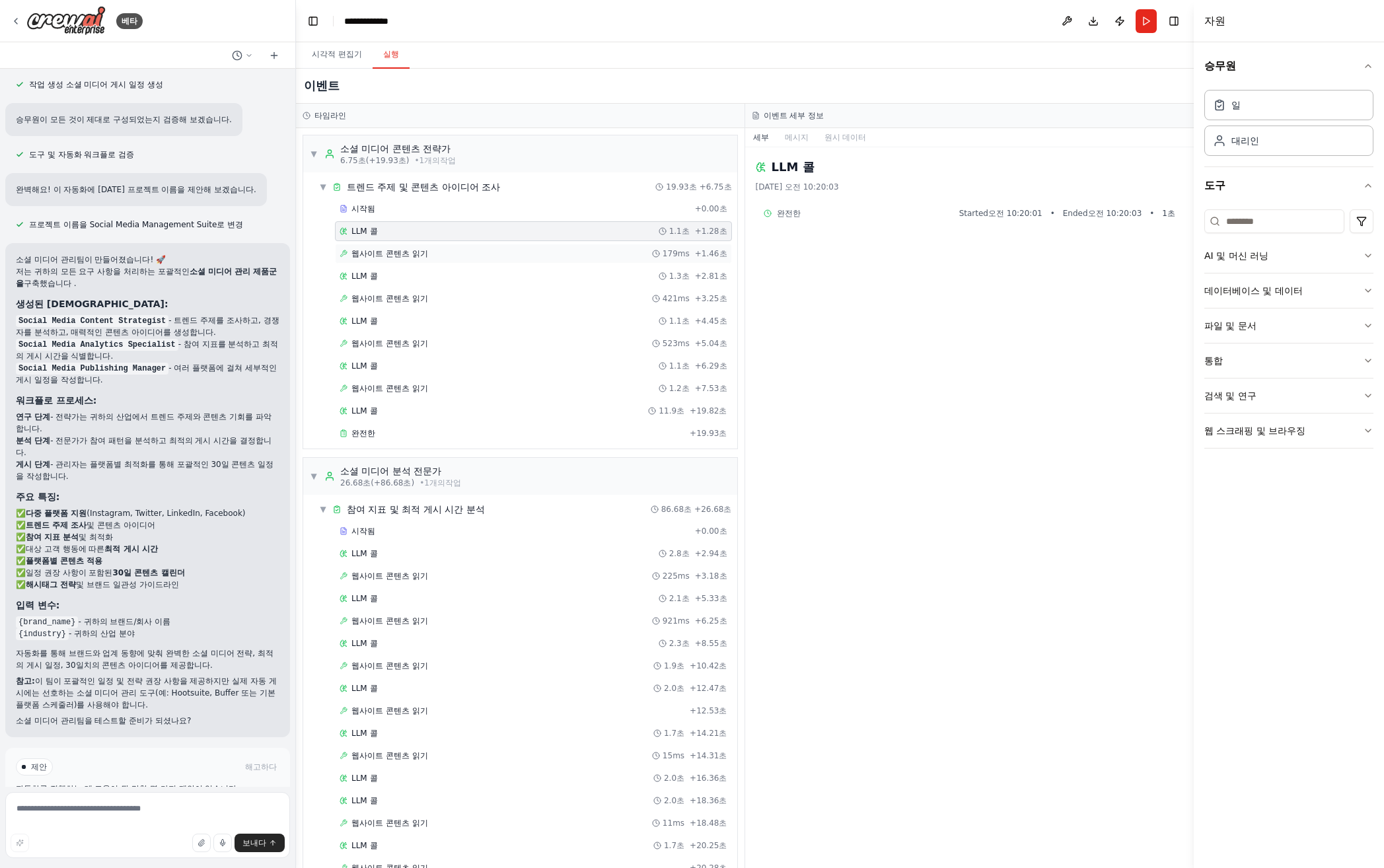
click at [384, 257] on font "웹사이트 콘텐츠 읽기" at bounding box center [390, 254] width 76 height 9
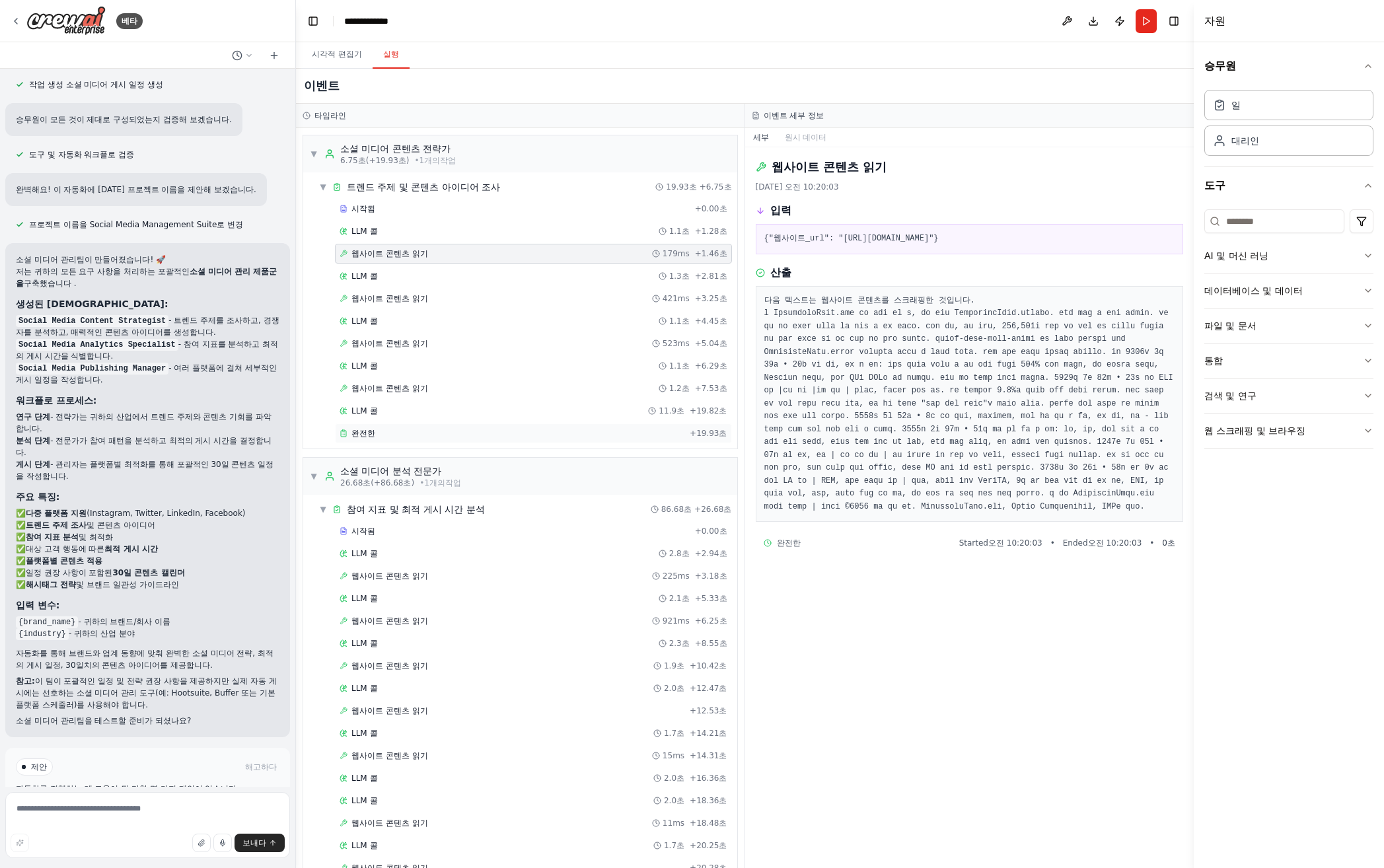
click at [403, 432] on div "완전한" at bounding box center [511, 433] width 345 height 11
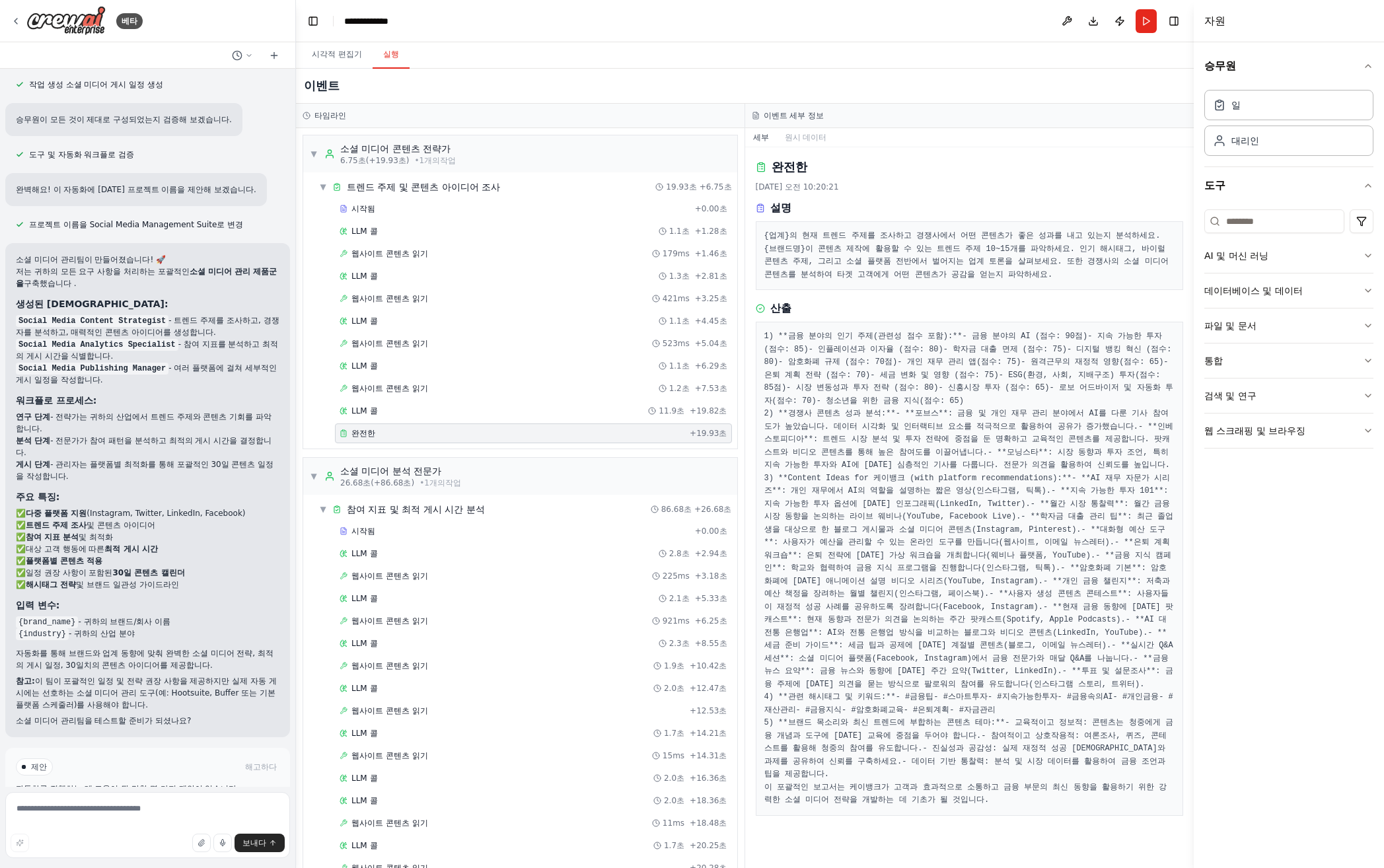
scroll to position [97, 0]
